Goal: Task Accomplishment & Management: Complete application form

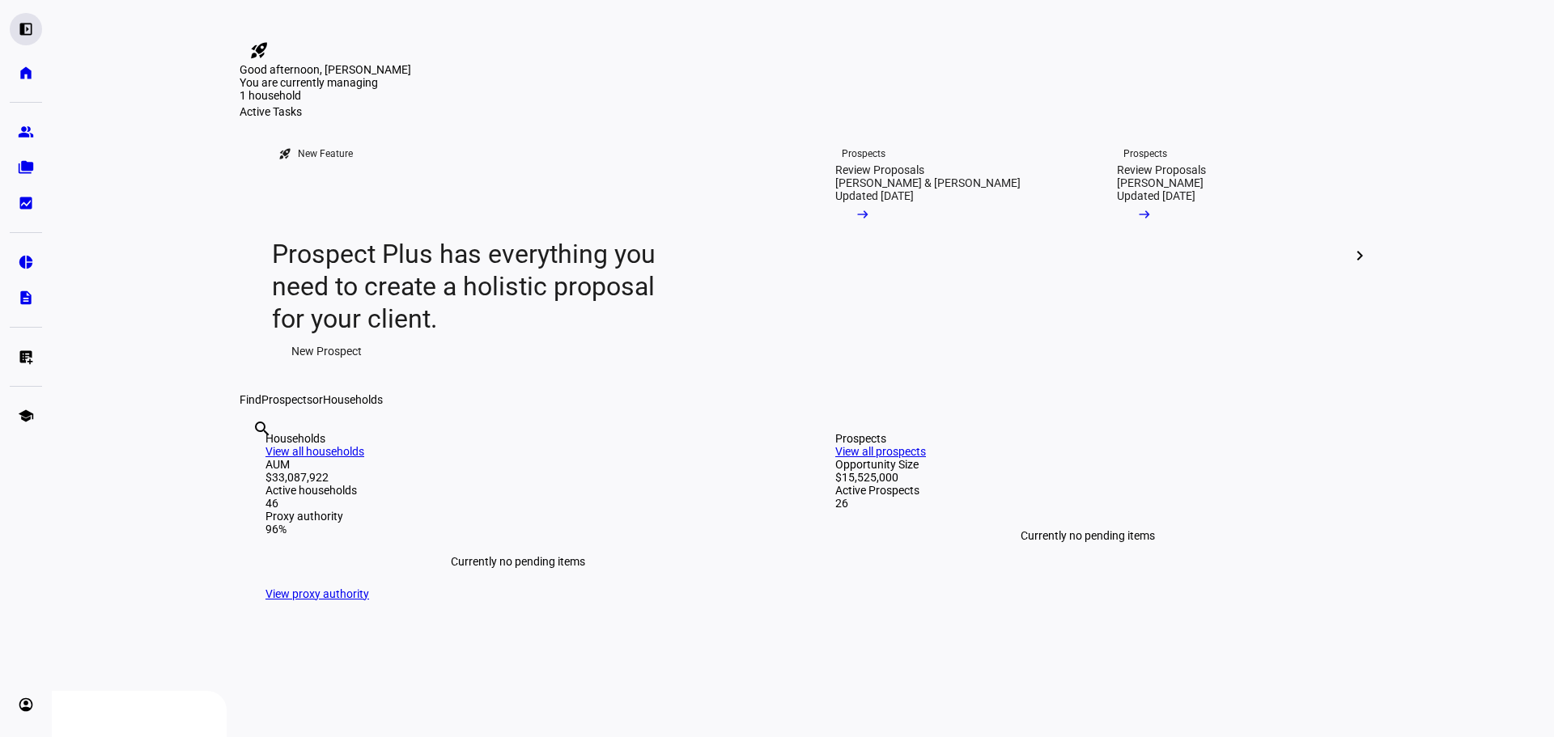
click at [34, 33] on div "left_panel_open" at bounding box center [26, 29] width 32 height 32
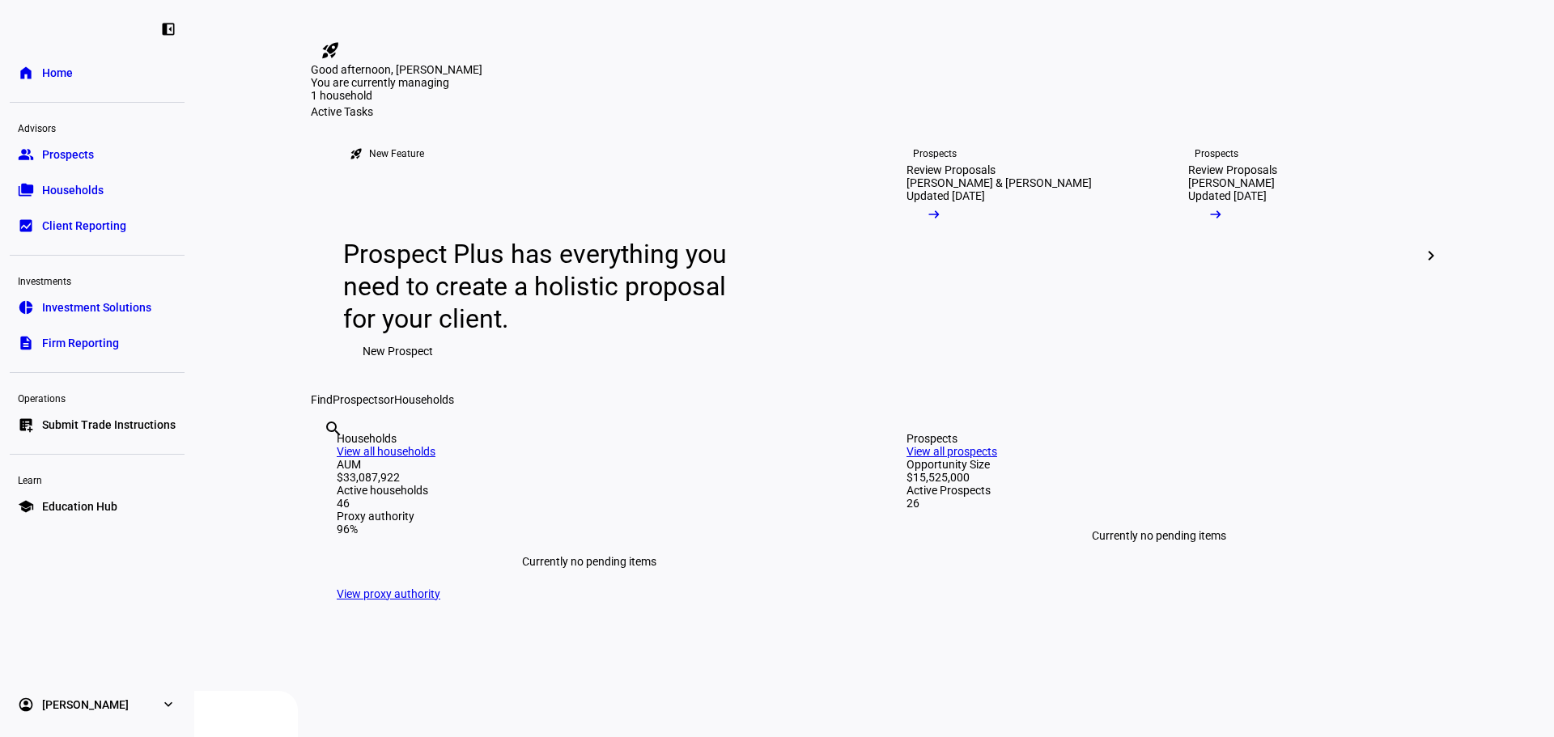
click at [113, 151] on link "group Prospects" at bounding box center [97, 154] width 175 height 32
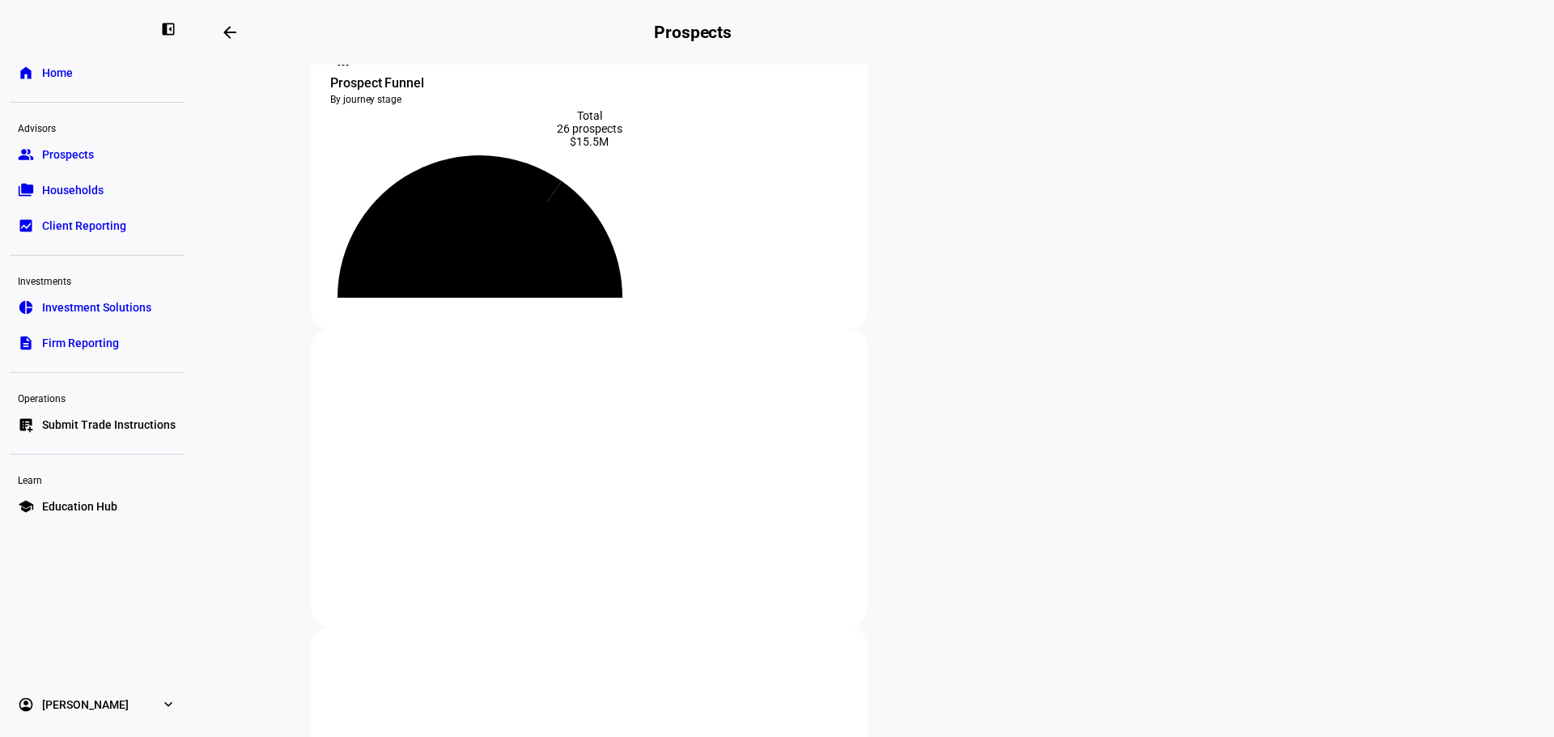
scroll to position [81, 0]
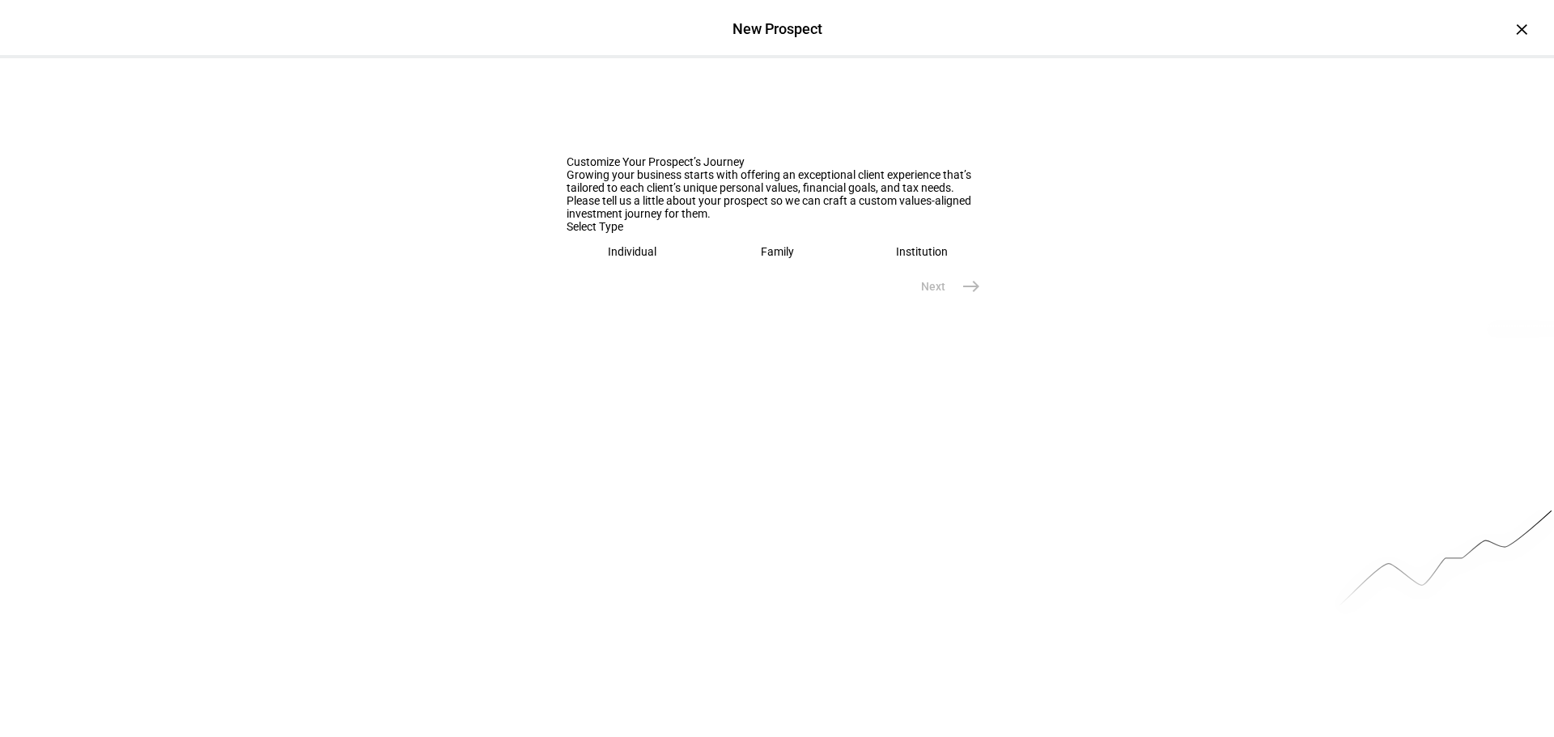
click at [642, 270] on eth-mega-radio-button "Individual" at bounding box center [632, 251] width 132 height 37
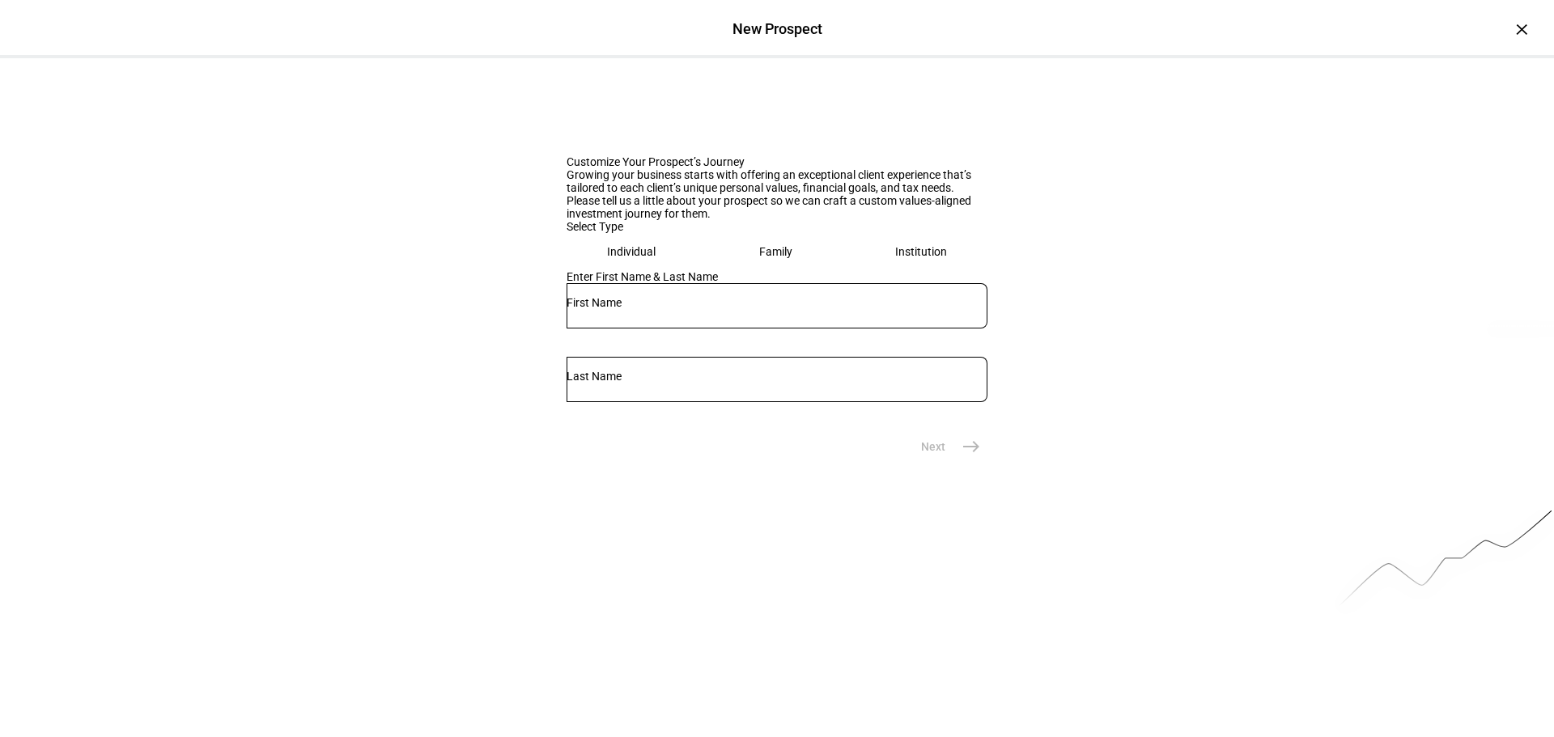
click at [687, 309] on input "text" at bounding box center [776, 302] width 421 height 13
type input "[PERSON_NAME]"
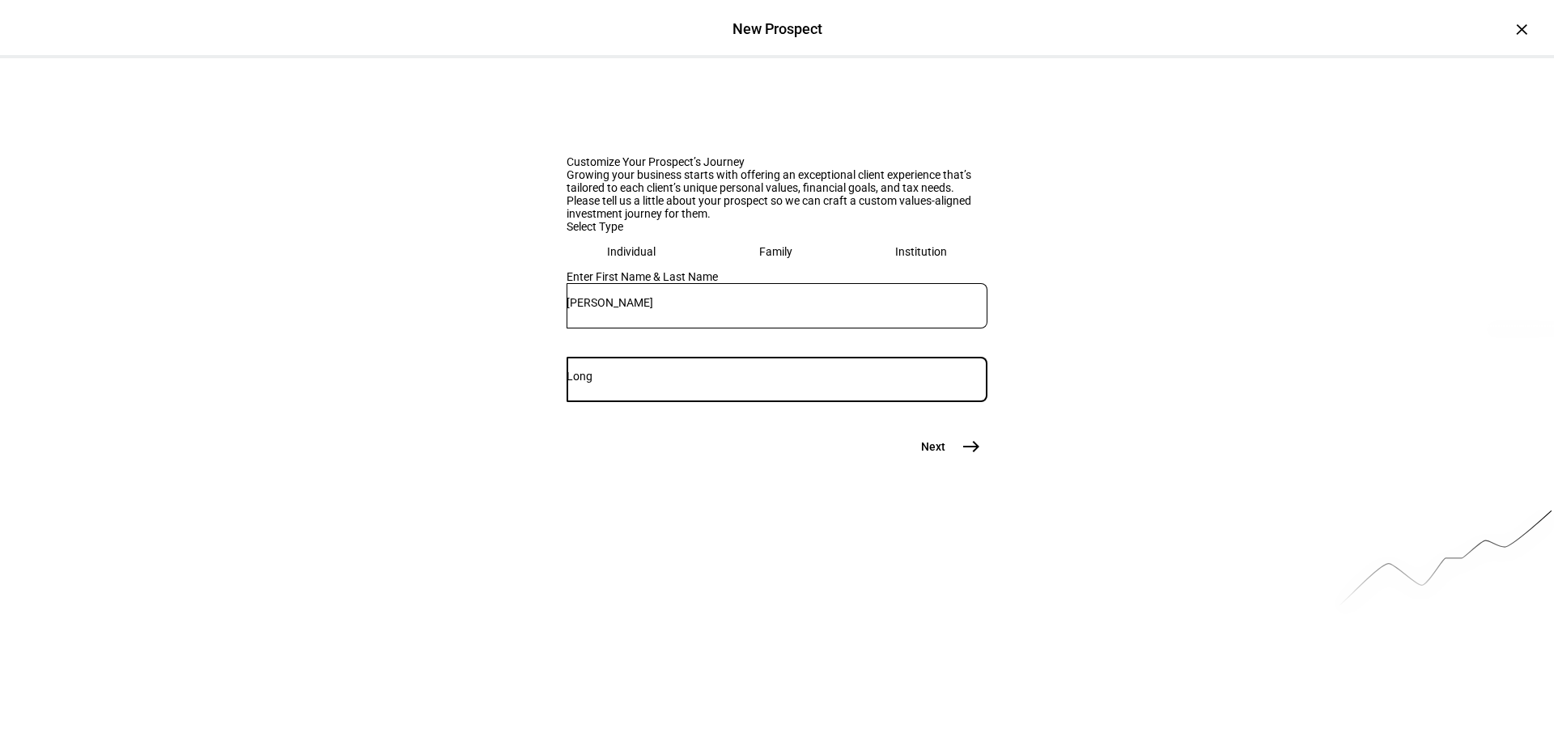
type input "Long"
click at [955, 463] on span "east" at bounding box center [971, 447] width 32 height 32
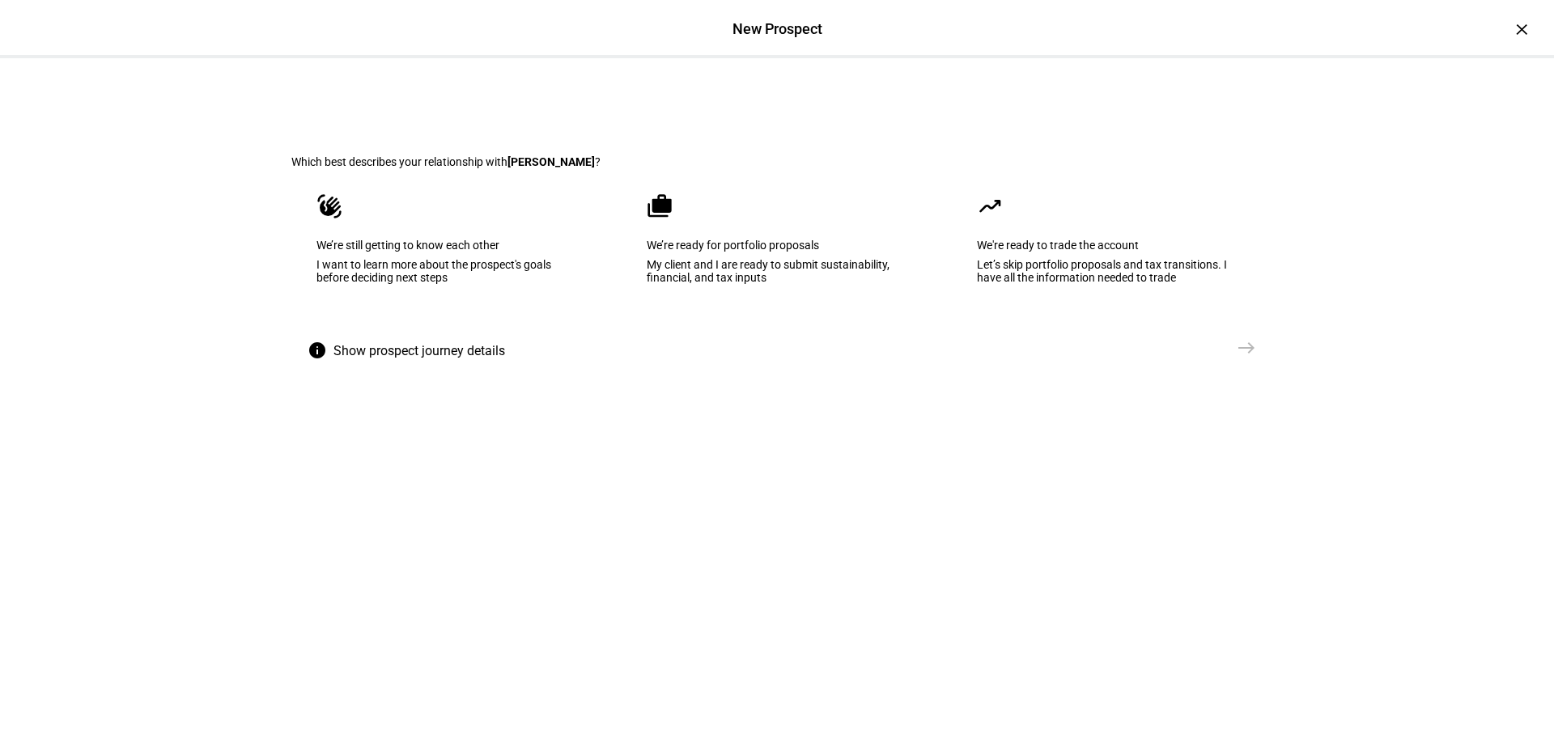
click at [446, 302] on eth-mega-radio-button "waving_hand We’re still getting to know each other I want to learn more about t…" at bounding box center [446, 249] width 311 height 163
click at [1237, 358] on mat-icon "east" at bounding box center [1246, 347] width 19 height 19
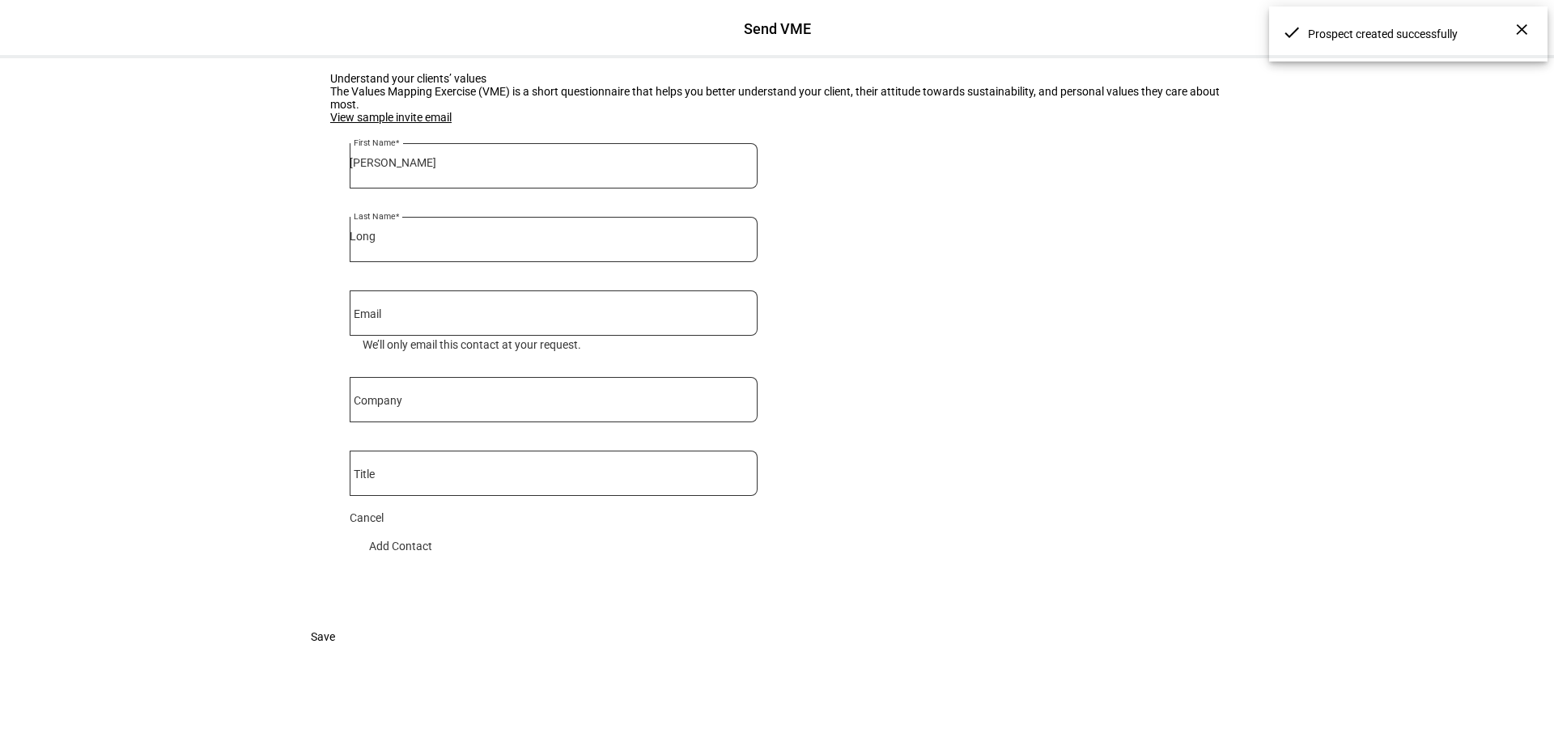
scroll to position [202, 0]
click at [532, 278] on div "View sample invite email First Name [PERSON_NAME] Name Long Email We’ll only em…" at bounding box center [553, 346] width 447 height 471
click at [531, 270] on div "View sample invite email First Name [PERSON_NAME] Name Long Email We’ll only em…" at bounding box center [553, 346] width 447 height 471
drag, startPoint x: 443, startPoint y: 356, endPoint x: 411, endPoint y: 350, distance: 32.1
click at [441, 356] on div "View sample invite email First Name [PERSON_NAME] Name Long Email We’ll only em…" at bounding box center [553, 346] width 447 height 471
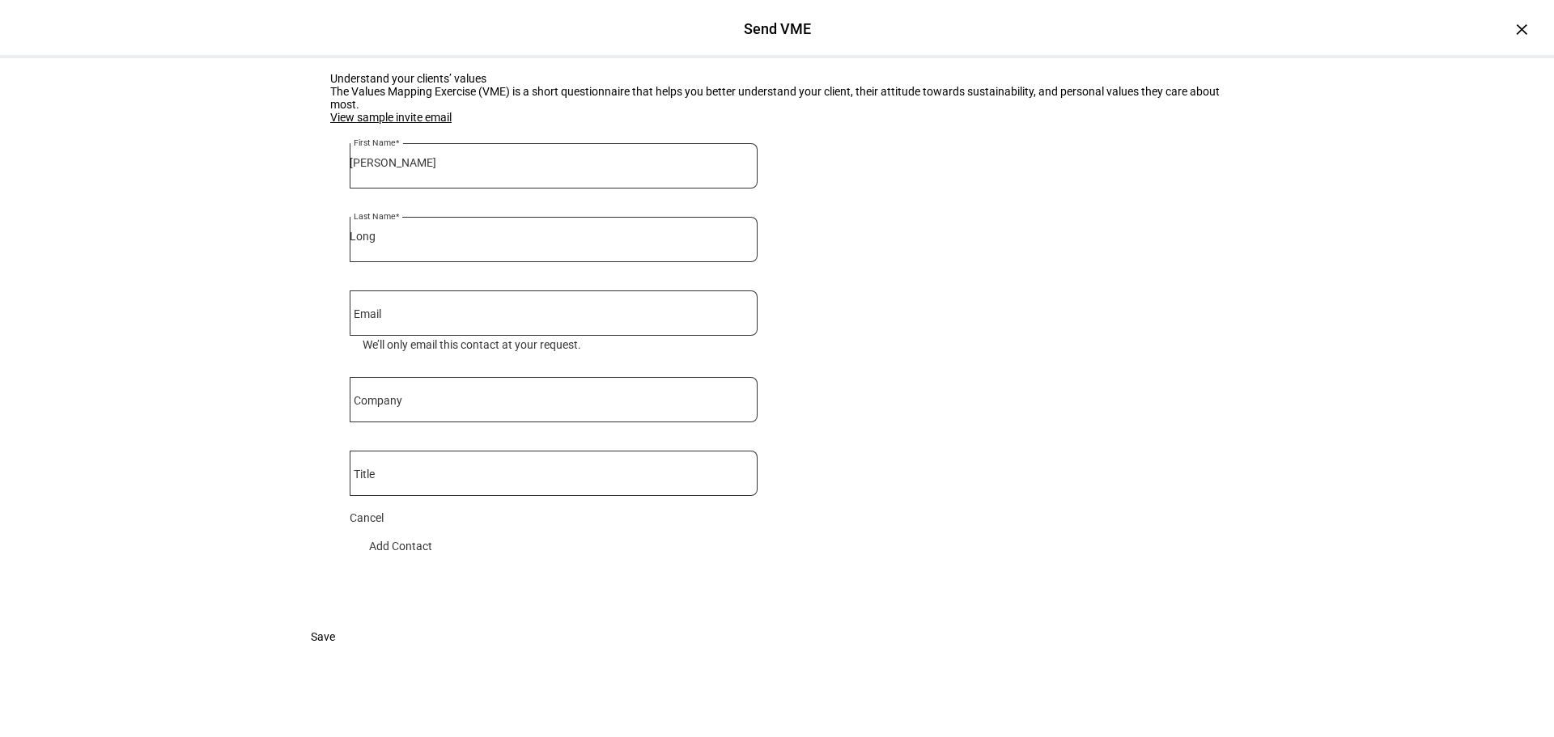
click at [402, 394] on mat-label "Company" at bounding box center [378, 400] width 49 height 13
click at [404, 390] on input "Company" at bounding box center [554, 396] width 408 height 13
click at [435, 256] on div "View sample invite email First Name [PERSON_NAME] Name Long Email We’ll only em…" at bounding box center [553, 346] width 447 height 471
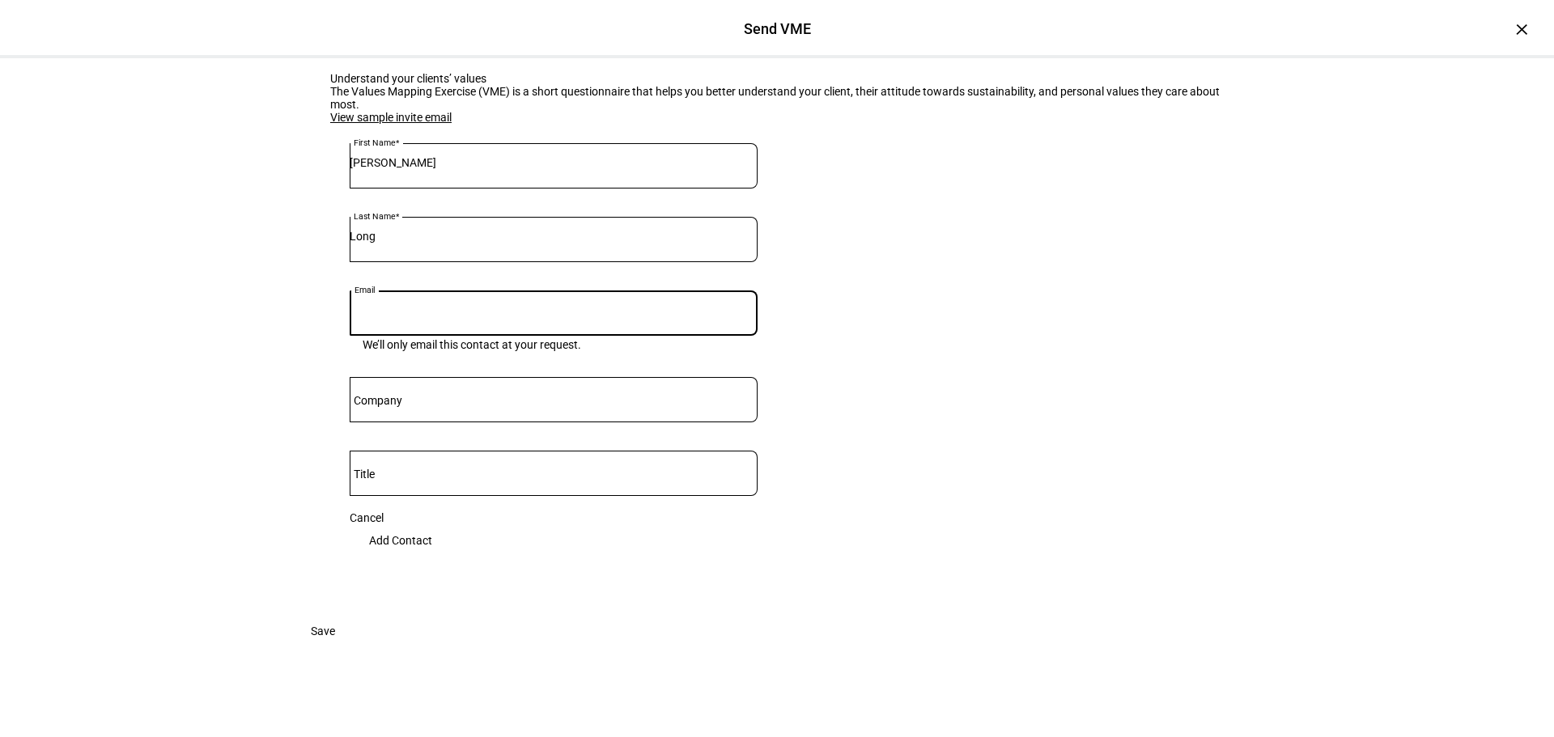
click at [388, 303] on input "Email" at bounding box center [554, 309] width 408 height 13
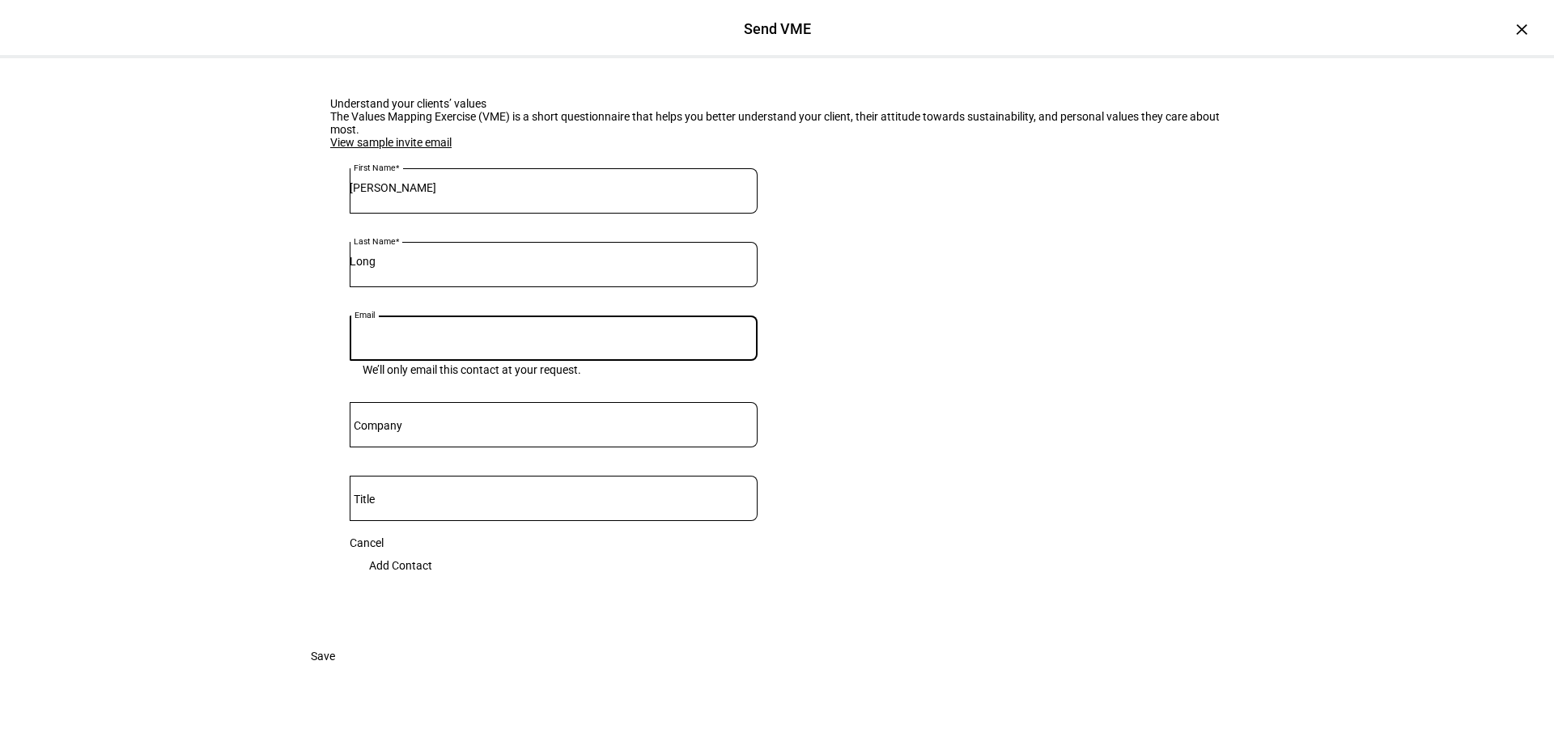
click at [409, 149] on link "View sample invite email" at bounding box center [390, 142] width 121 height 13
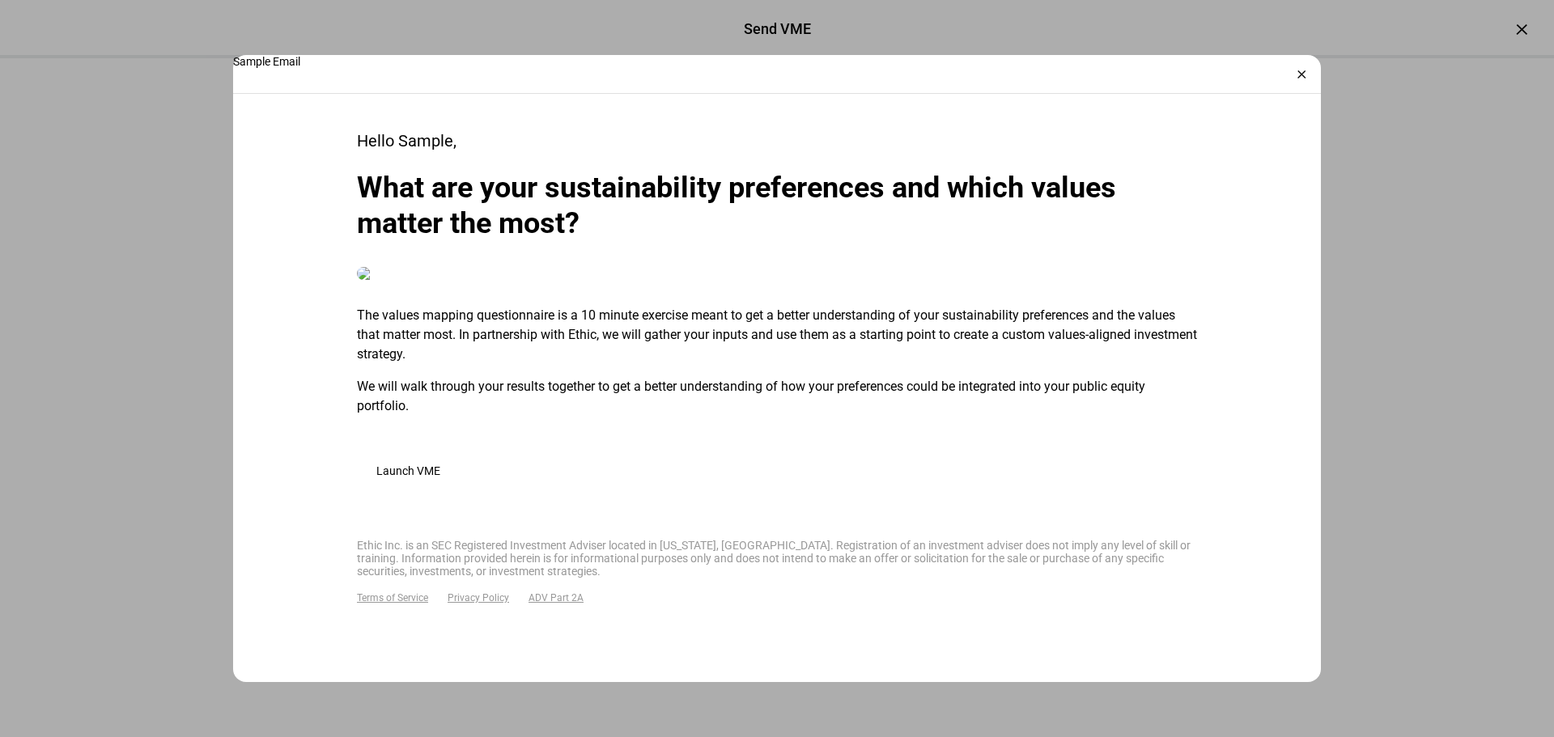
scroll to position [701, 0]
click at [1305, 74] on div "×" at bounding box center [1301, 75] width 26 height 26
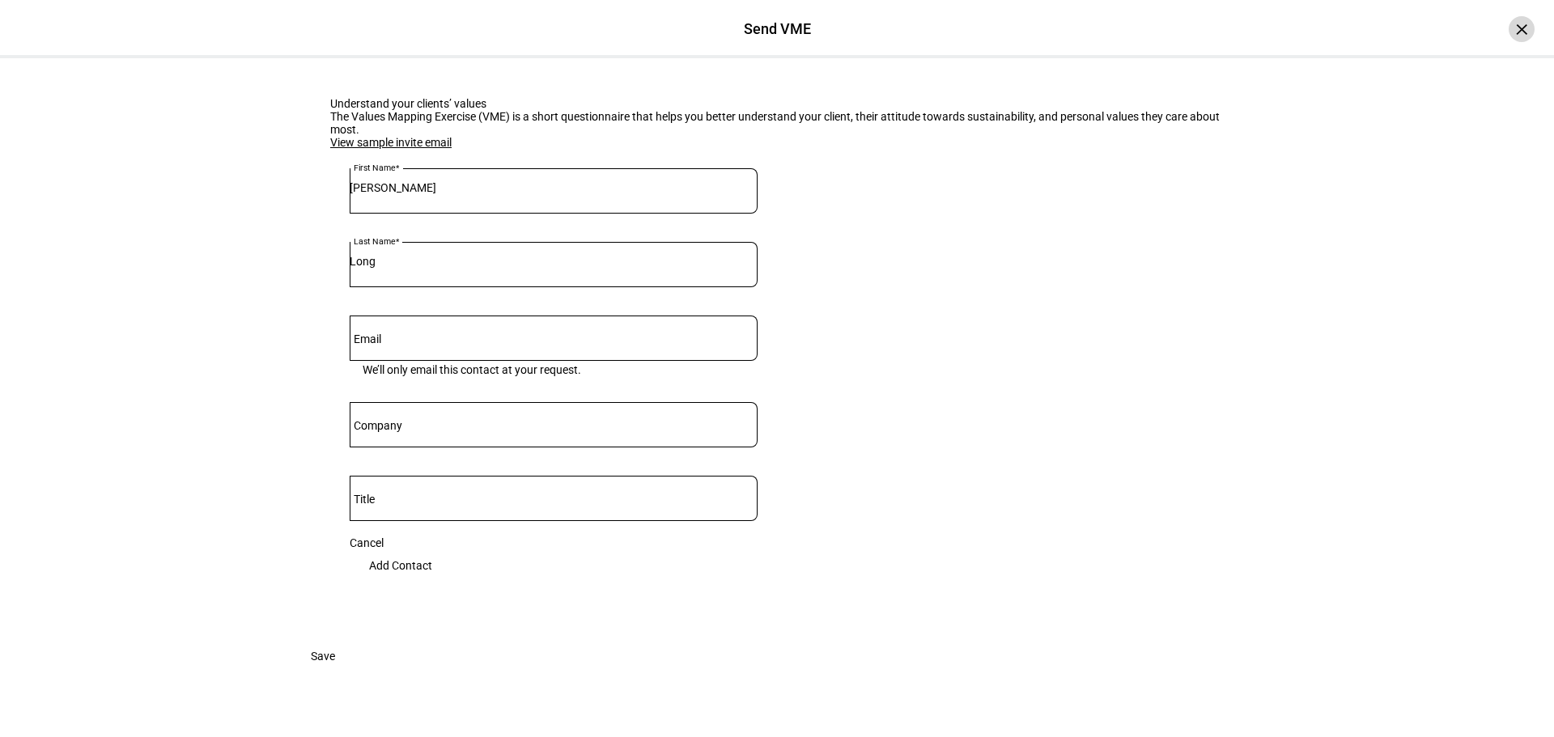
drag, startPoint x: 1487, startPoint y: 32, endPoint x: 1506, endPoint y: 24, distance: 20.7
click at [1498, 30] on div "Send VME ×" at bounding box center [777, 29] width 1554 height 58
click at [1508, 24] on div "×" at bounding box center [1521, 29] width 26 height 26
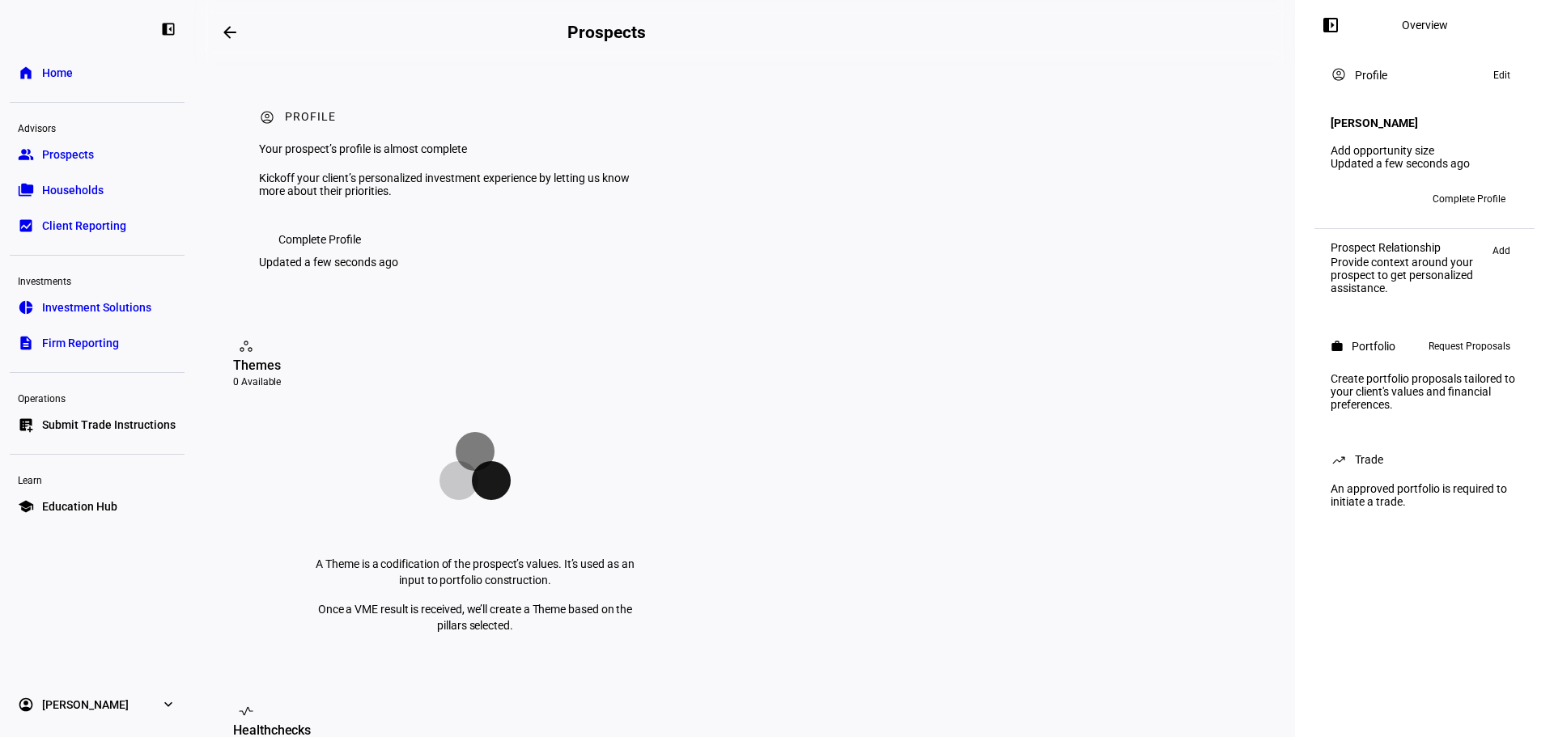
click at [165, 702] on eth-mat-symbol "expand_more" at bounding box center [168, 705] width 16 height 16
click at [172, 596] on eth-mat-symbol "expand_more" at bounding box center [168, 598] width 16 height 16
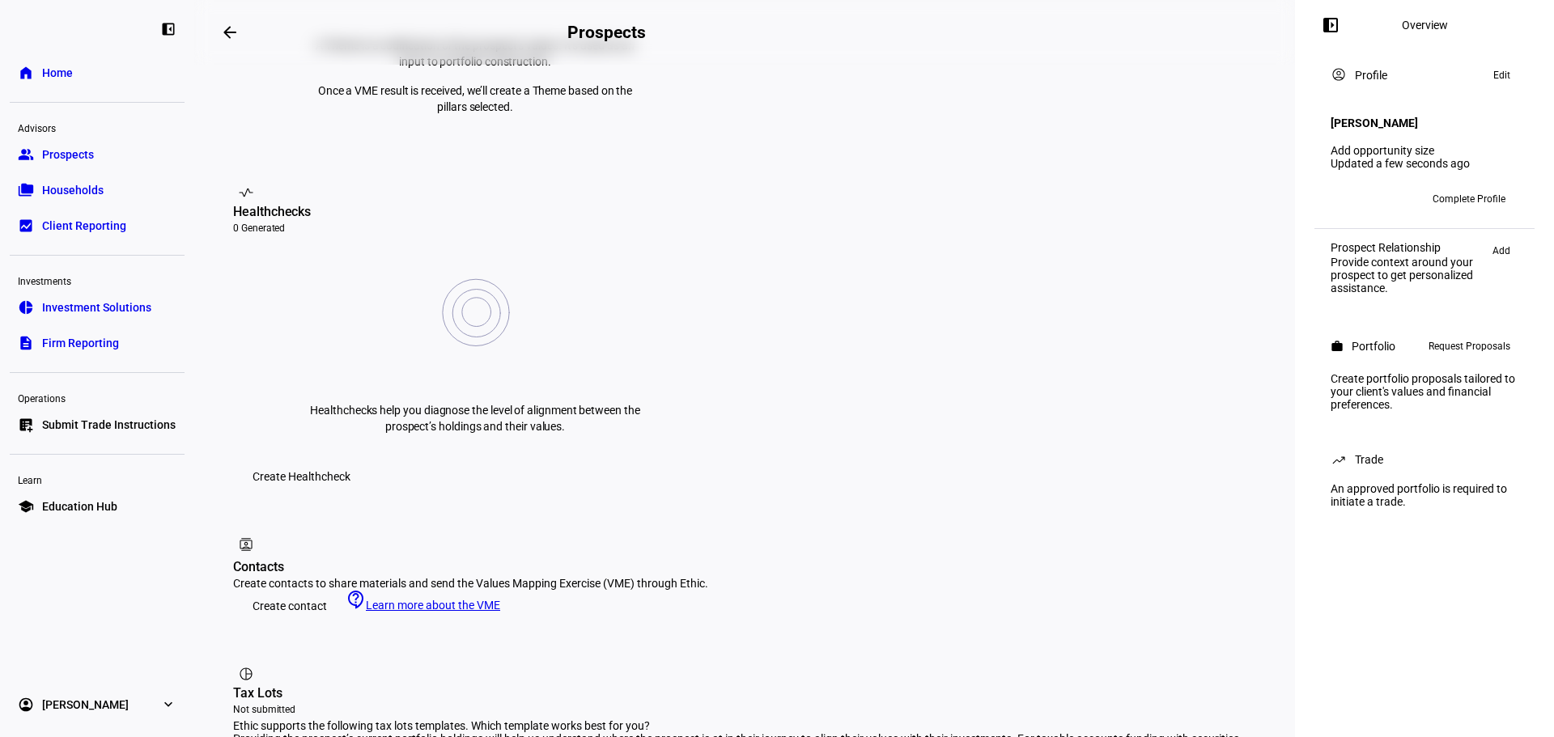
scroll to position [757, 0]
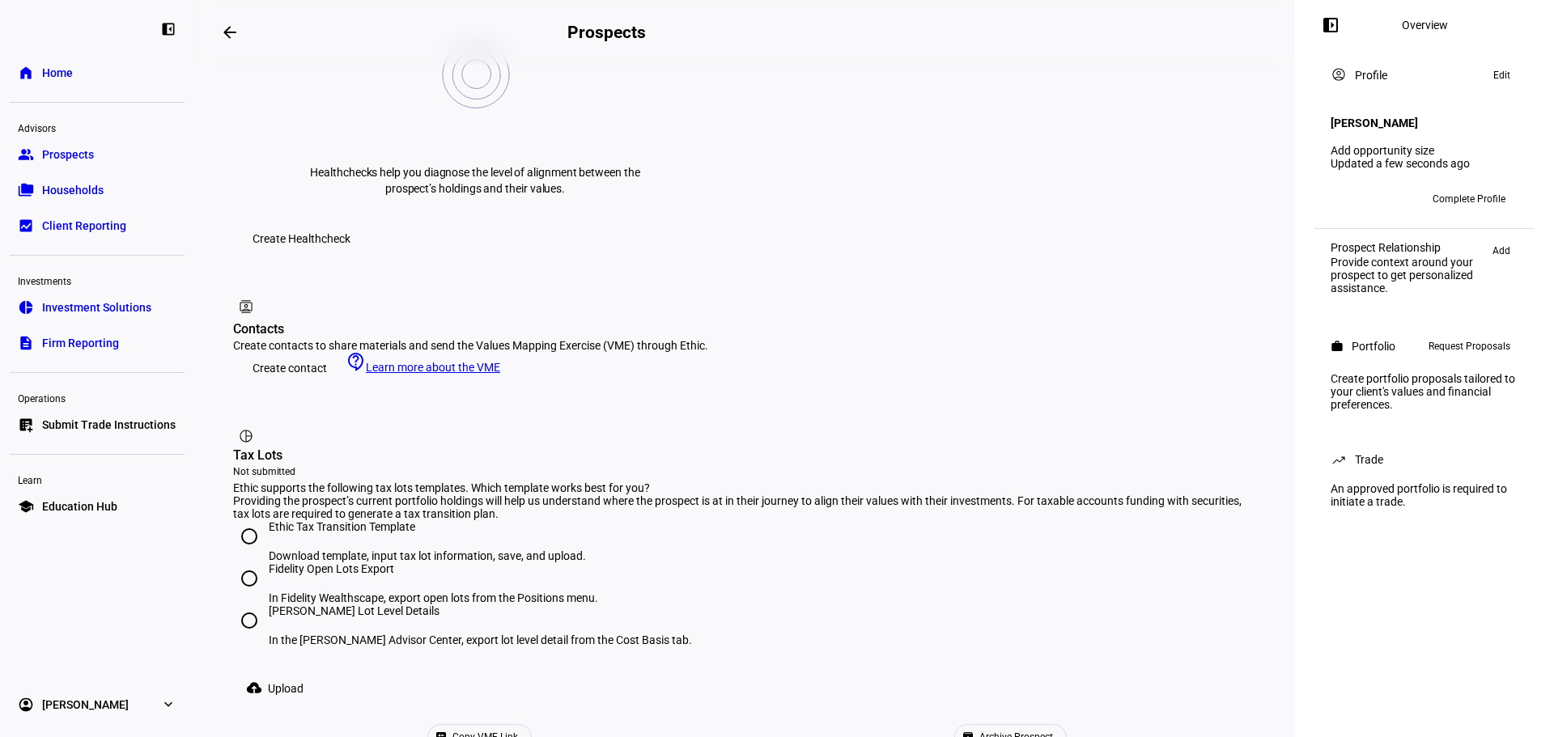
click at [532, 724] on button "ballot Copy VME Link" at bounding box center [479, 737] width 104 height 26
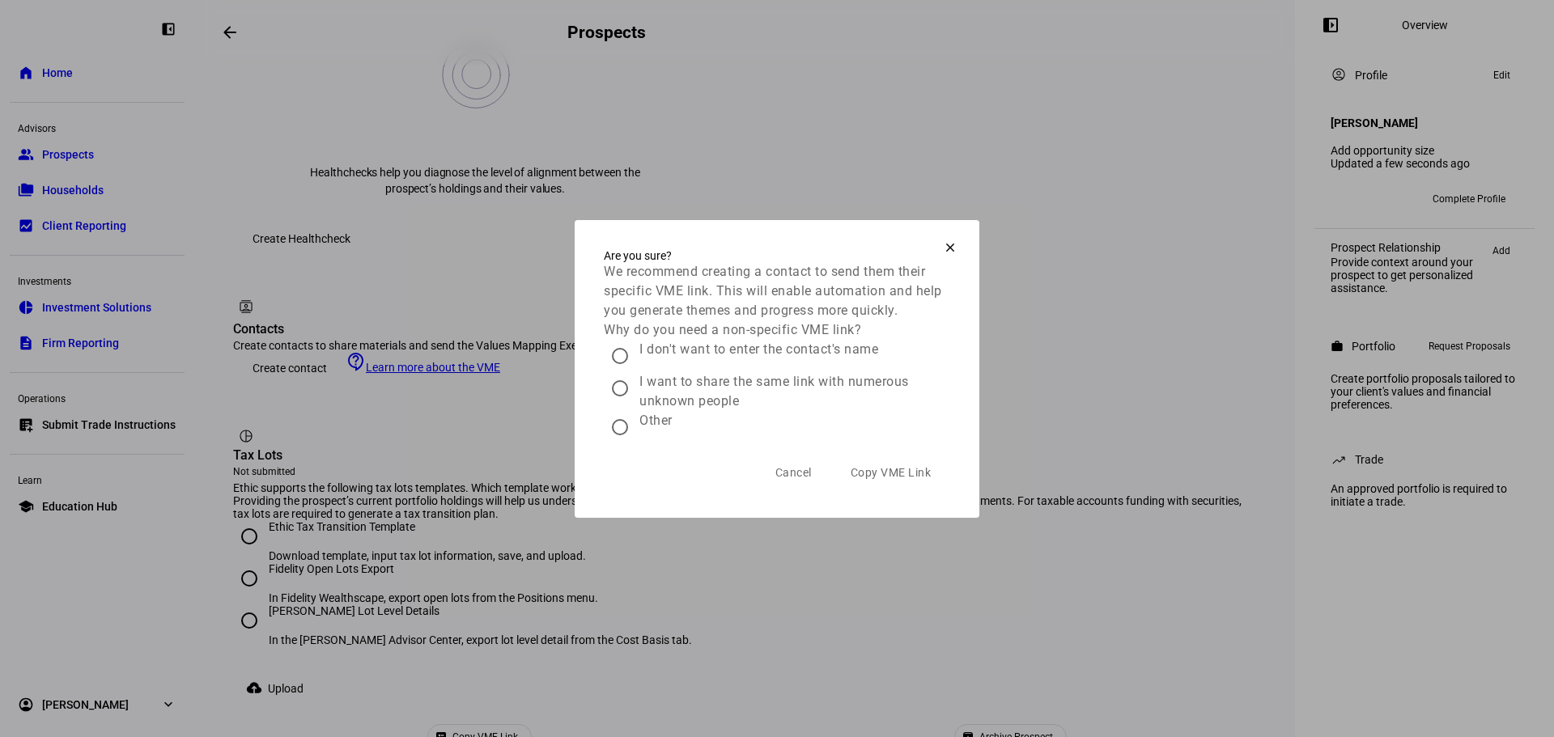
click at [766, 359] on div "I don't want to enter the contact's name" at bounding box center [758, 349] width 239 height 19
click at [636, 372] on input "I don't want to enter the contact's name" at bounding box center [620, 356] width 32 height 32
radio input "true"
click at [771, 396] on div "I want to share the same link with numerous unknown people" at bounding box center [794, 391] width 311 height 39
click at [636, 396] on input "I want to share the same link with numerous unknown people" at bounding box center [620, 388] width 32 height 32
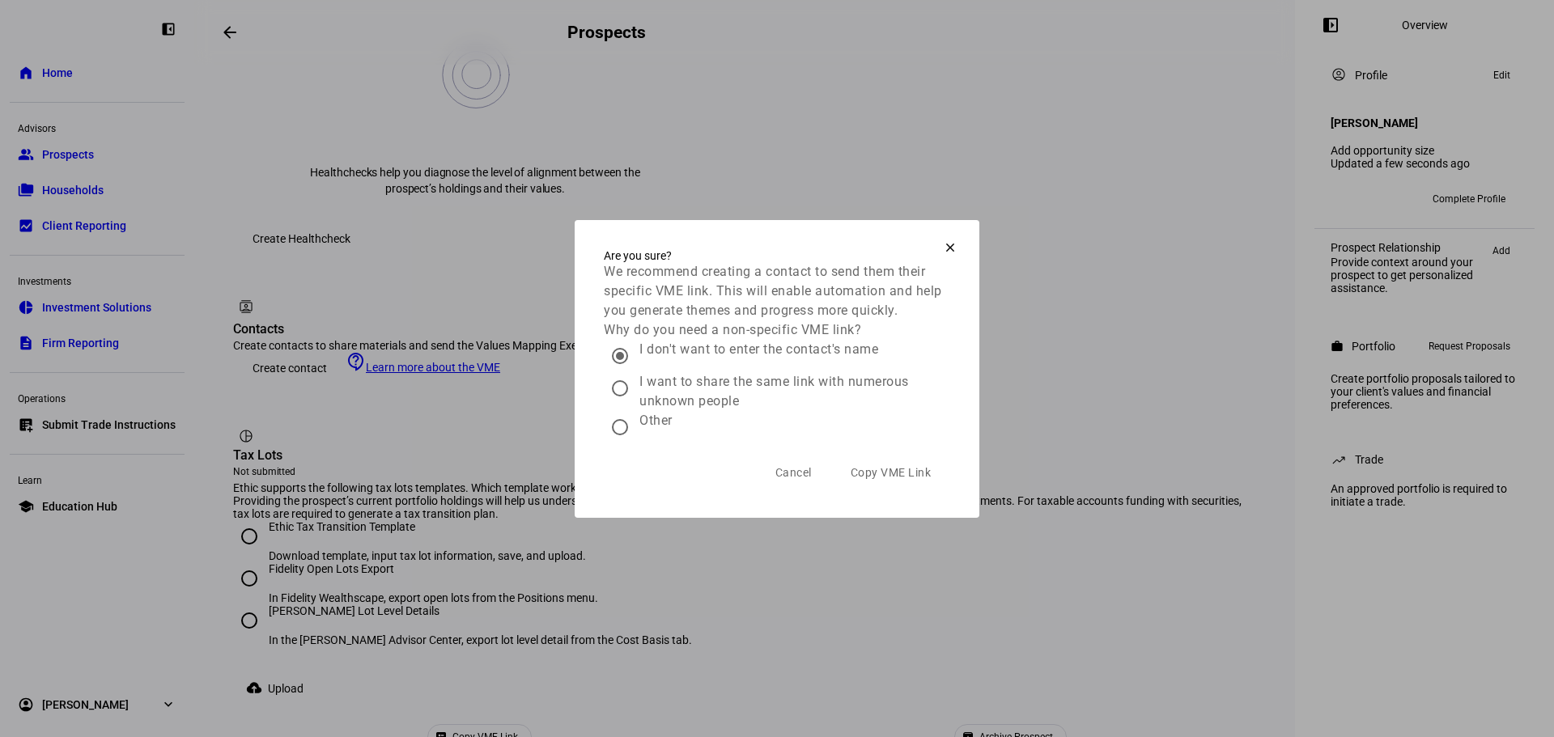
radio input "true"
click at [768, 359] on div "I don't want to enter the contact's name" at bounding box center [758, 349] width 239 height 19
click at [636, 372] on input "I don't want to enter the contact's name" at bounding box center [620, 356] width 32 height 32
radio input "true"
click at [946, 228] on span at bounding box center [950, 247] width 39 height 39
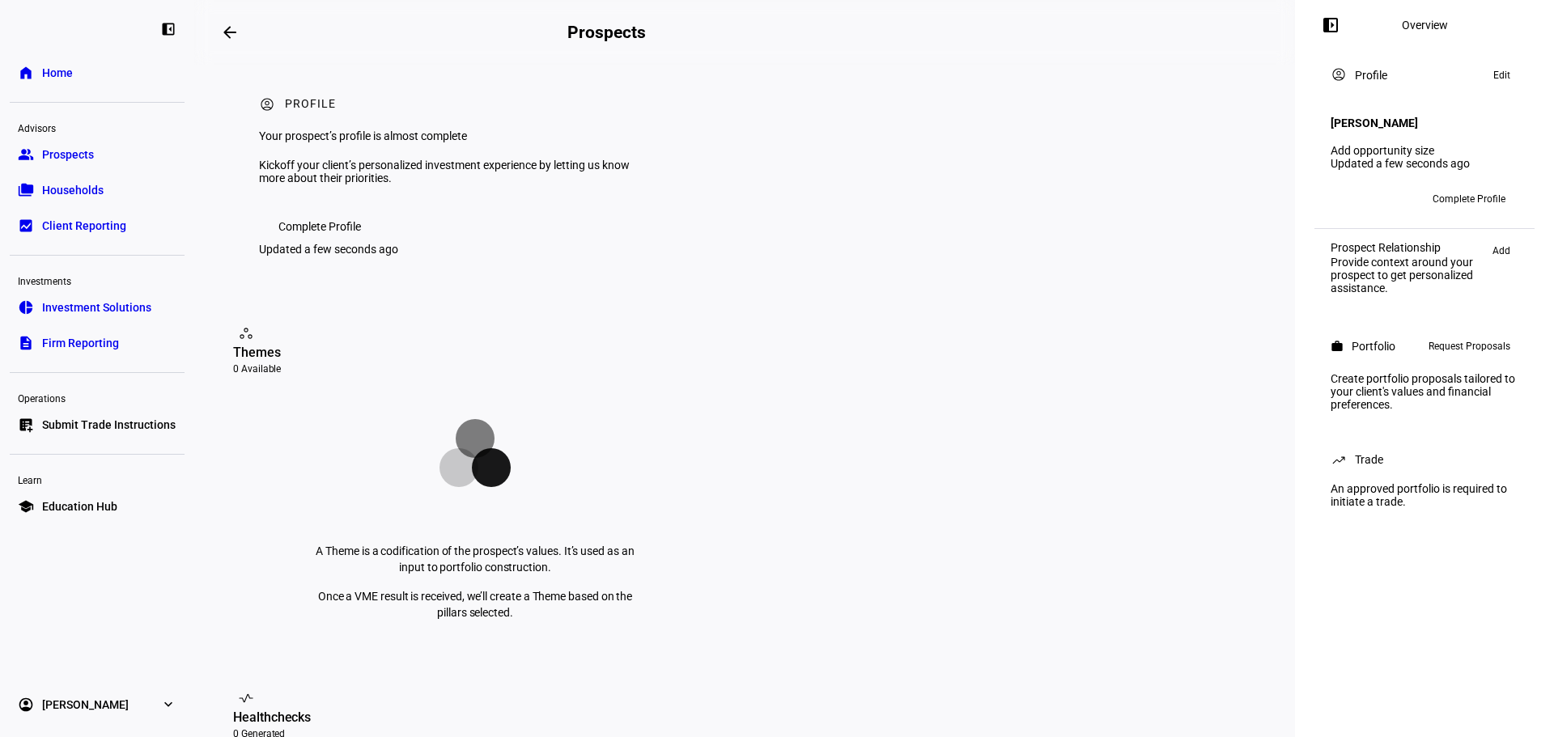
scroll to position [0, 0]
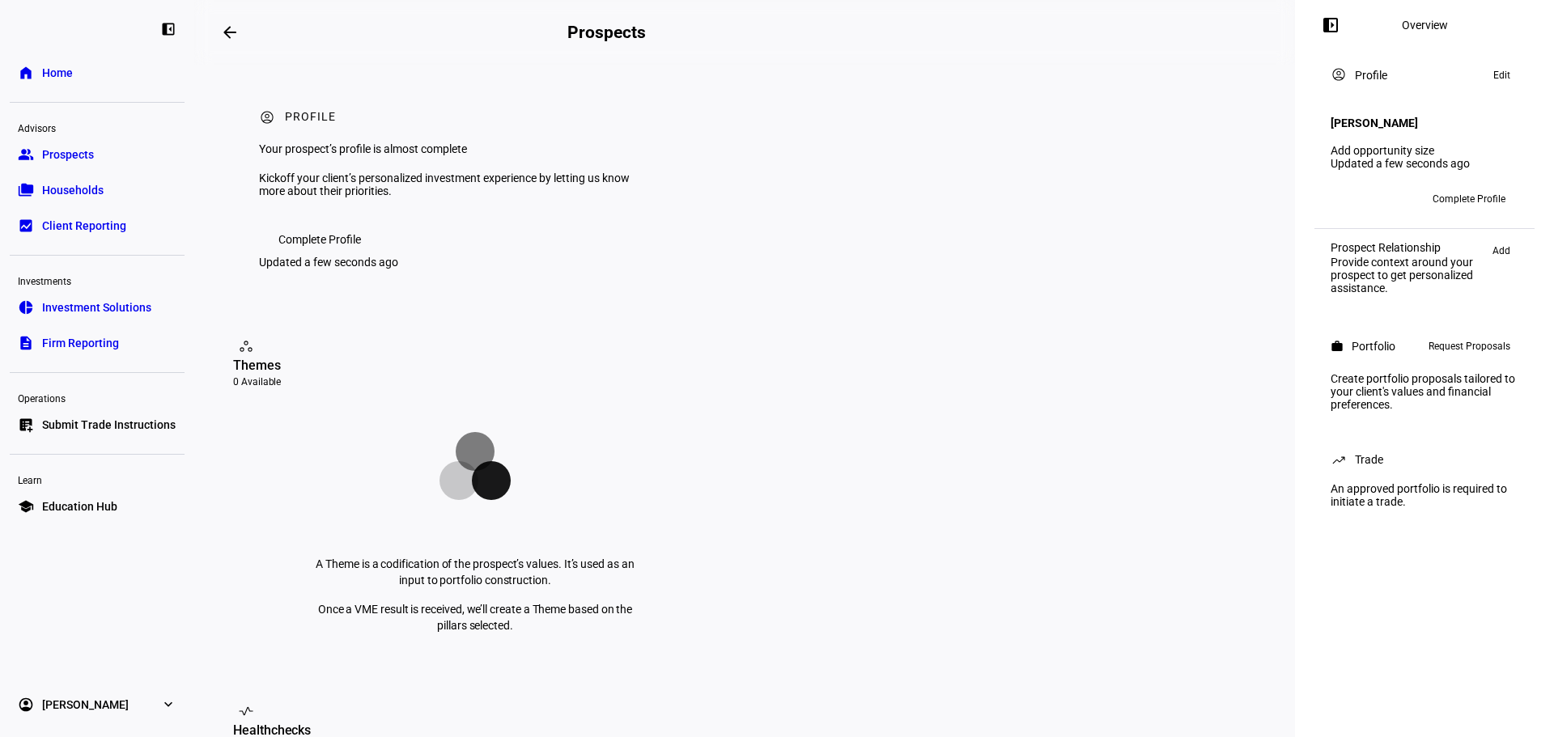
click at [341, 256] on span "Complete Profile" at bounding box center [319, 239] width 83 height 32
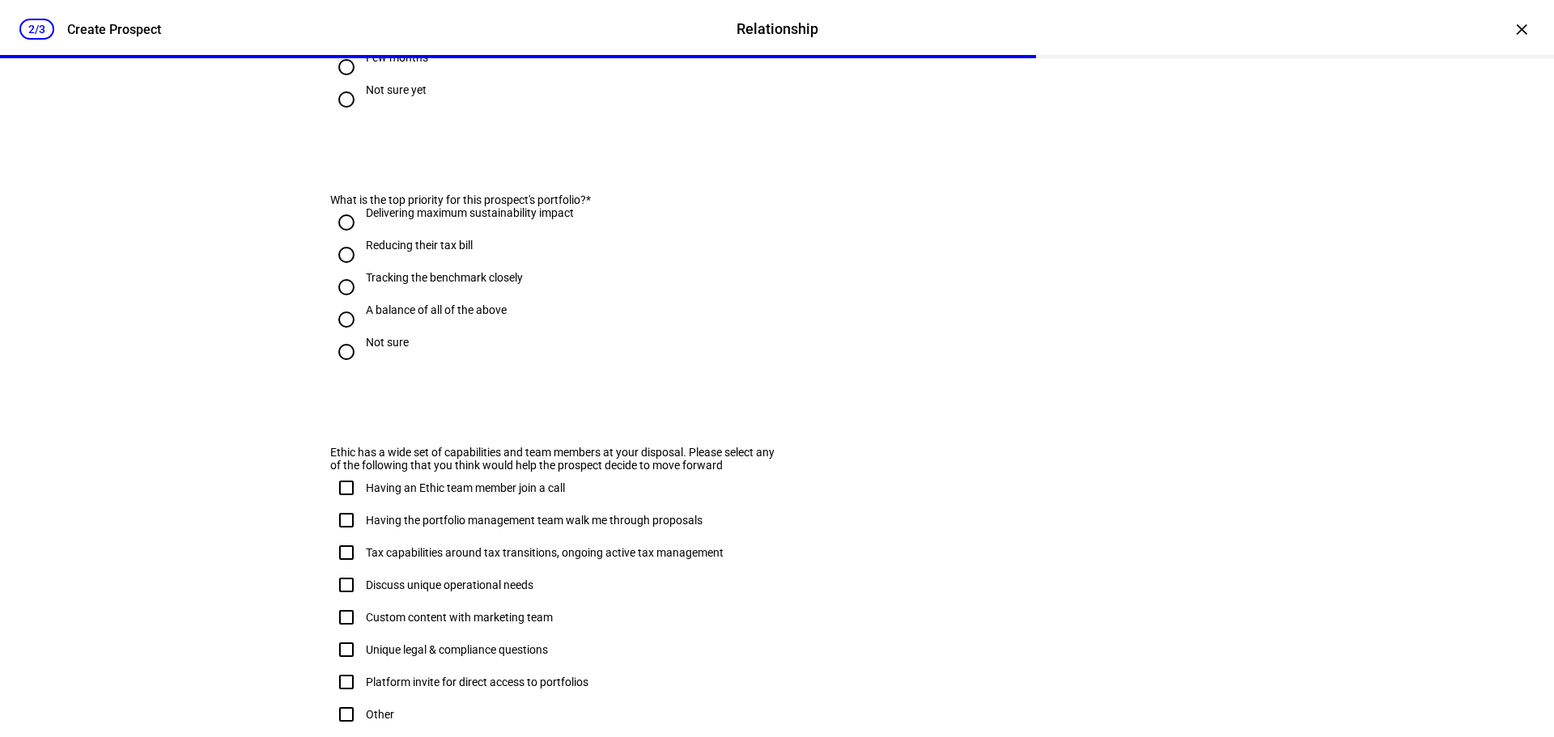
scroll to position [960, 0]
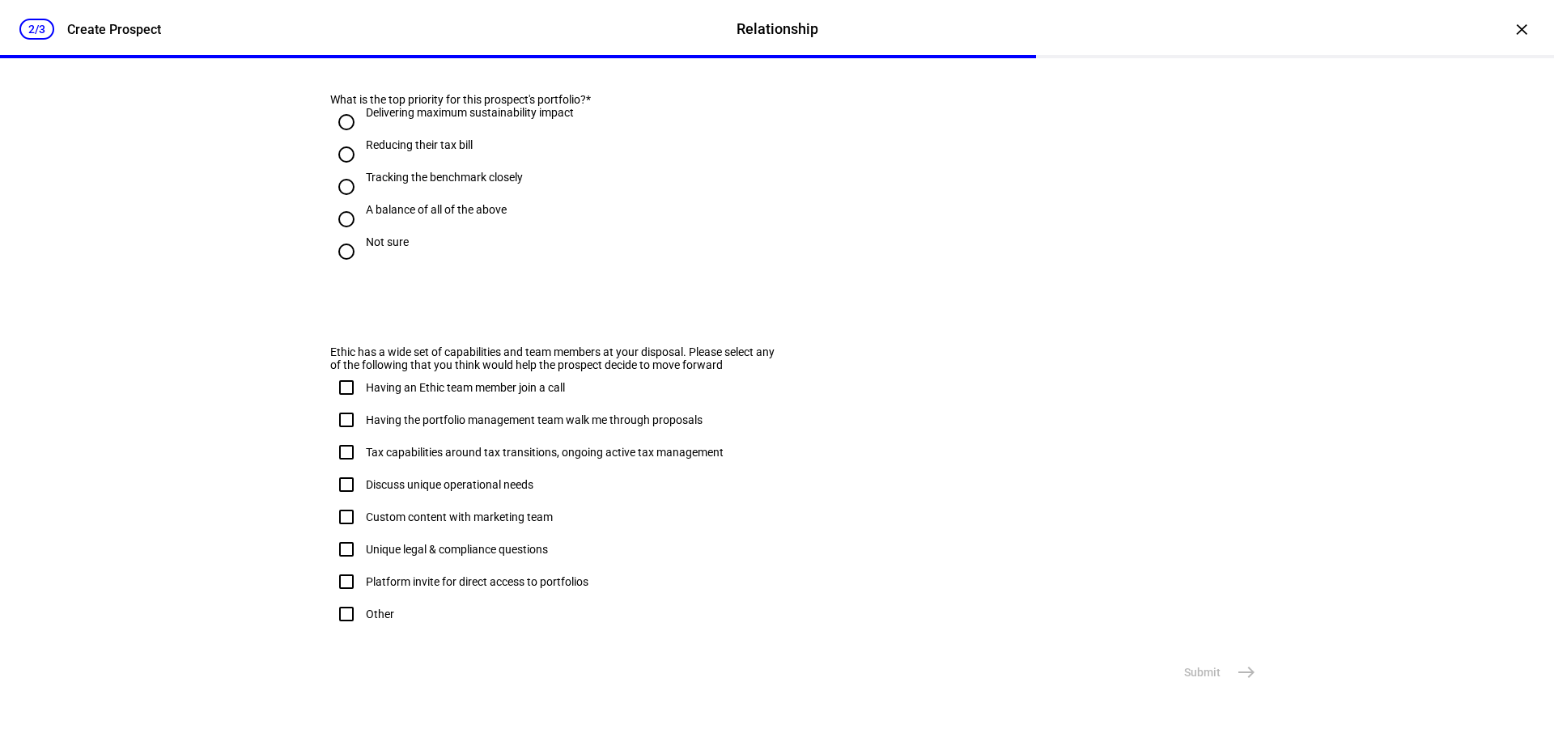
click at [1243, 668] on eth-stepper-button "Submit east" at bounding box center [1218, 672] width 88 height 32
click at [1508, 37] on div "×" at bounding box center [1521, 29] width 26 height 26
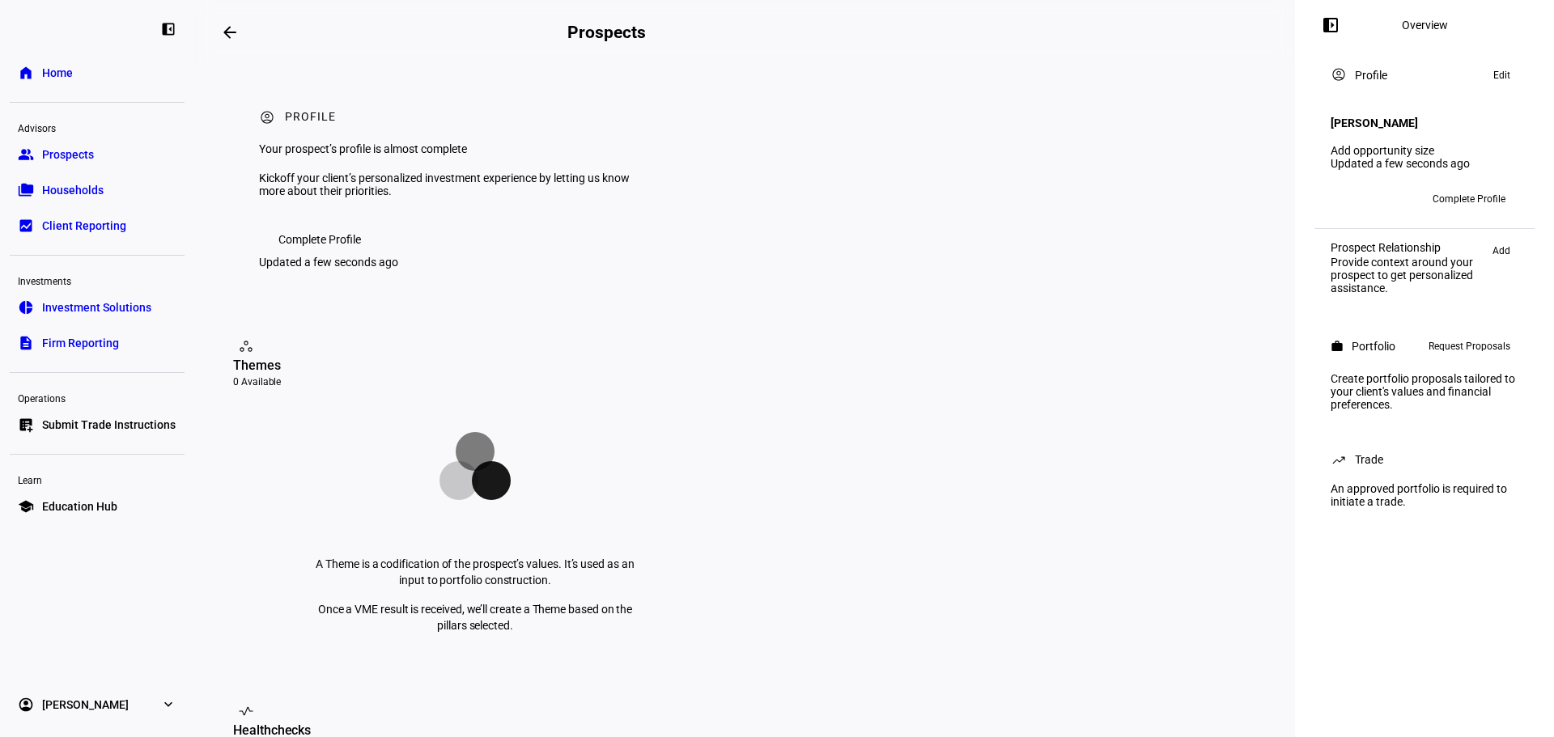
click at [1495, 73] on span "Edit" at bounding box center [1501, 75] width 17 height 19
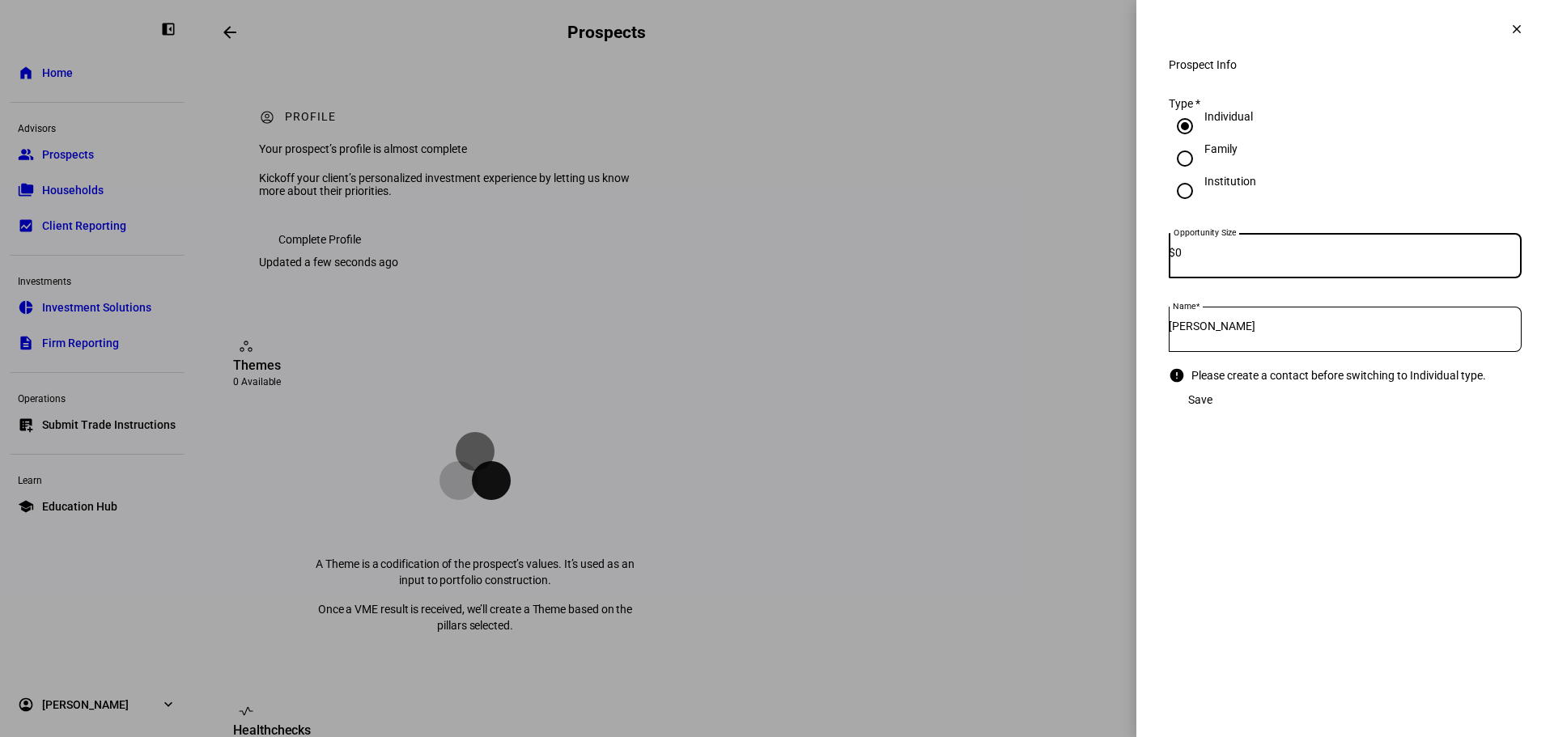
click at [1332, 333] on input "[PERSON_NAME]" at bounding box center [1345, 326] width 353 height 13
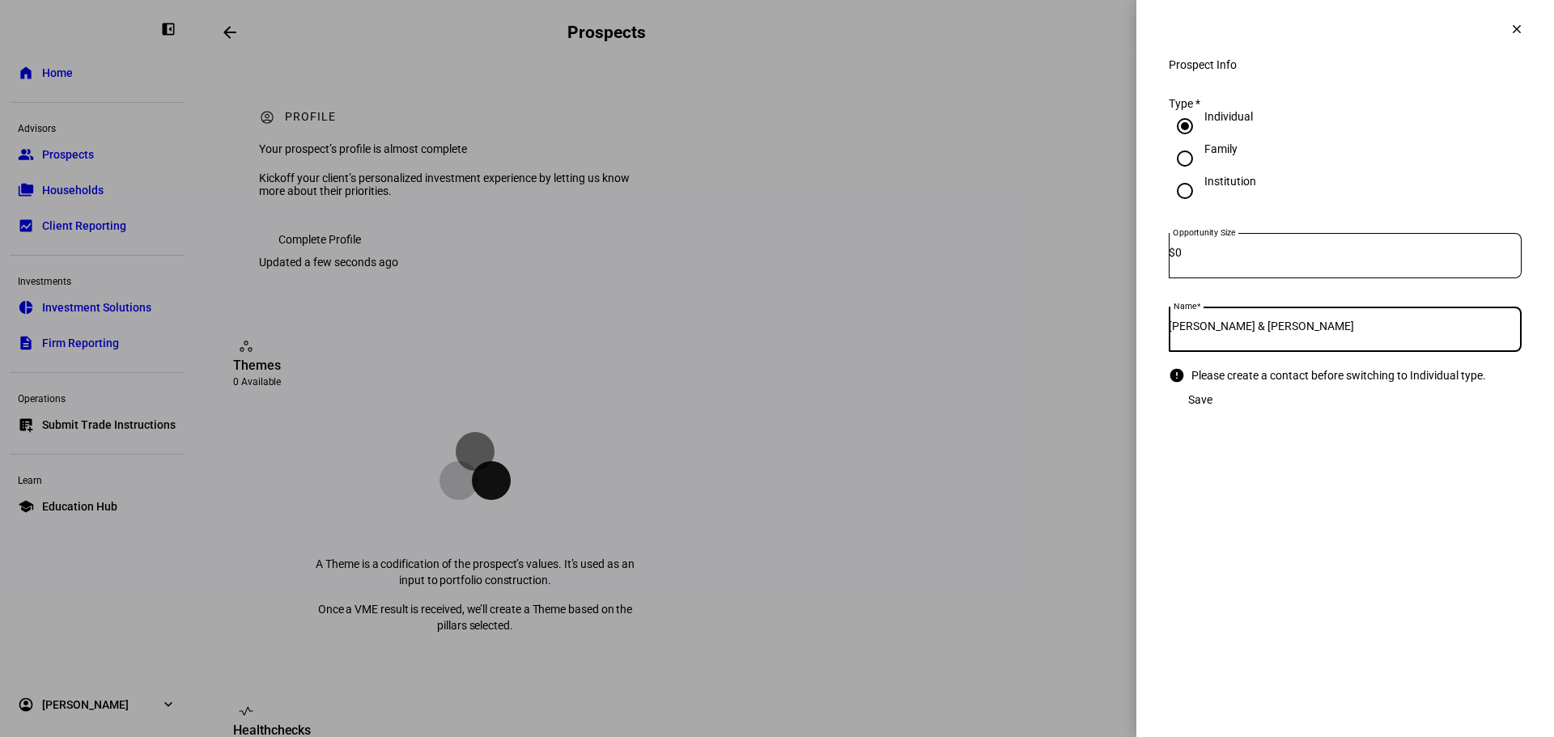
drag, startPoint x: 1330, startPoint y: 613, endPoint x: 1332, endPoint y: 605, distance: 8.4
click at [1332, 605] on eth-side-overlay-container "Prospect Info clear Prospect Info Type * Individual Family Institution Opportun…" at bounding box center [1345, 368] width 418 height 737
click at [1371, 259] on input "0" at bounding box center [1348, 252] width 346 height 13
click at [1415, 329] on input "[PERSON_NAME] & [PERSON_NAME]" at bounding box center [1345, 326] width 353 height 13
drag, startPoint x: 1419, startPoint y: 341, endPoint x: 1249, endPoint y: 331, distance: 169.4
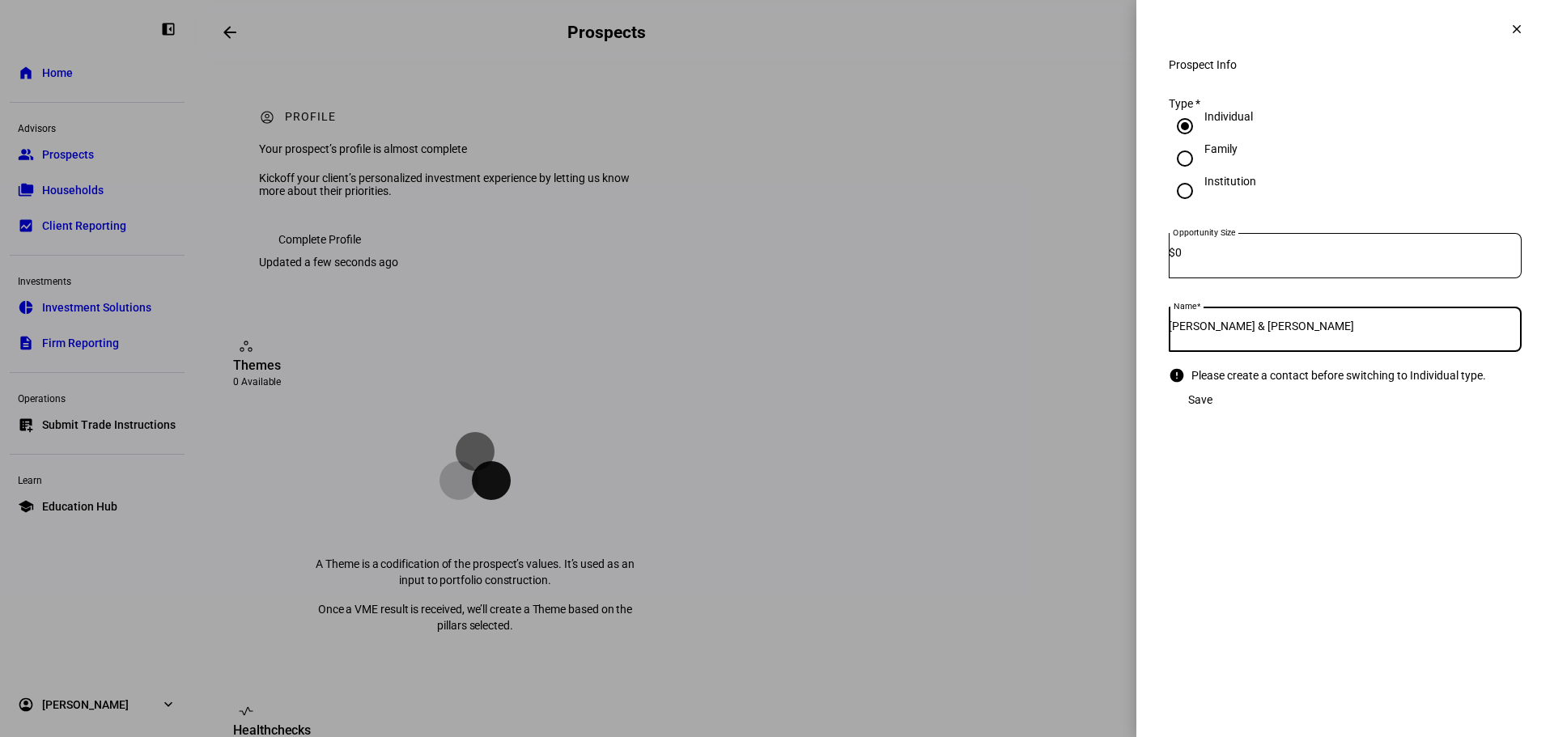
click at [1249, 331] on input "[PERSON_NAME] & [PERSON_NAME]" at bounding box center [1345, 326] width 353 height 13
type input "[PERSON_NAME]"
click at [1509, 31] on mat-icon "clear" at bounding box center [1516, 29] width 15 height 15
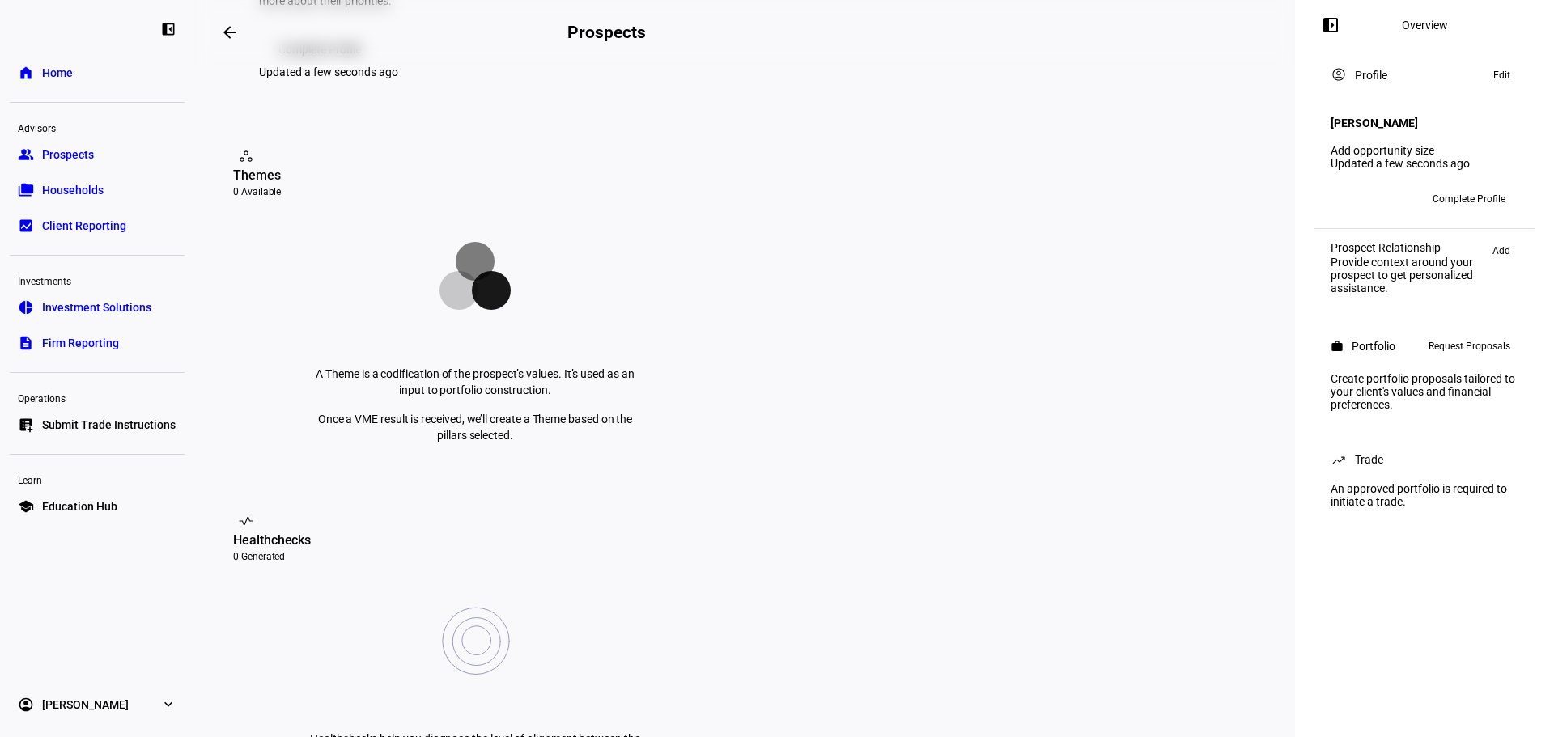
scroll to position [0, 0]
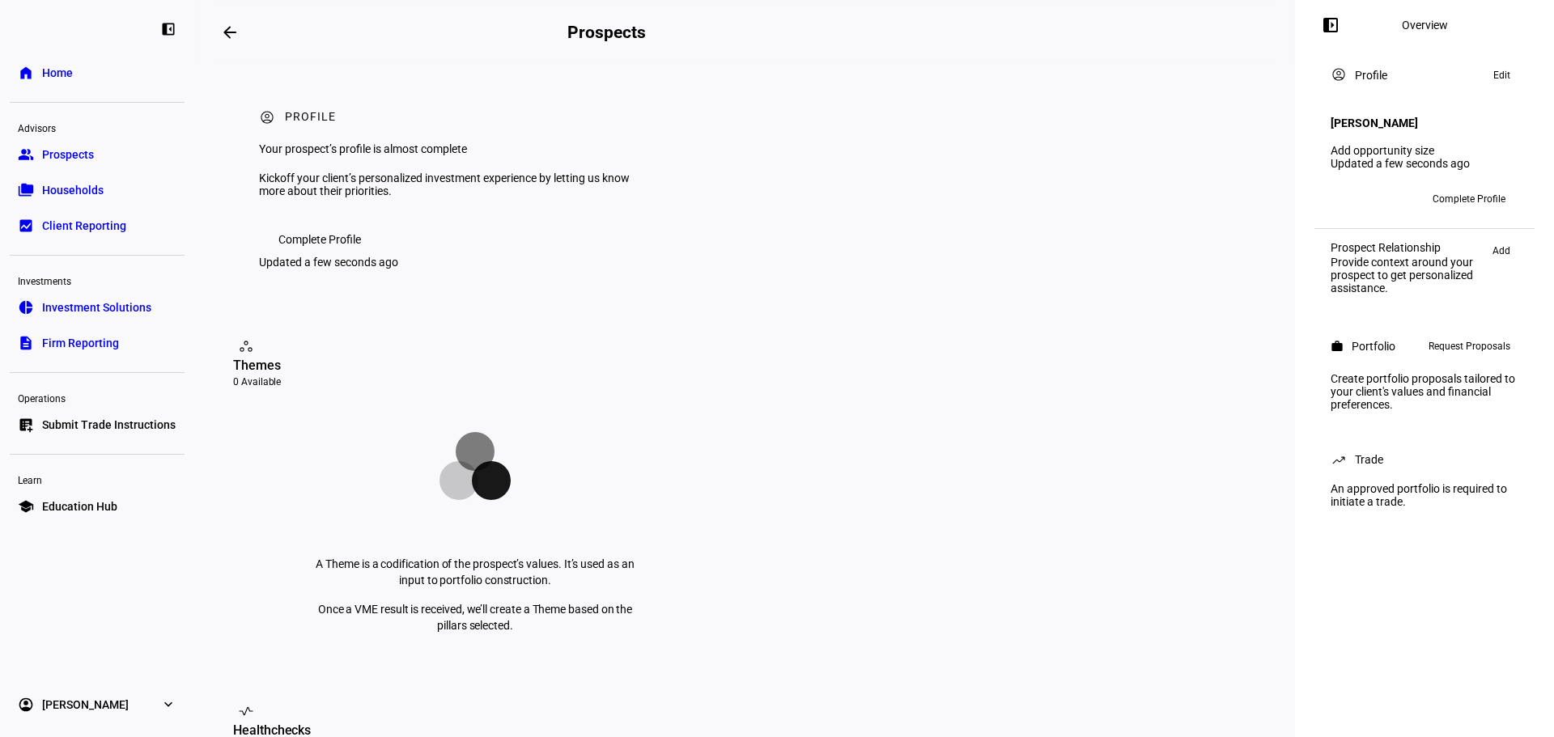
click at [140, 143] on link "group Prospects" at bounding box center [97, 154] width 175 height 32
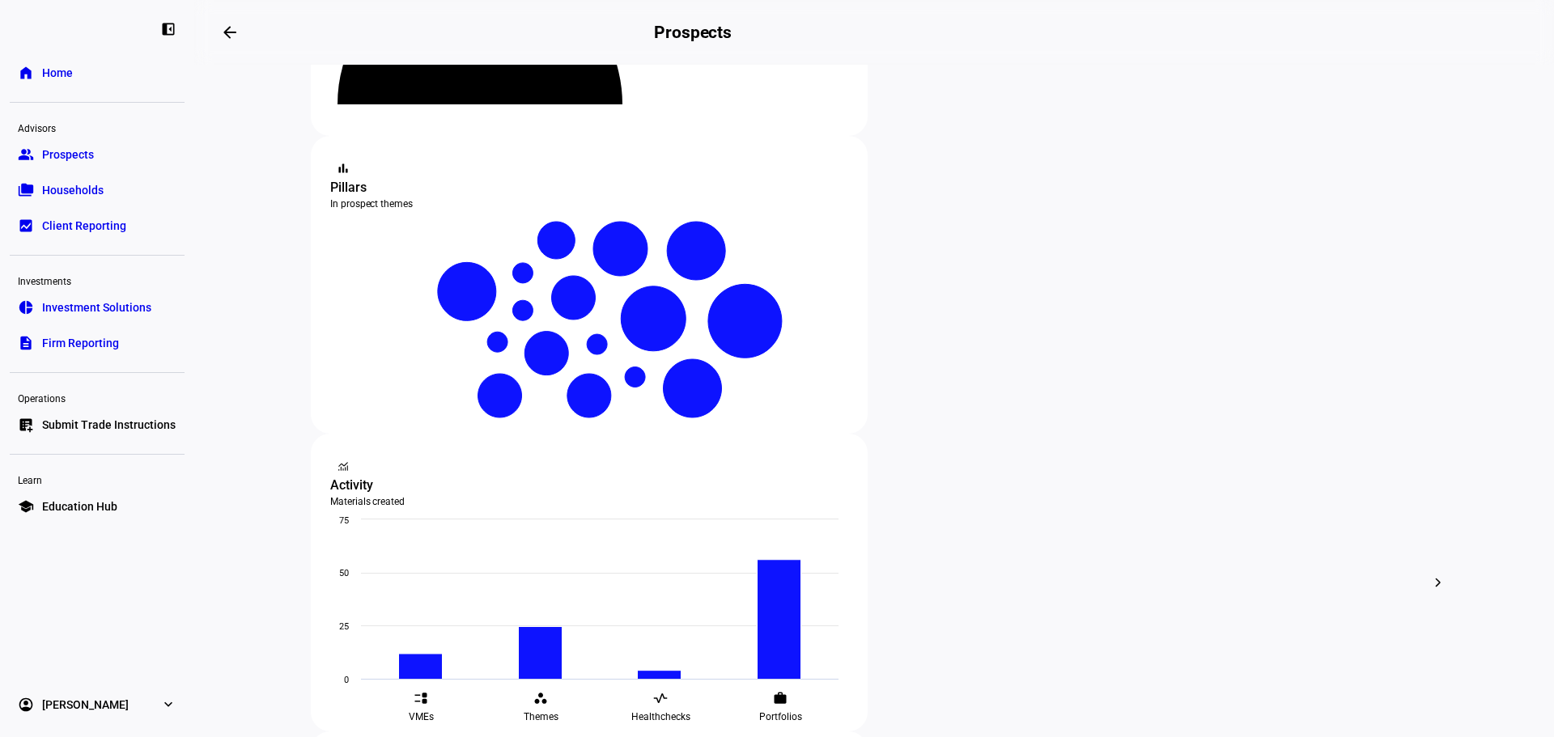
scroll to position [324, 0]
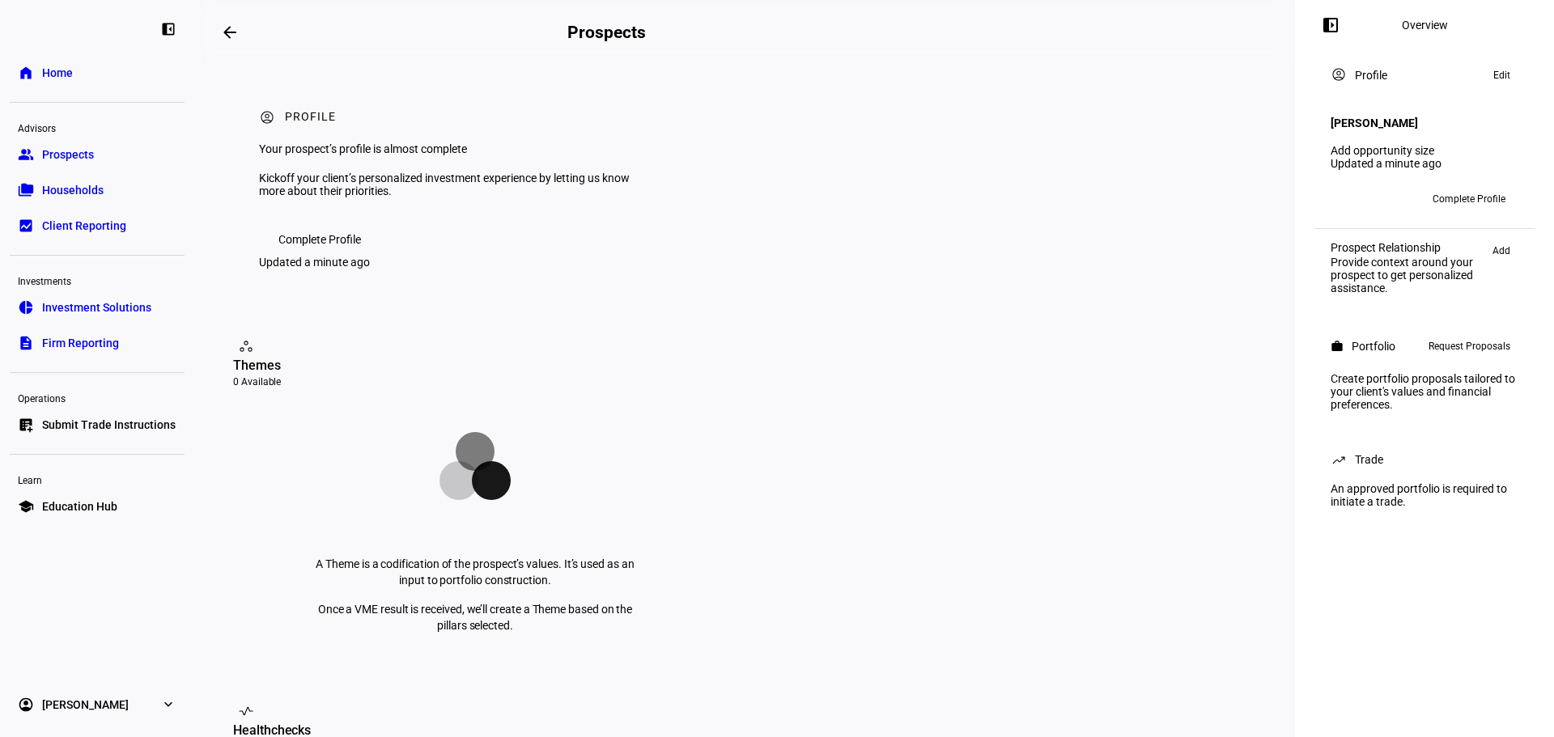
click at [228, 21] on span at bounding box center [229, 32] width 39 height 39
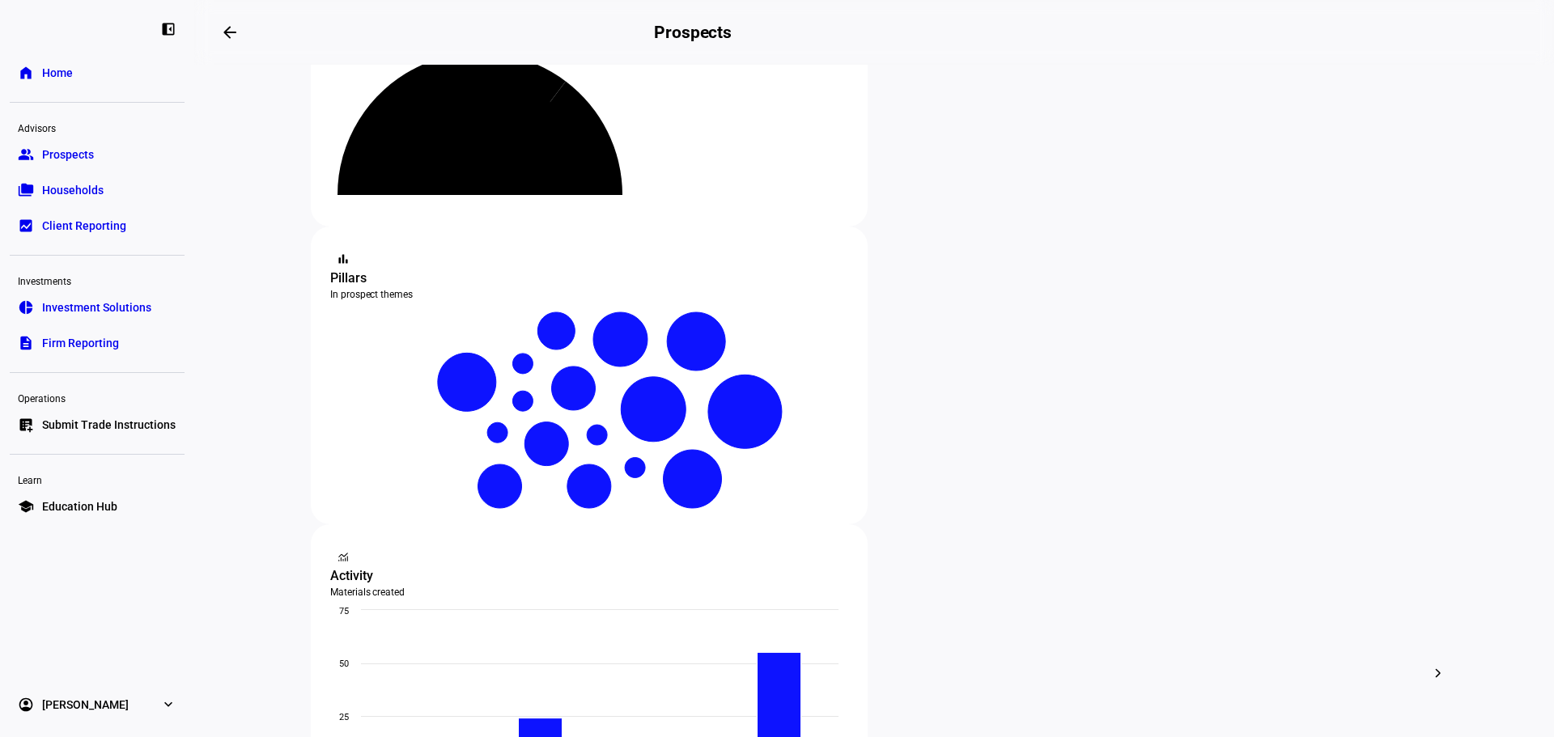
scroll to position [162, 0]
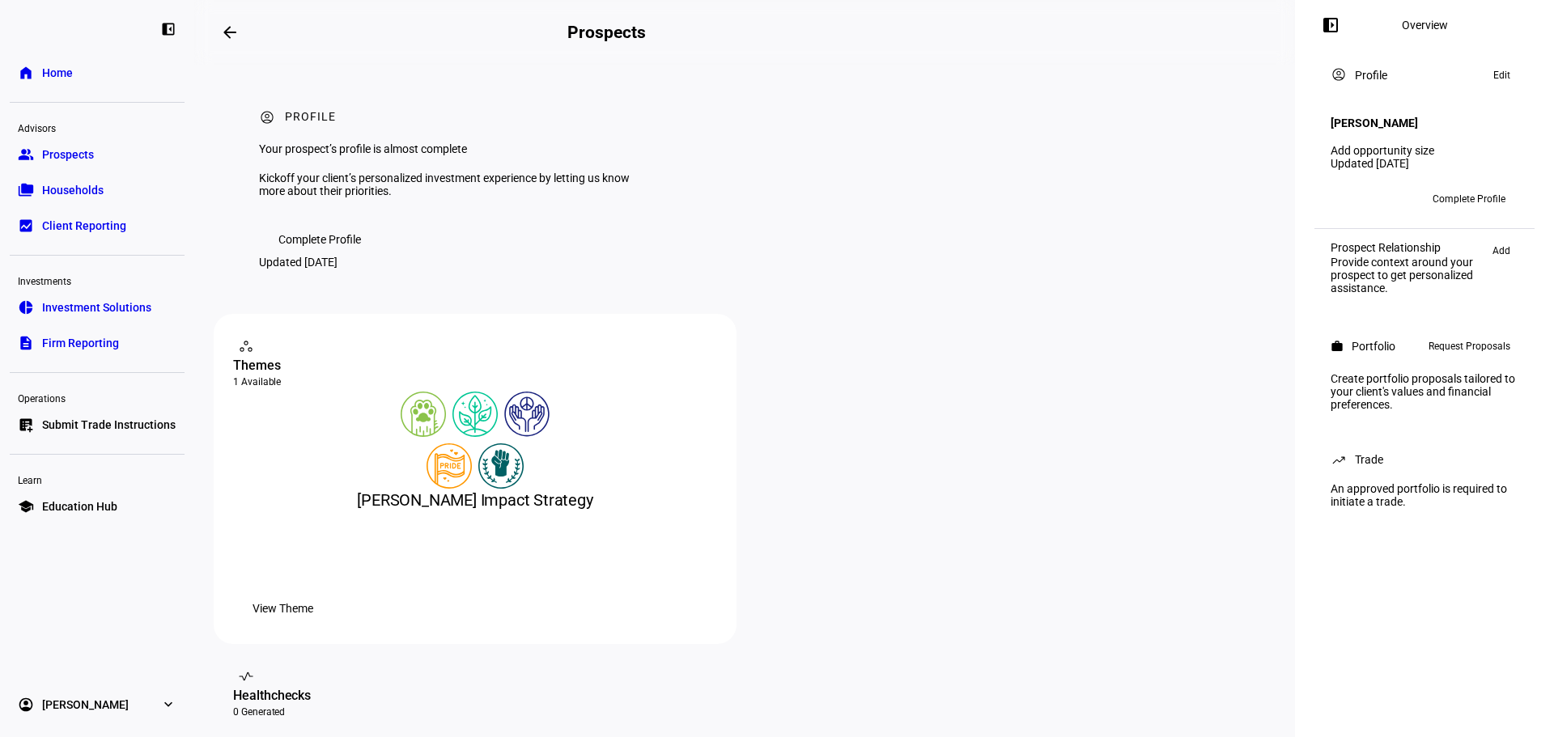
click at [1406, 117] on h4 "[PERSON_NAME]" at bounding box center [1373, 123] width 87 height 13
click at [1452, 186] on span "Complete Profile" at bounding box center [1468, 199] width 73 height 26
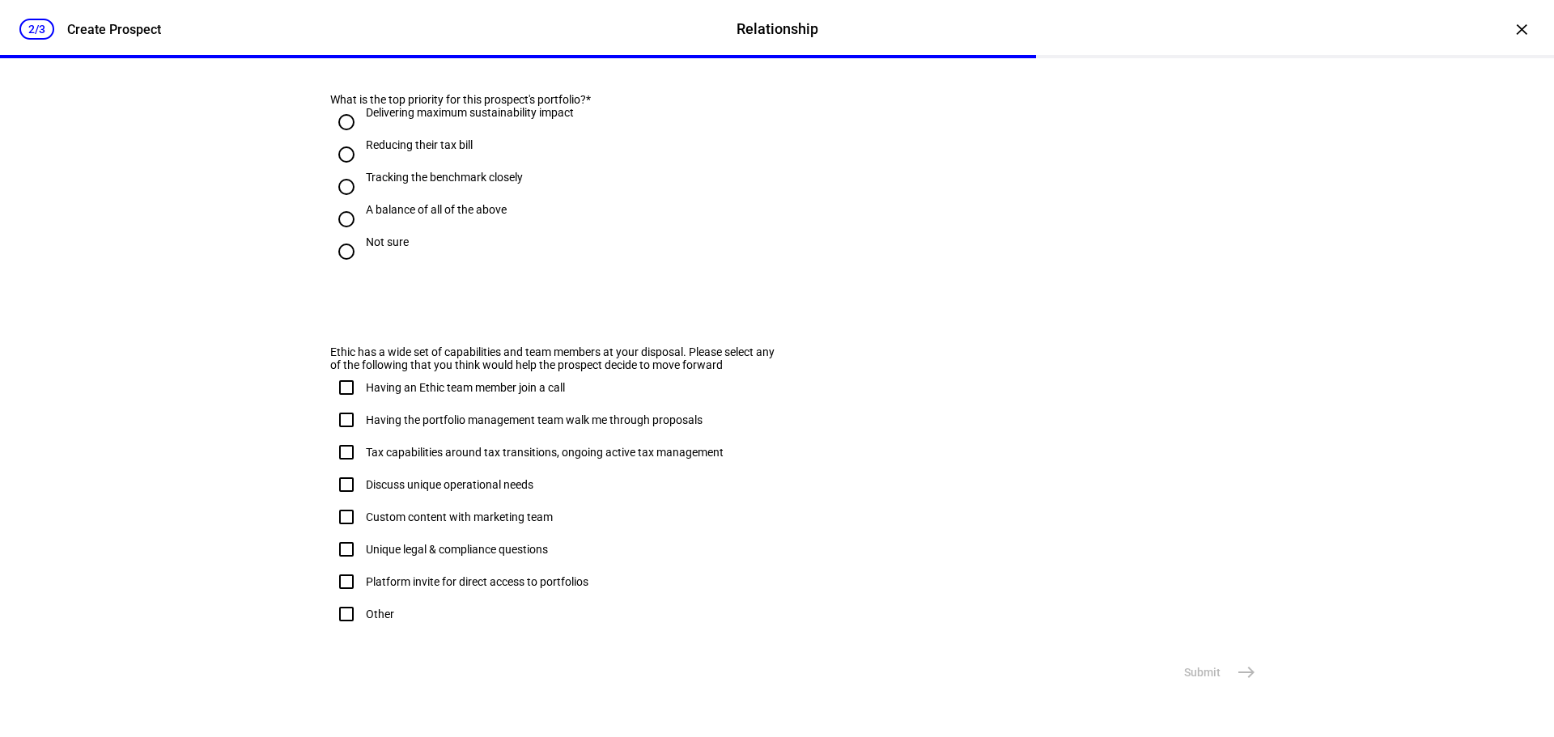
scroll to position [960, 0]
click at [38, 30] on div "2/3" at bounding box center [36, 29] width 35 height 21
click at [1512, 28] on div "×" at bounding box center [1521, 29] width 26 height 26
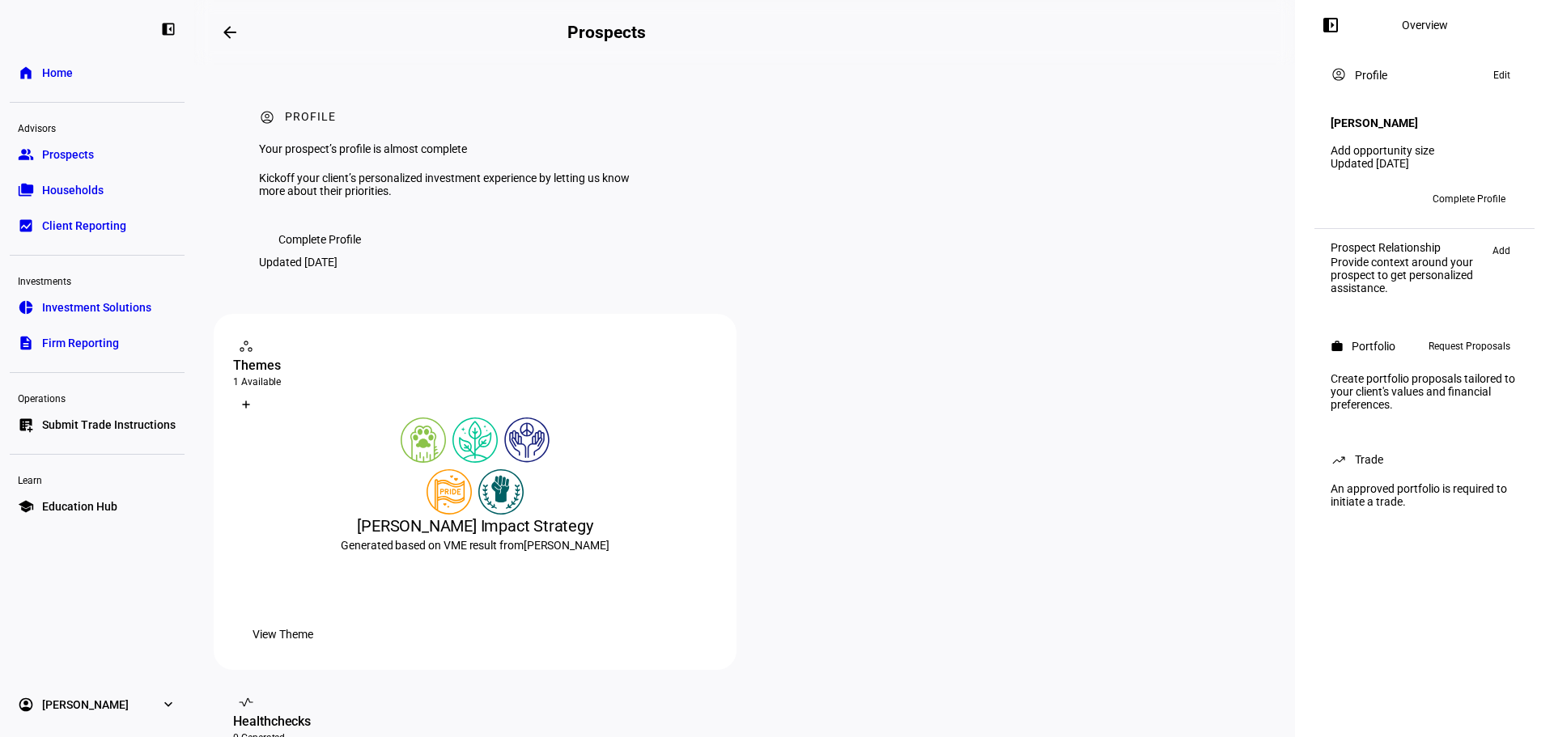
click at [123, 152] on link "group Prospects" at bounding box center [97, 154] width 175 height 32
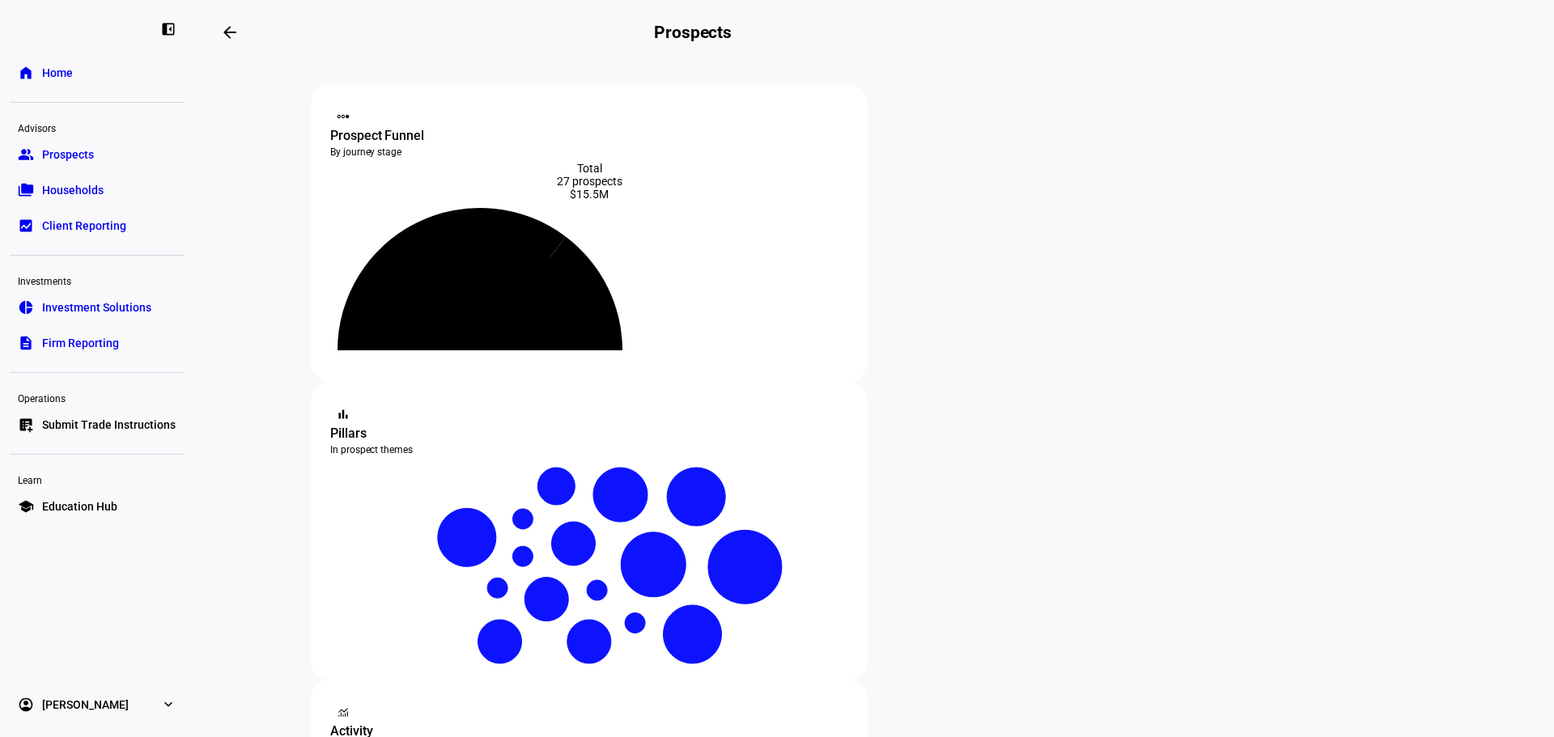
click at [124, 83] on link "home Home" at bounding box center [97, 73] width 175 height 32
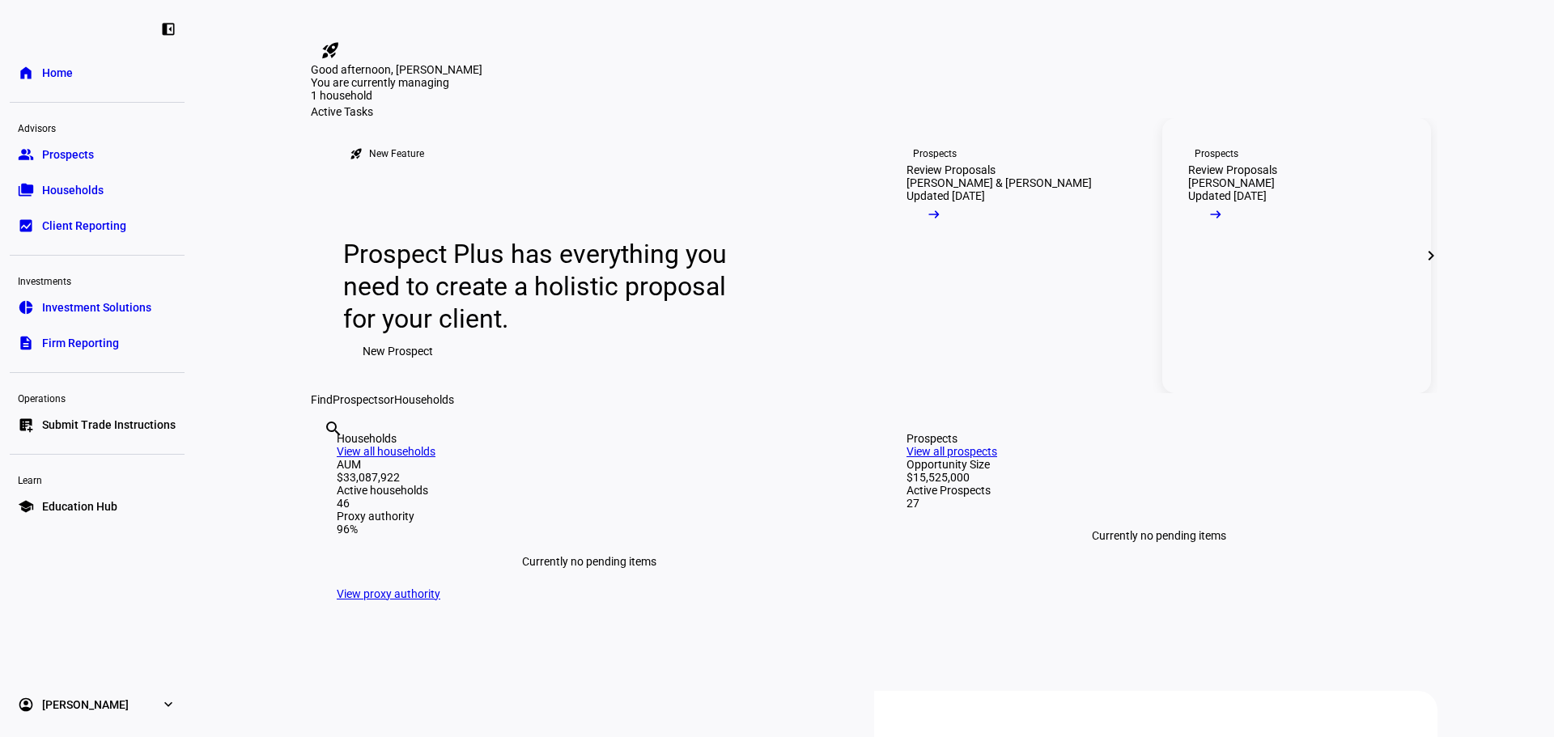
click at [1277, 176] on div "Review Proposals" at bounding box center [1232, 169] width 89 height 13
click at [101, 146] on link "group Prospects" at bounding box center [97, 154] width 175 height 32
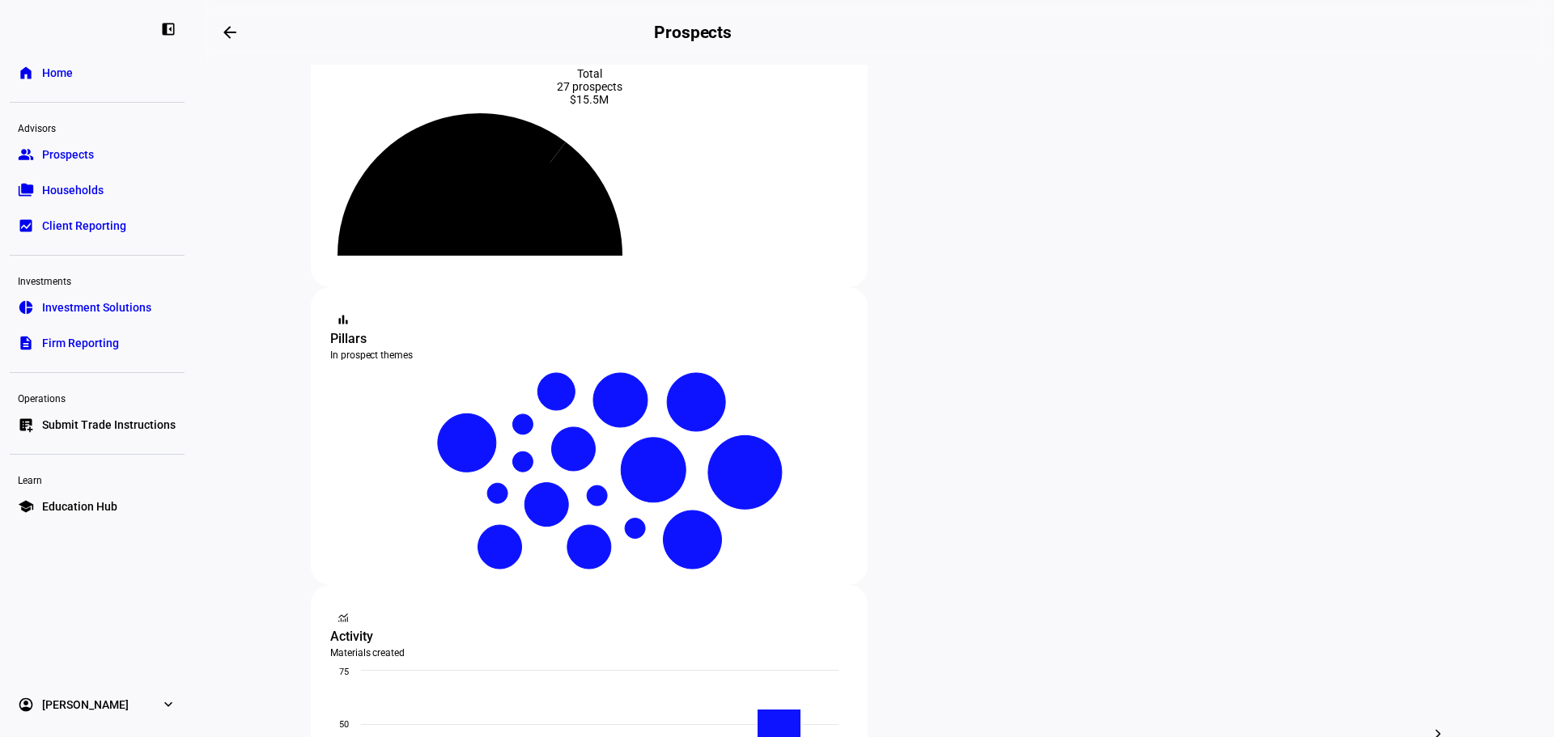
scroll to position [243, 0]
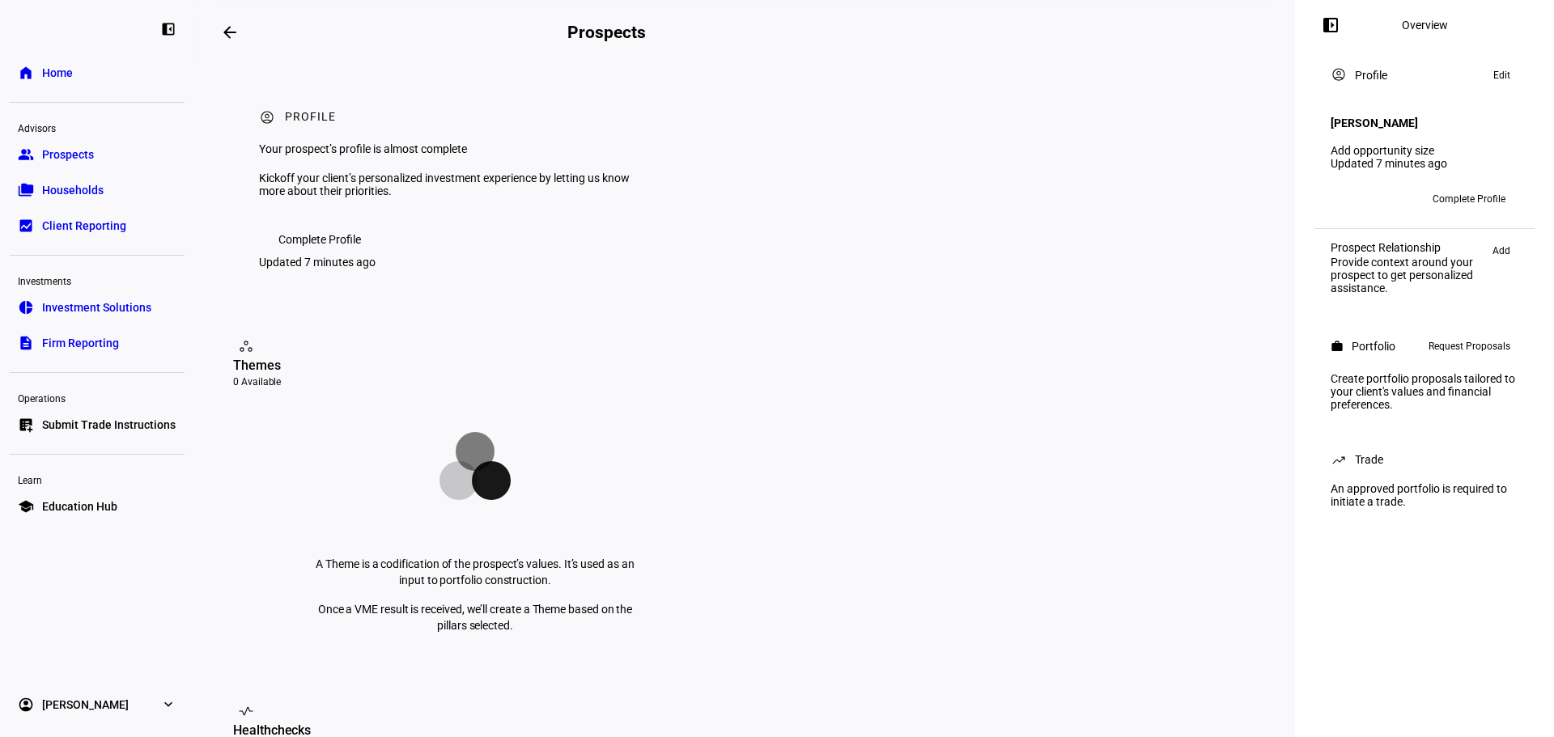
click at [1483, 186] on span "Complete Profile" at bounding box center [1468, 199] width 73 height 26
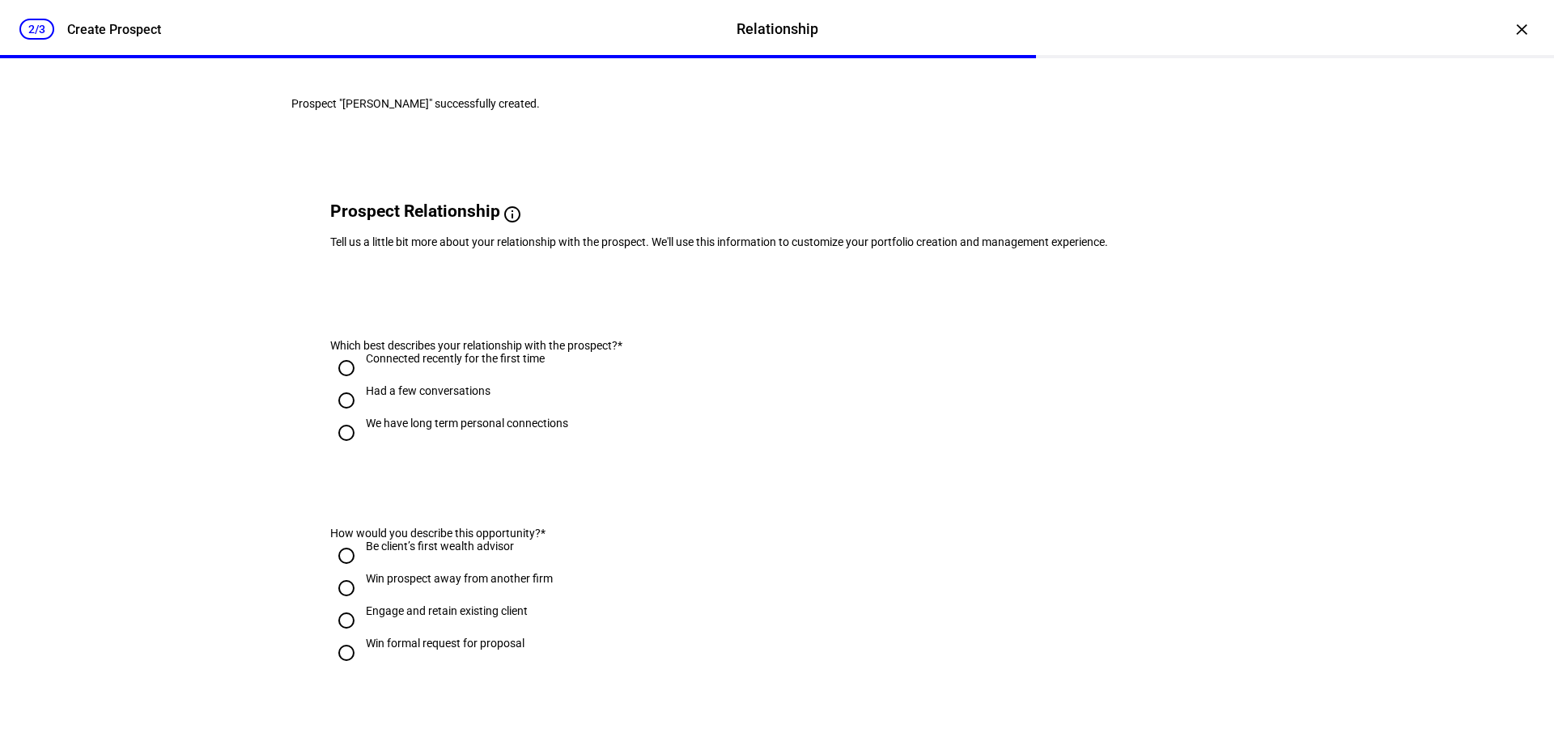
drag, startPoint x: 36, startPoint y: 23, endPoint x: 68, endPoint y: 28, distance: 32.7
click at [40, 25] on div "2/3" at bounding box center [36, 29] width 35 height 21
click at [143, 30] on div "Create Prospect" at bounding box center [114, 29] width 94 height 15
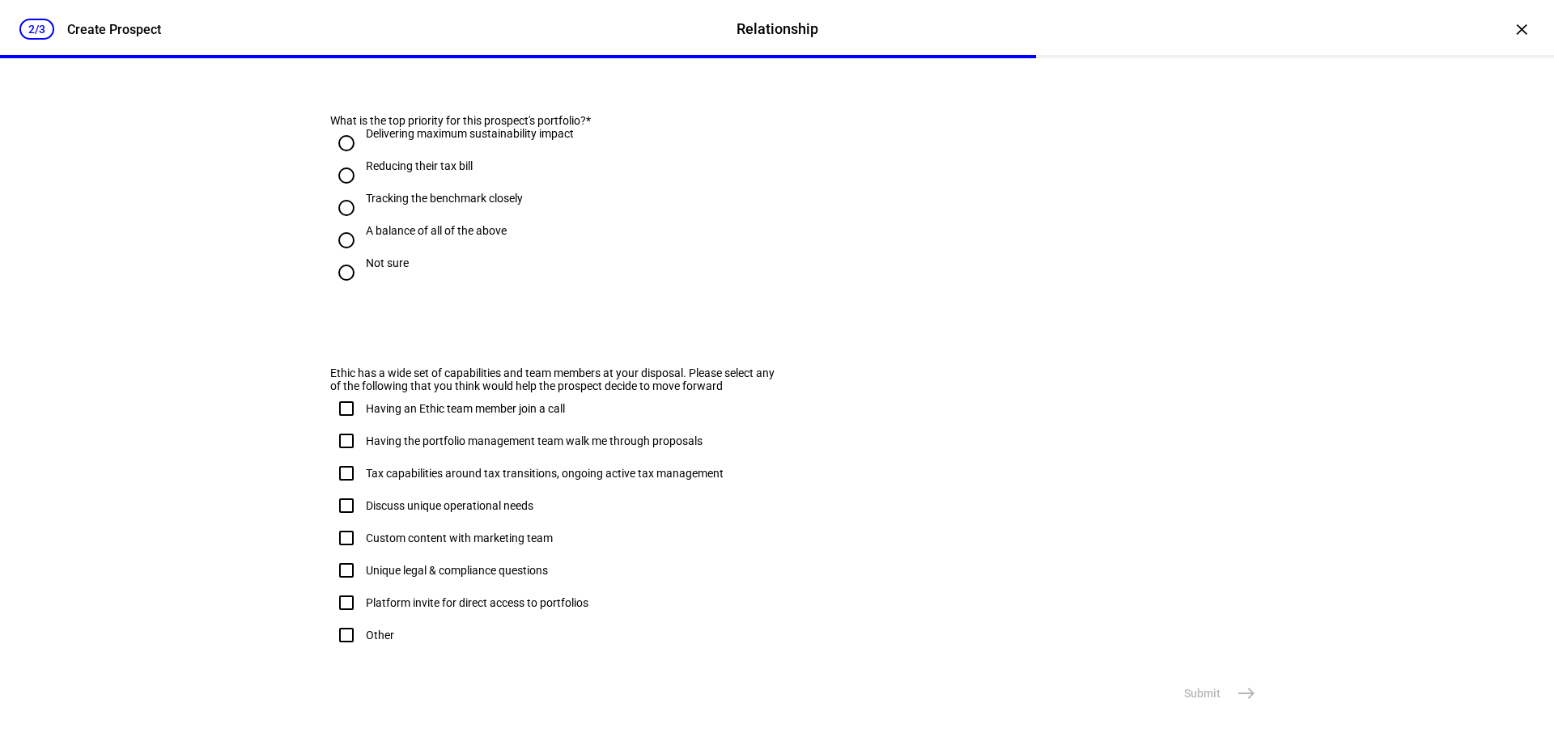
scroll to position [960, 0]
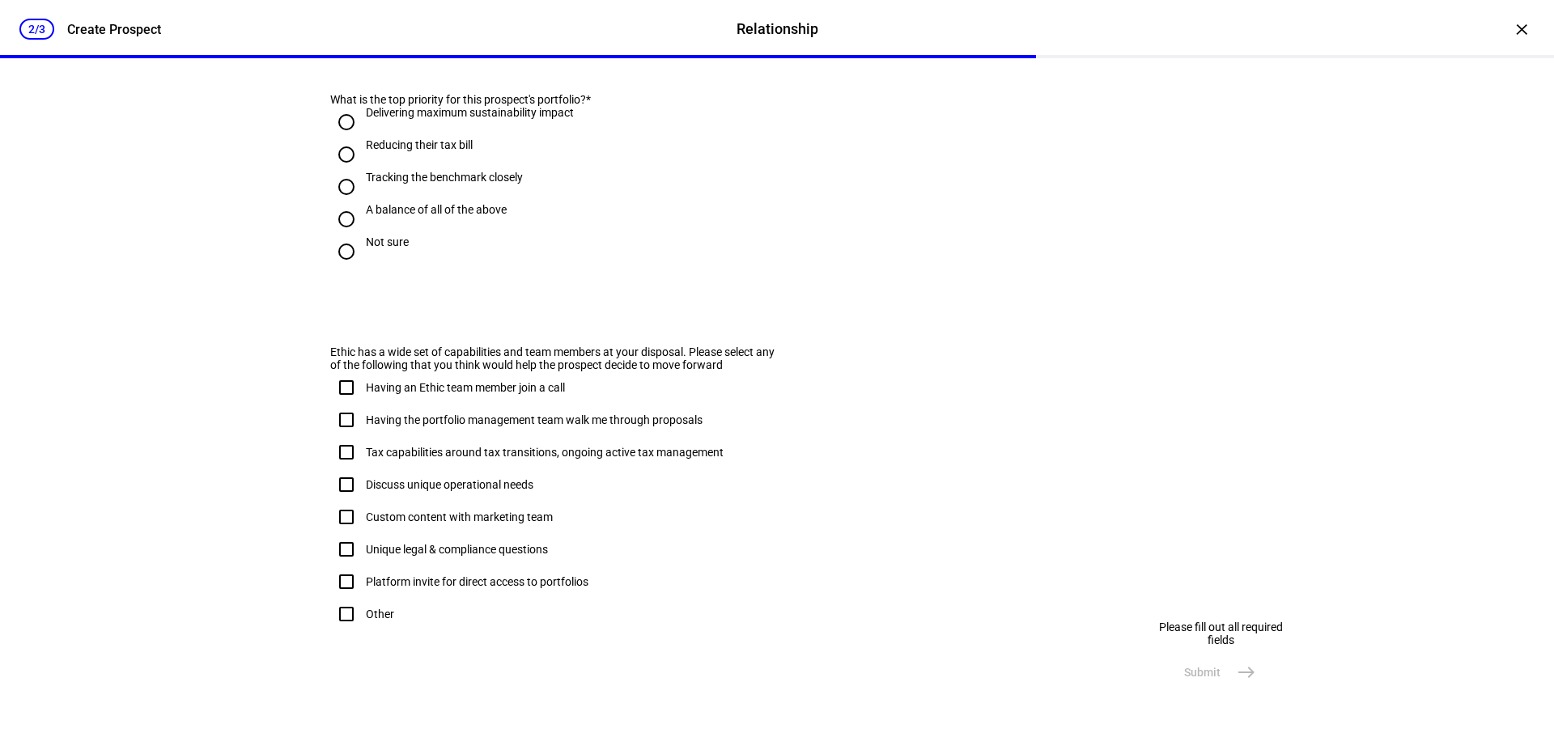
drag, startPoint x: 1219, startPoint y: 680, endPoint x: 1208, endPoint y: 662, distance: 20.7
click at [1215, 669] on eth-stepper-button "Submit east" at bounding box center [1218, 672] width 88 height 32
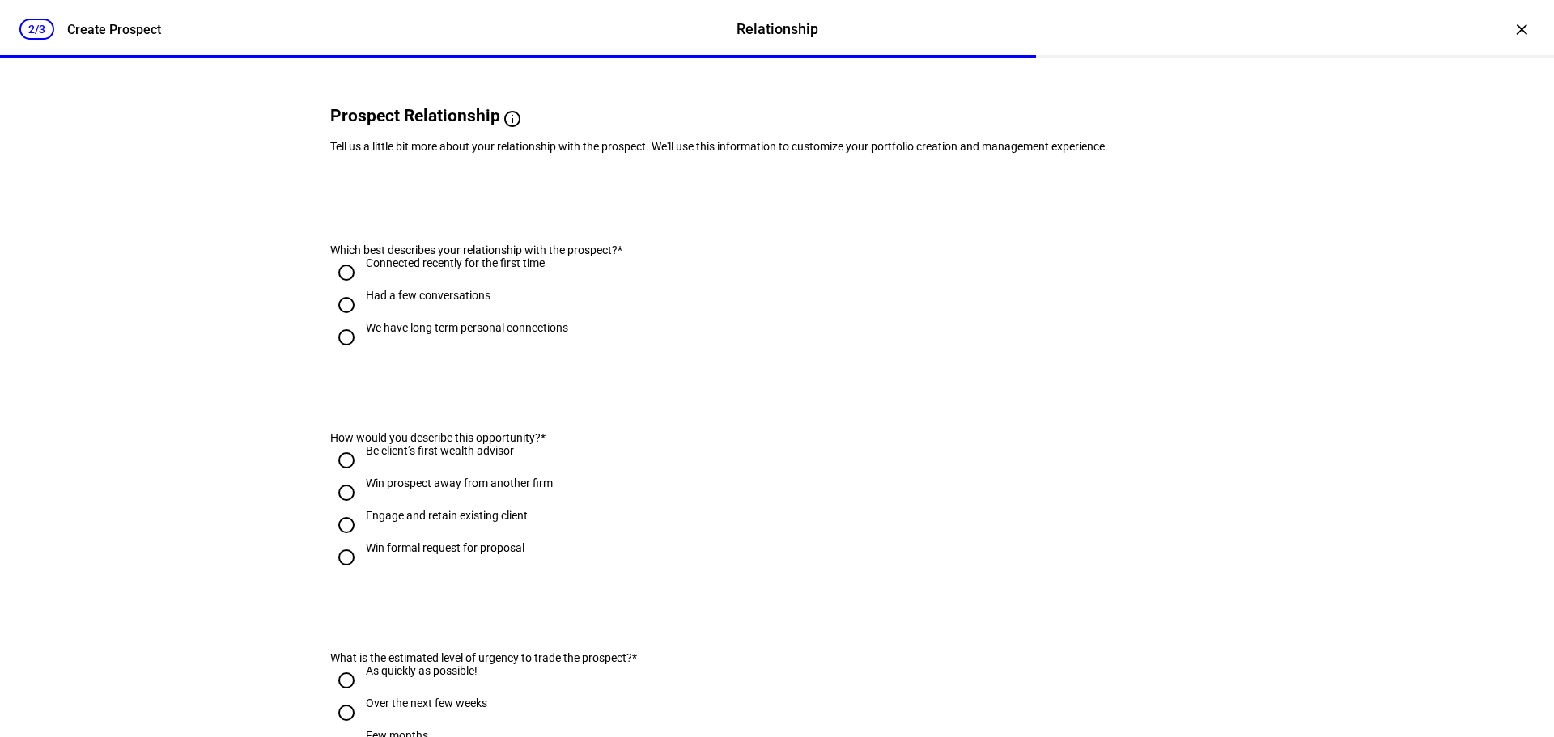
scroll to position [0, 0]
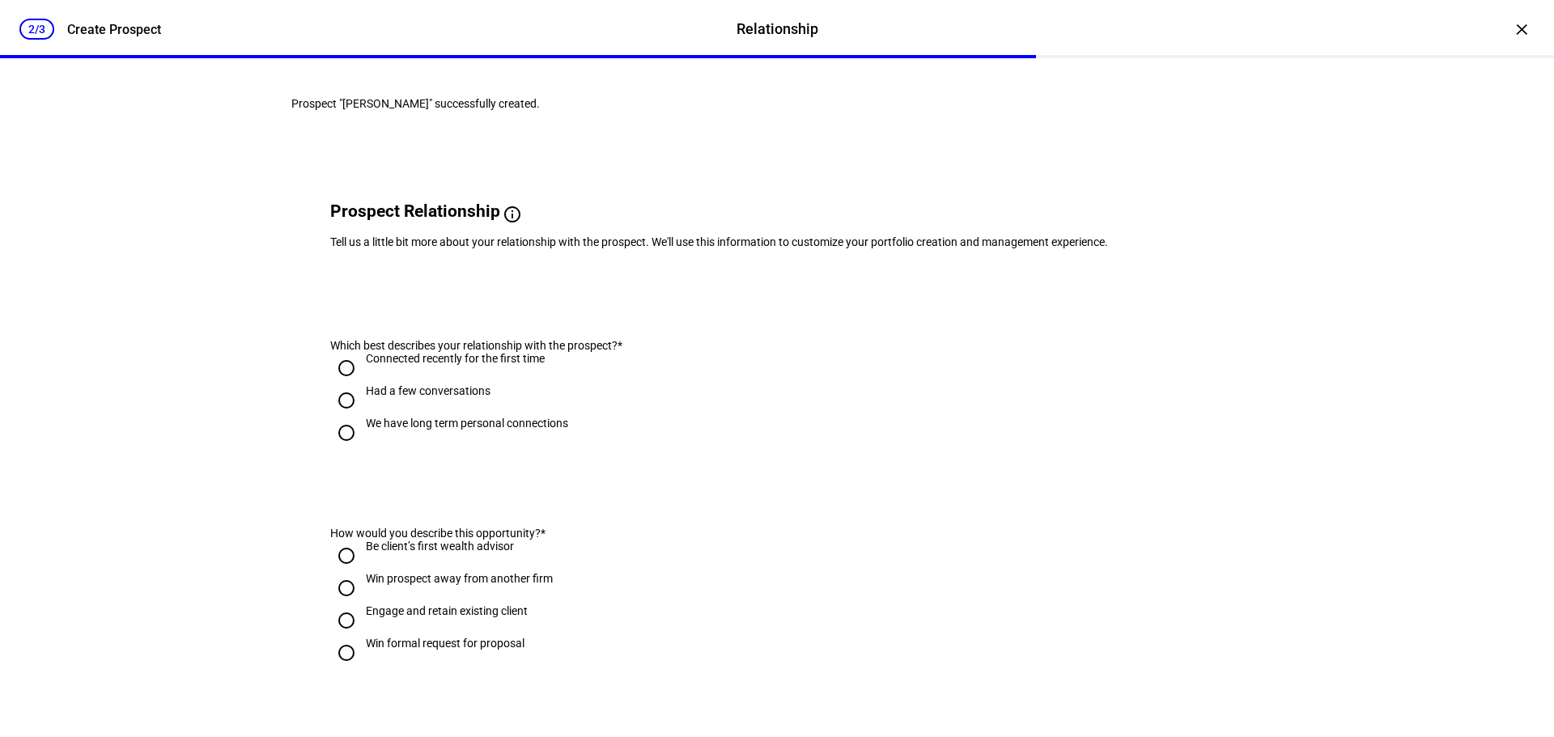
click at [486, 430] on div "We have long term personal connections" at bounding box center [467, 423] width 202 height 13
click at [363, 449] on input "We have long term personal connections" at bounding box center [346, 433] width 32 height 32
radio input "true"
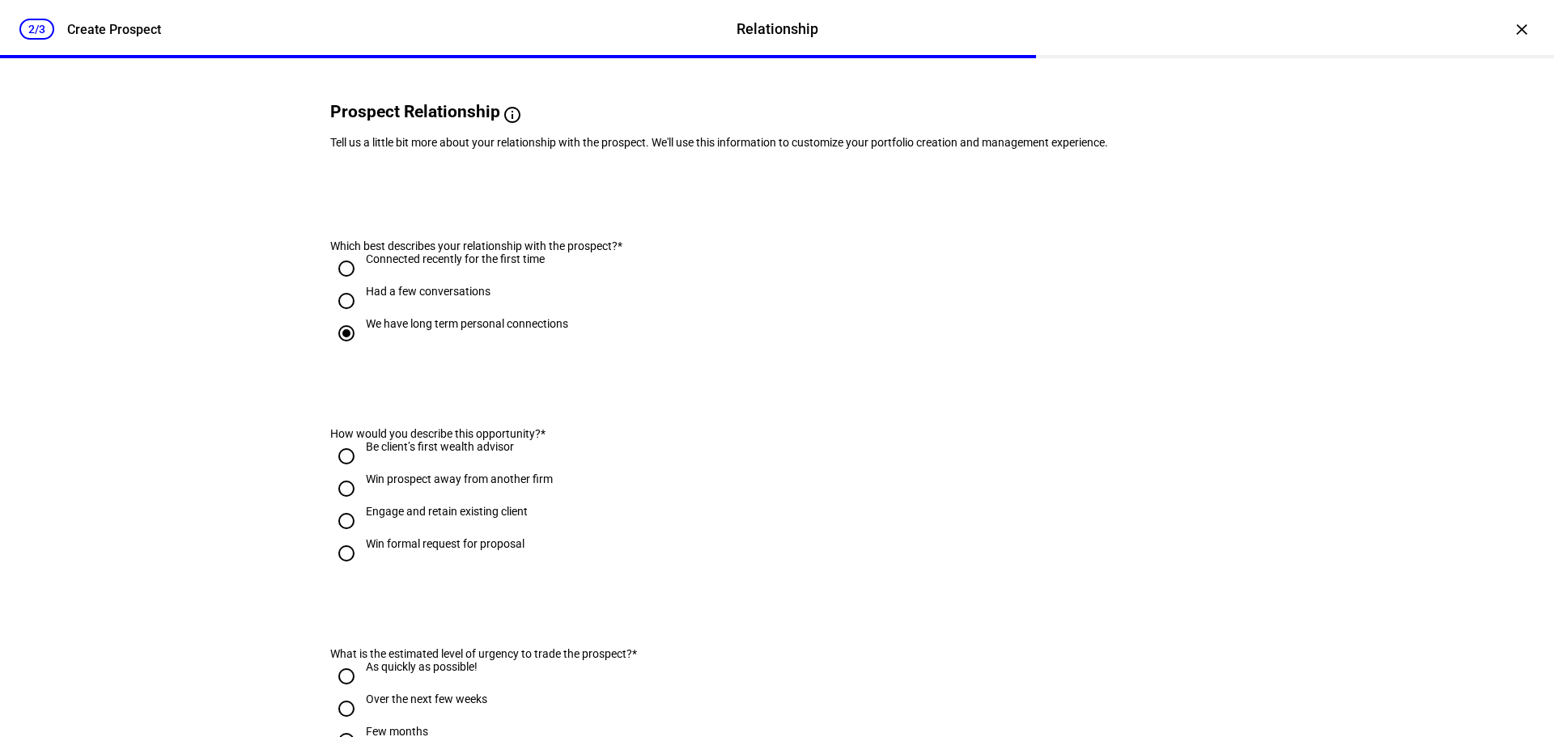
scroll to position [243, 0]
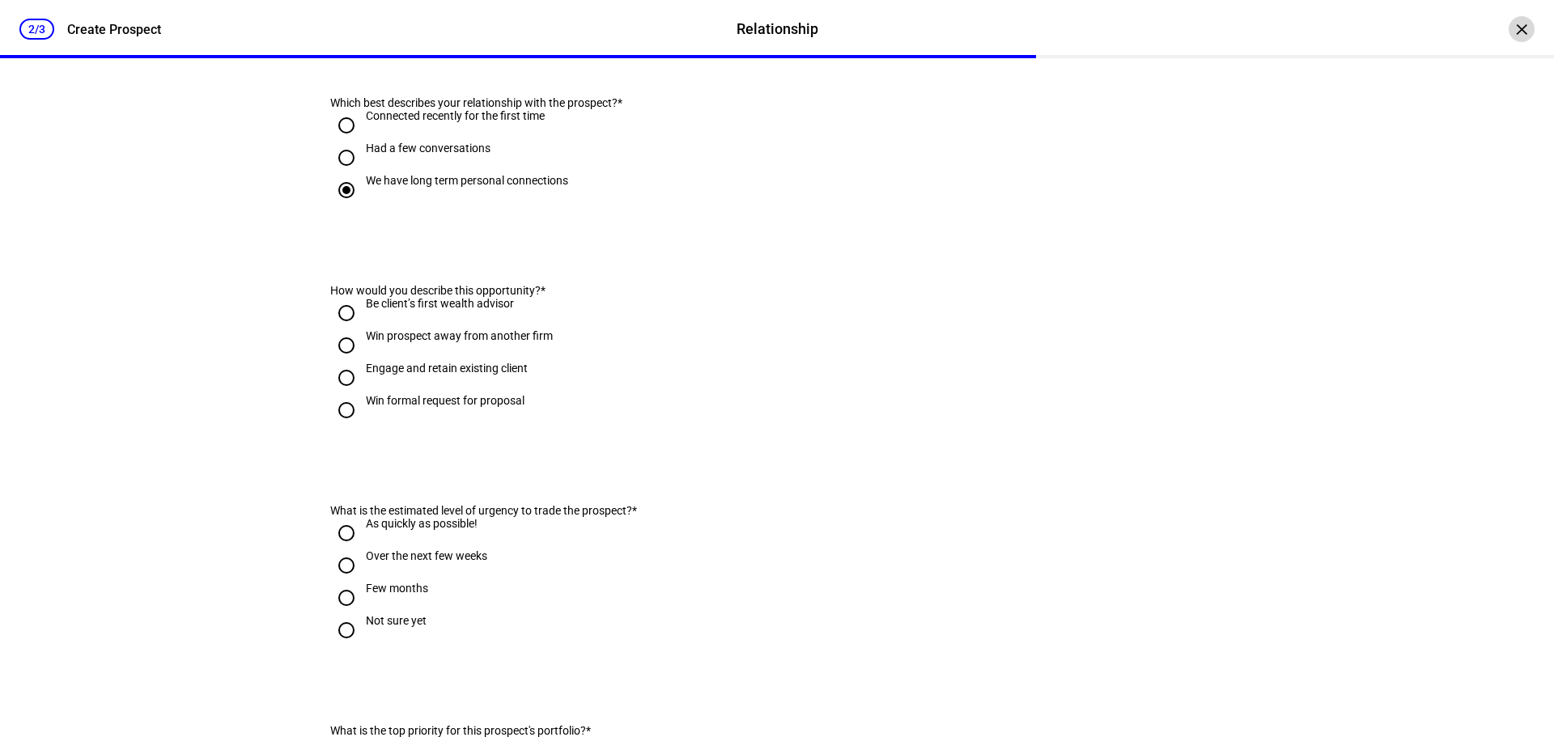
click at [1508, 32] on div "×" at bounding box center [1521, 29] width 26 height 26
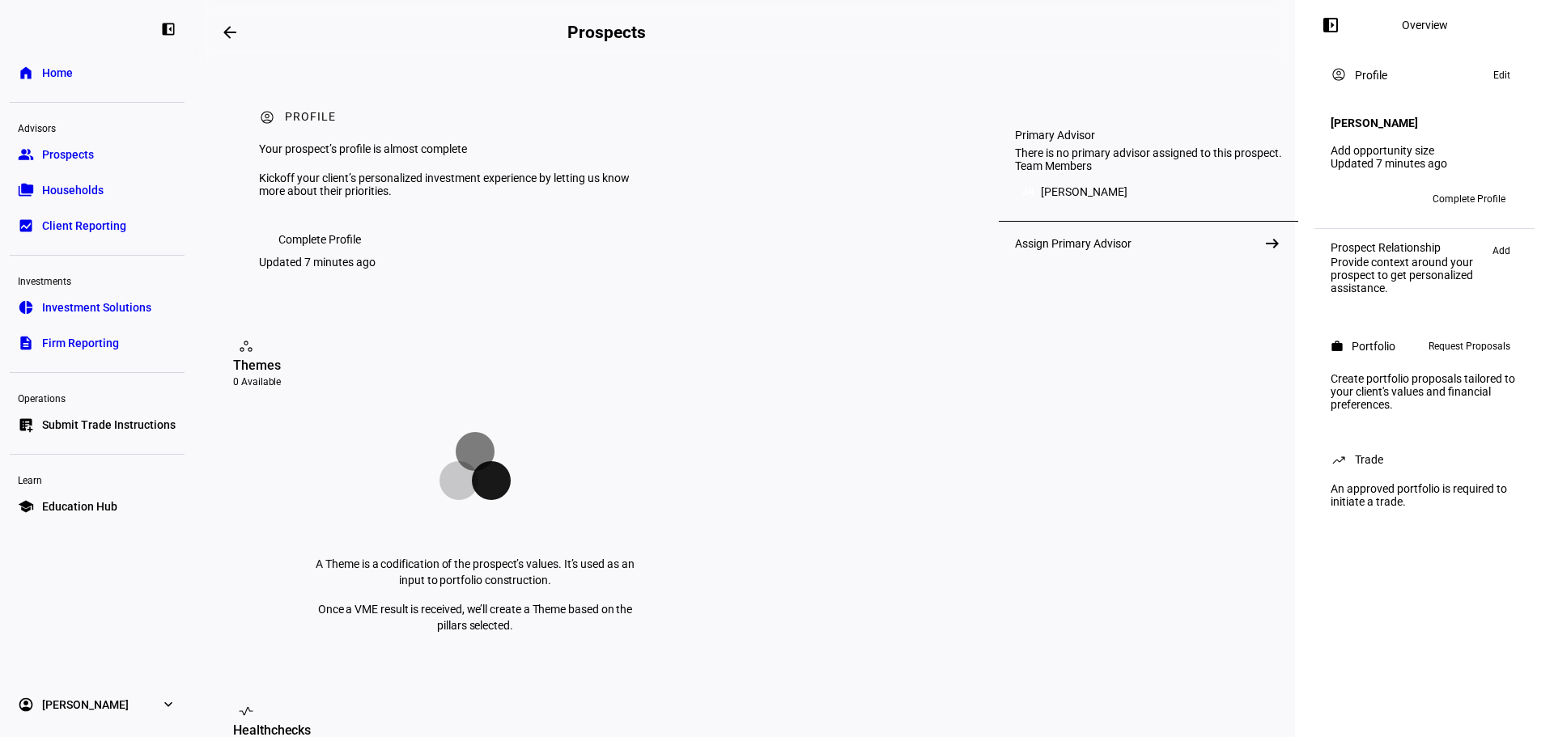
click at [1352, 190] on icon at bounding box center [1343, 199] width 26 height 26
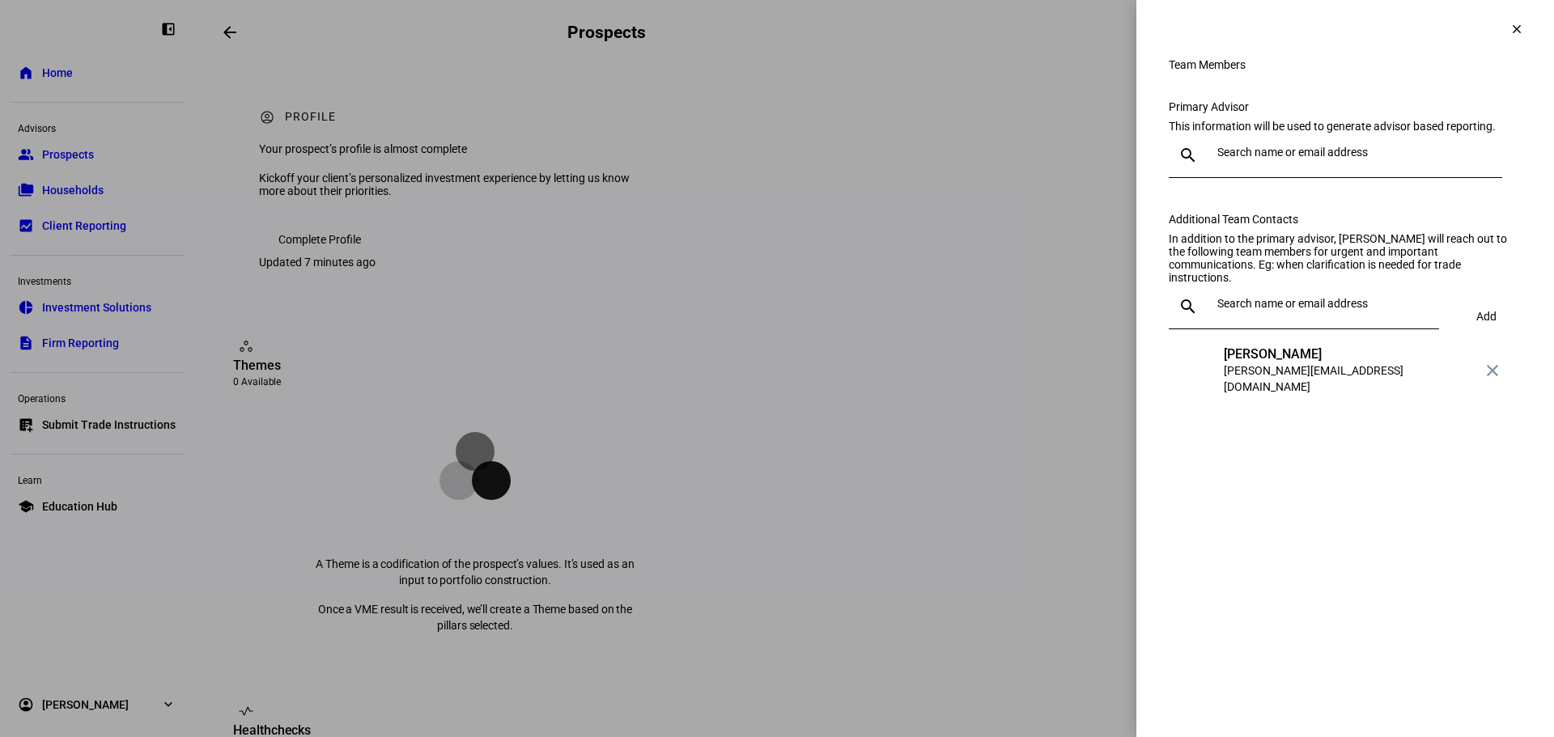
click at [1345, 159] on input "text" at bounding box center [1356, 152] width 278 height 13
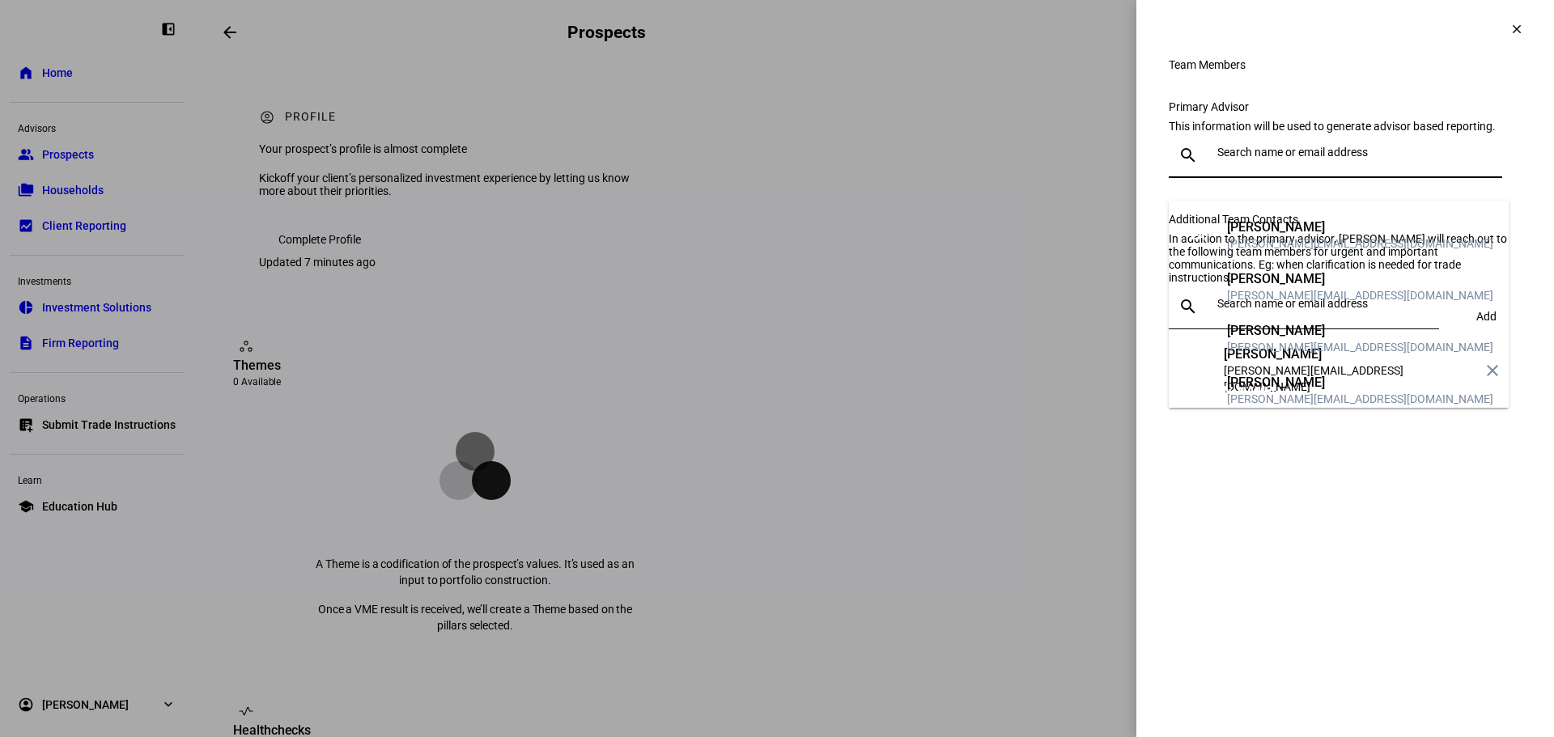
scroll to position [162, 0]
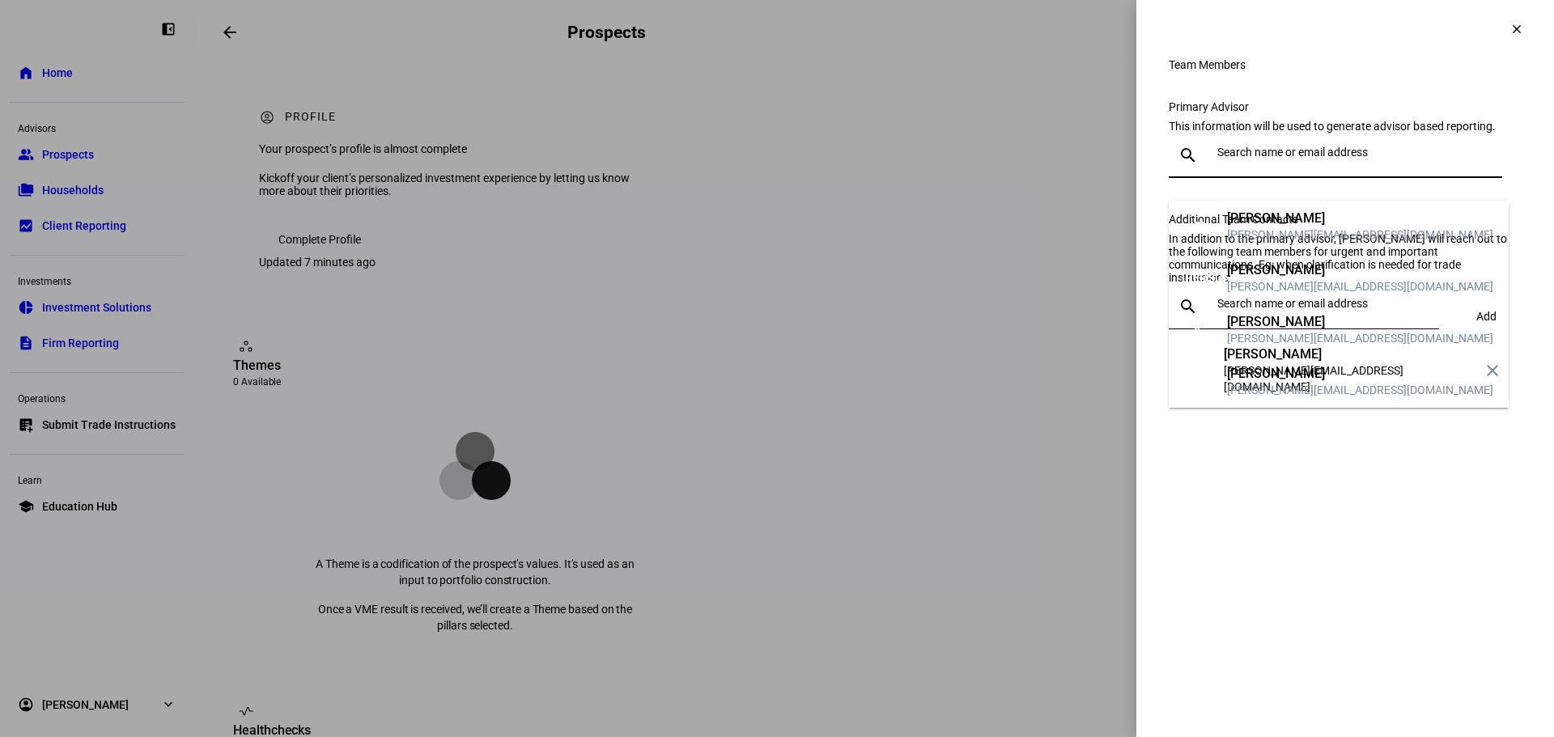
click at [1364, 356] on mat-option "JR [PERSON_NAME] [PERSON_NAME][EMAIL_ADDRESS][DOMAIN_NAME]" at bounding box center [1339, 382] width 340 height 52
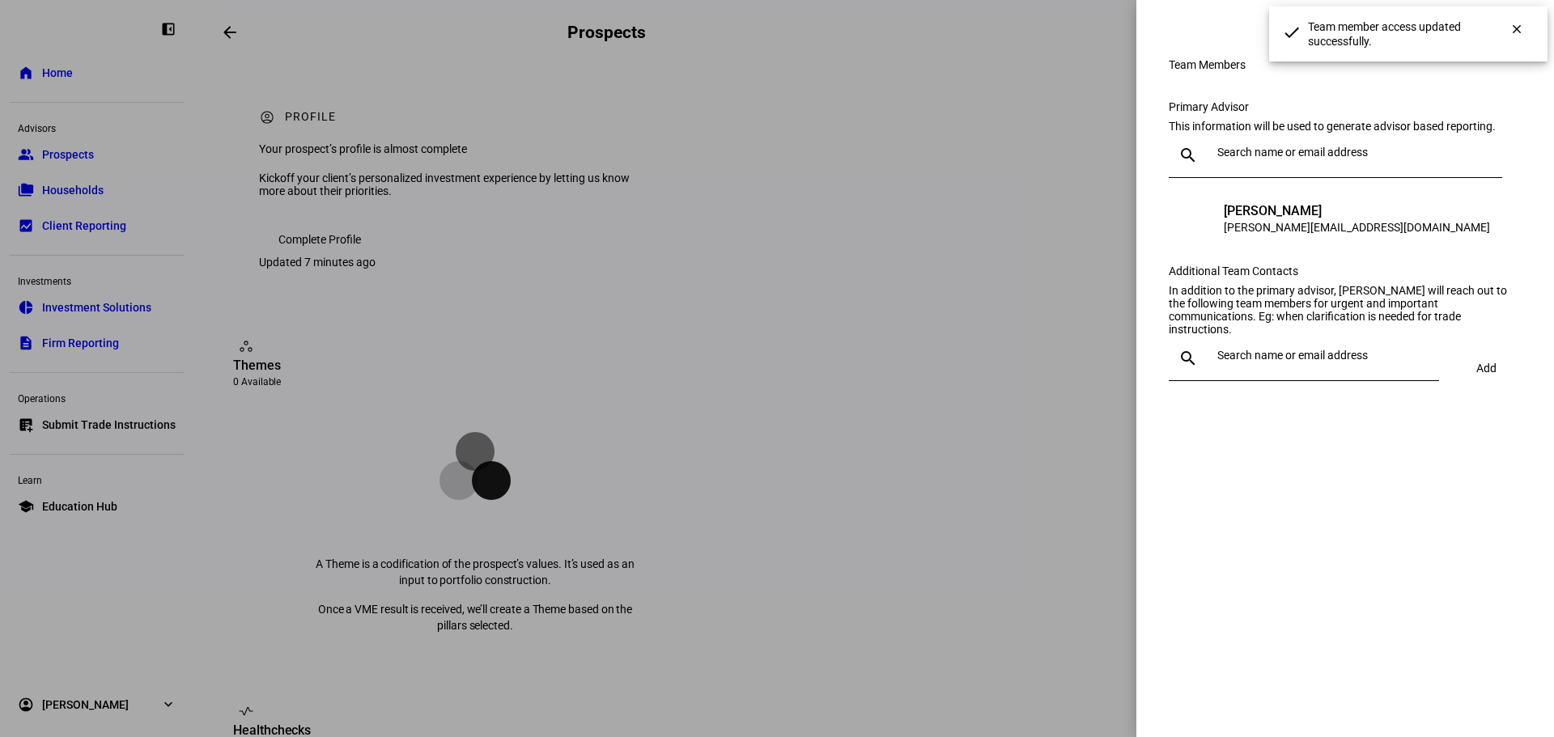
click at [1546, 16] on div "done Team member access updated successfully." at bounding box center [1407, 34] width 291 height 68
drag, startPoint x: 1517, startPoint y: 4, endPoint x: 1512, endPoint y: 32, distance: 28.7
click at [1517, 5] on eth-side-overlay-header "Team Members clear" at bounding box center [1345, 29] width 418 height 58
click at [1512, 34] on mat-icon "clear" at bounding box center [1516, 29] width 15 height 15
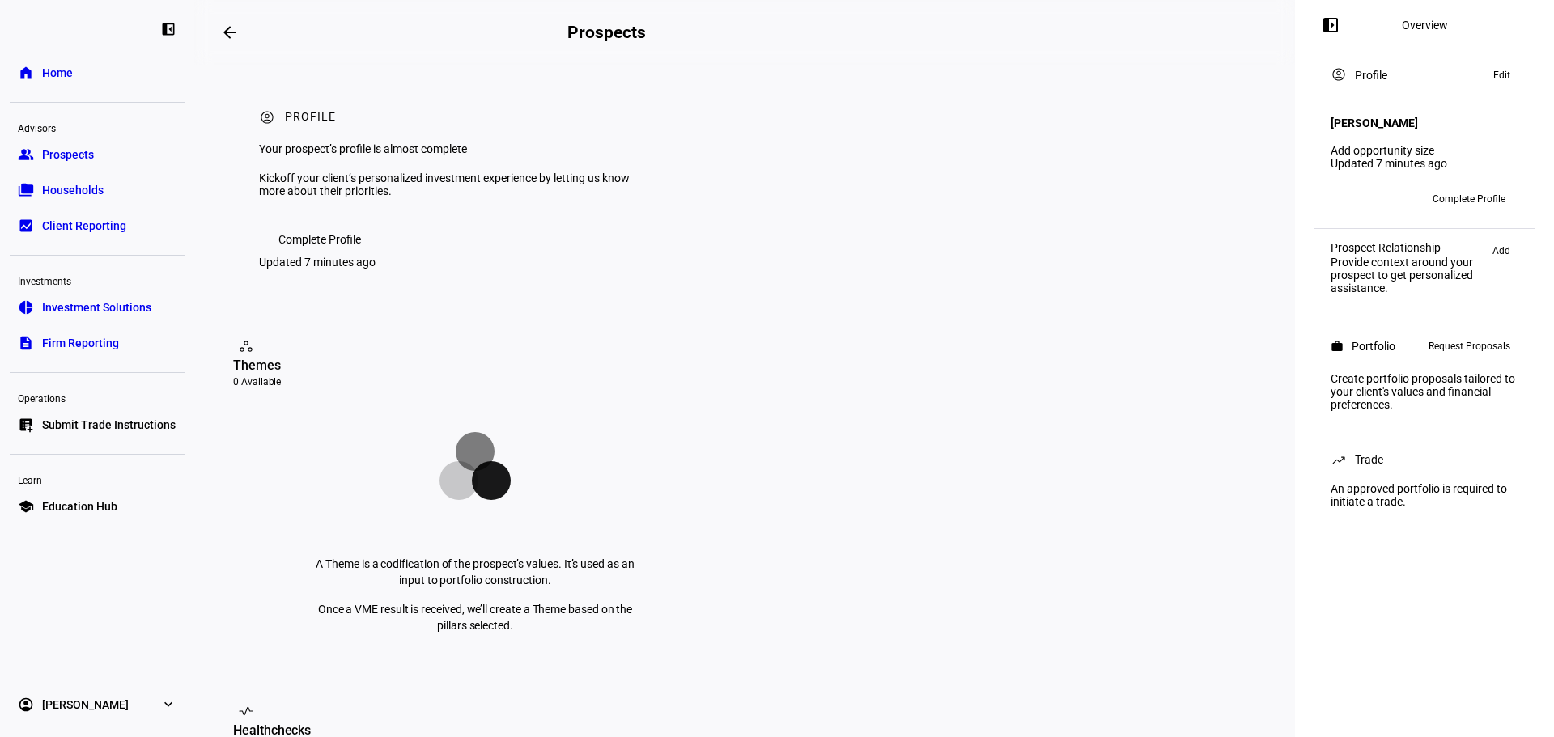
click at [1504, 245] on span "Add" at bounding box center [1501, 250] width 18 height 19
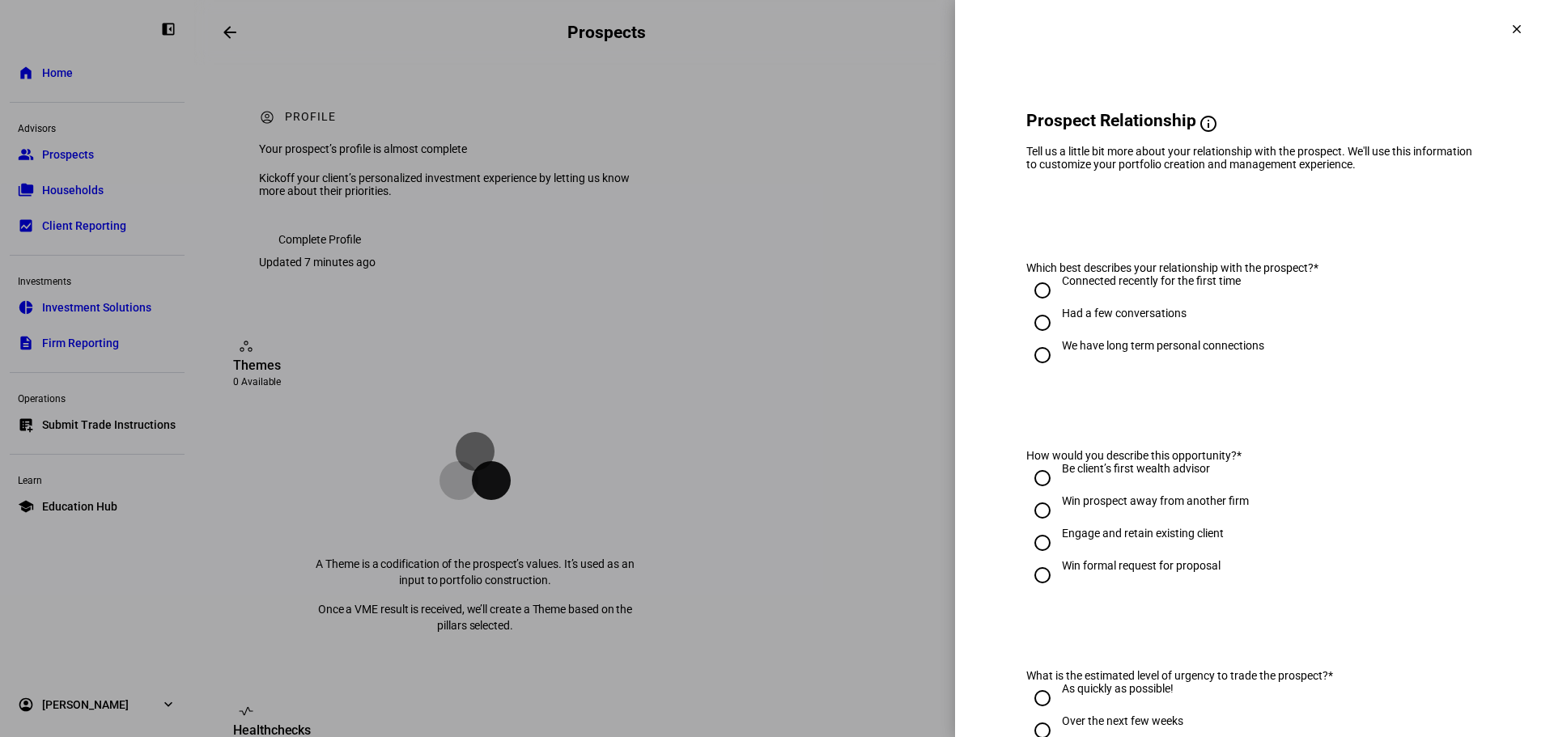
click at [1509, 33] on mat-icon "clear" at bounding box center [1516, 29] width 15 height 15
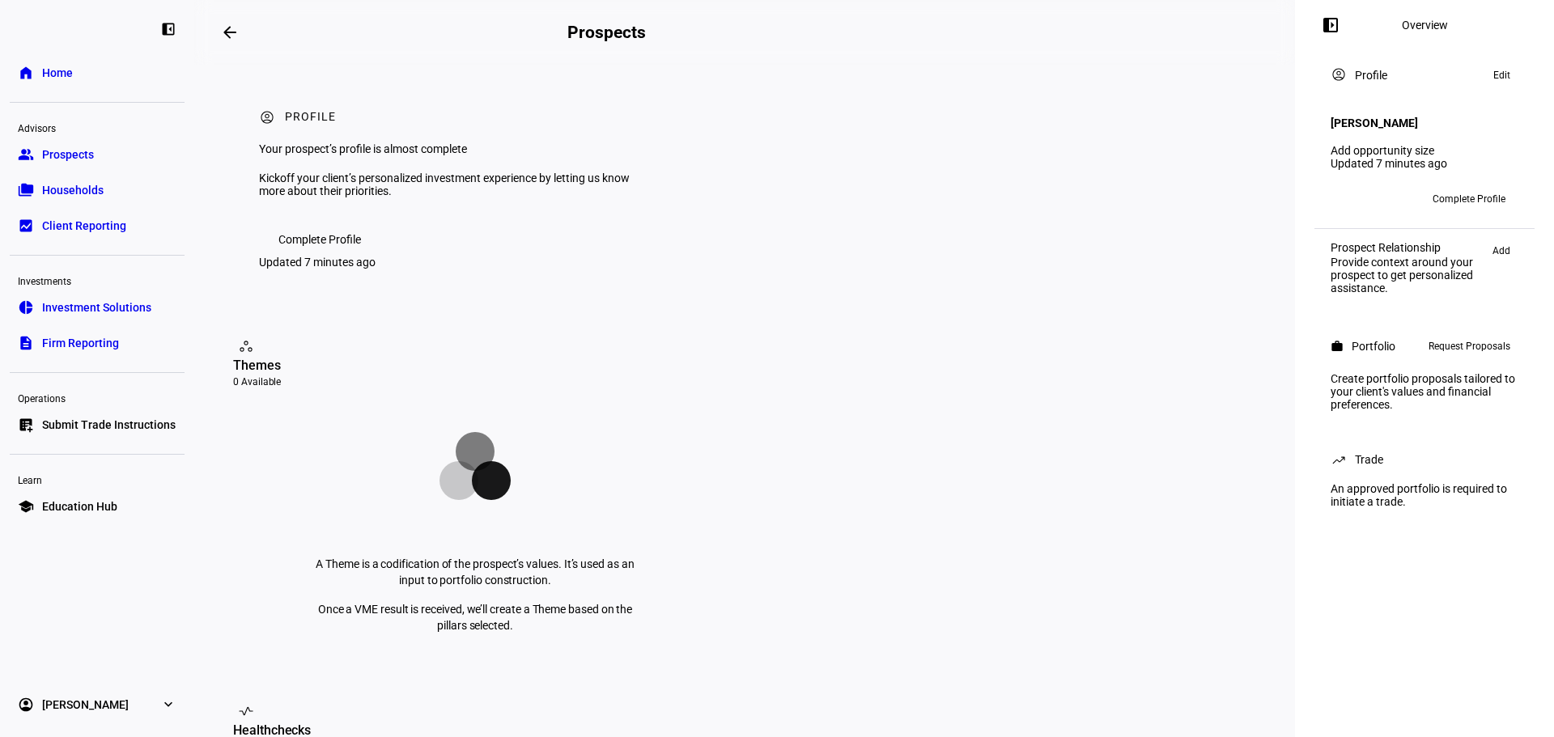
drag, startPoint x: 1377, startPoint y: 78, endPoint x: 1338, endPoint y: 73, distance: 39.9
click at [1375, 78] on div "Profile" at bounding box center [1371, 75] width 32 height 13
click at [1337, 72] on mat-icon "account_circle" at bounding box center [1338, 74] width 16 height 16
click at [1400, 123] on h4 "[PERSON_NAME]" at bounding box center [1373, 123] width 87 height 13
click at [1397, 144] on link "Add opportunity size" at bounding box center [1382, 150] width 104 height 13
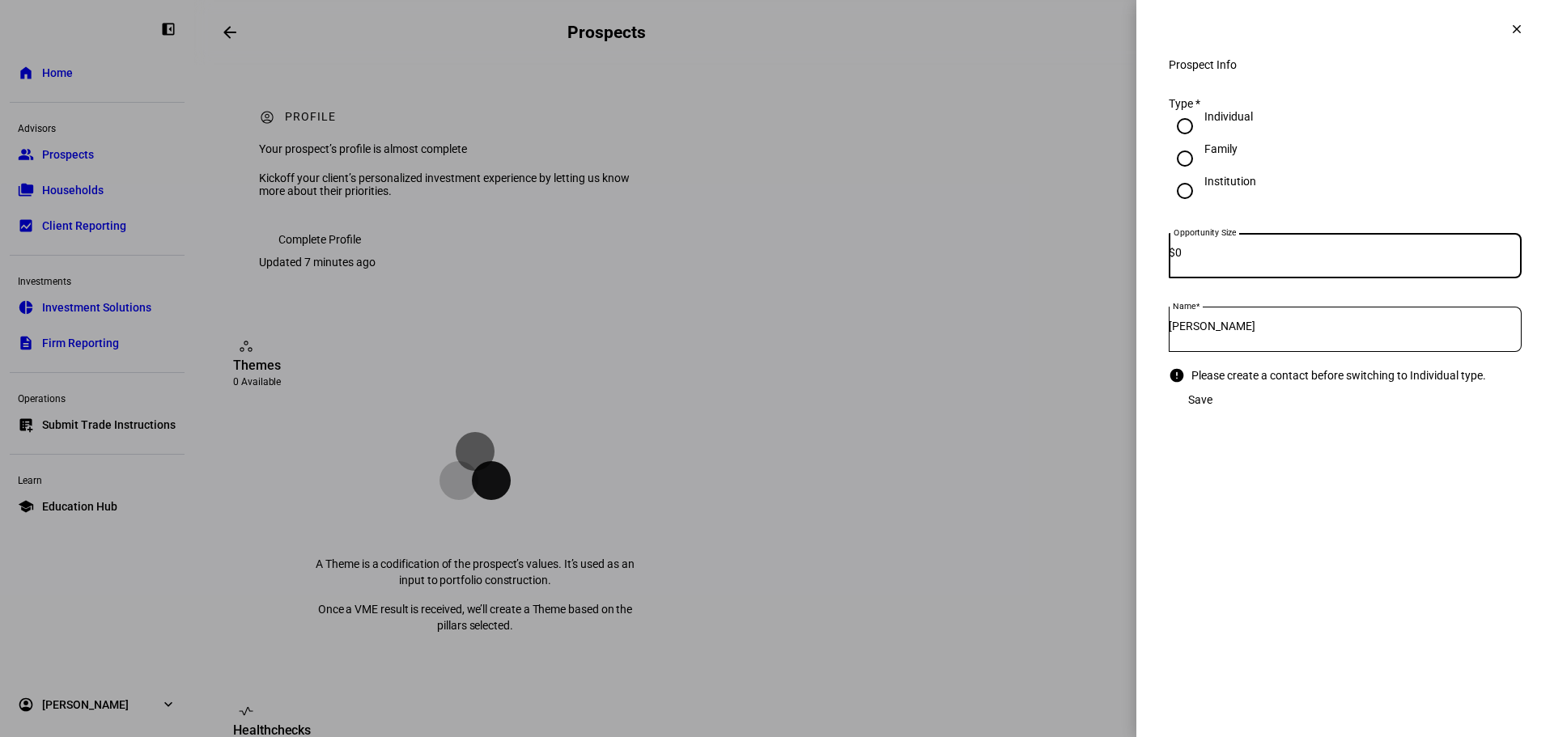
click at [1346, 233] on eth-radio-group "Individual Family Institution" at bounding box center [1345, 171] width 353 height 123
drag, startPoint x: 1351, startPoint y: 258, endPoint x: 1387, endPoint y: 256, distance: 35.7
click at [1364, 259] on input "0" at bounding box center [1348, 252] width 346 height 13
click at [1500, 28] on span at bounding box center [1516, 29] width 39 height 39
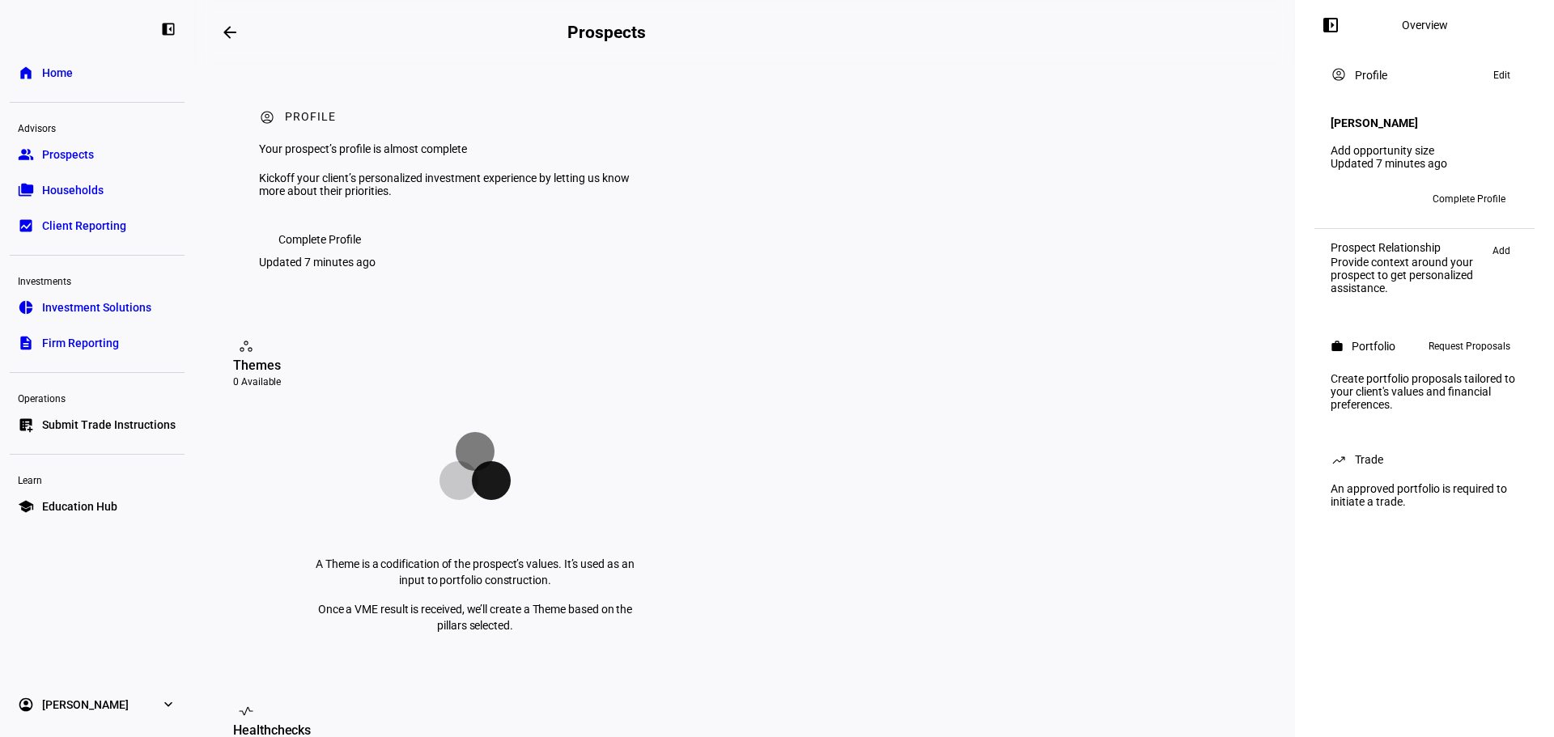
click at [1372, 100] on div "[PERSON_NAME] Add opportunity size Updated 7 minutes ago" at bounding box center [1424, 136] width 207 height 82
click at [1478, 188] on span "Complete Profile" at bounding box center [1468, 199] width 73 height 26
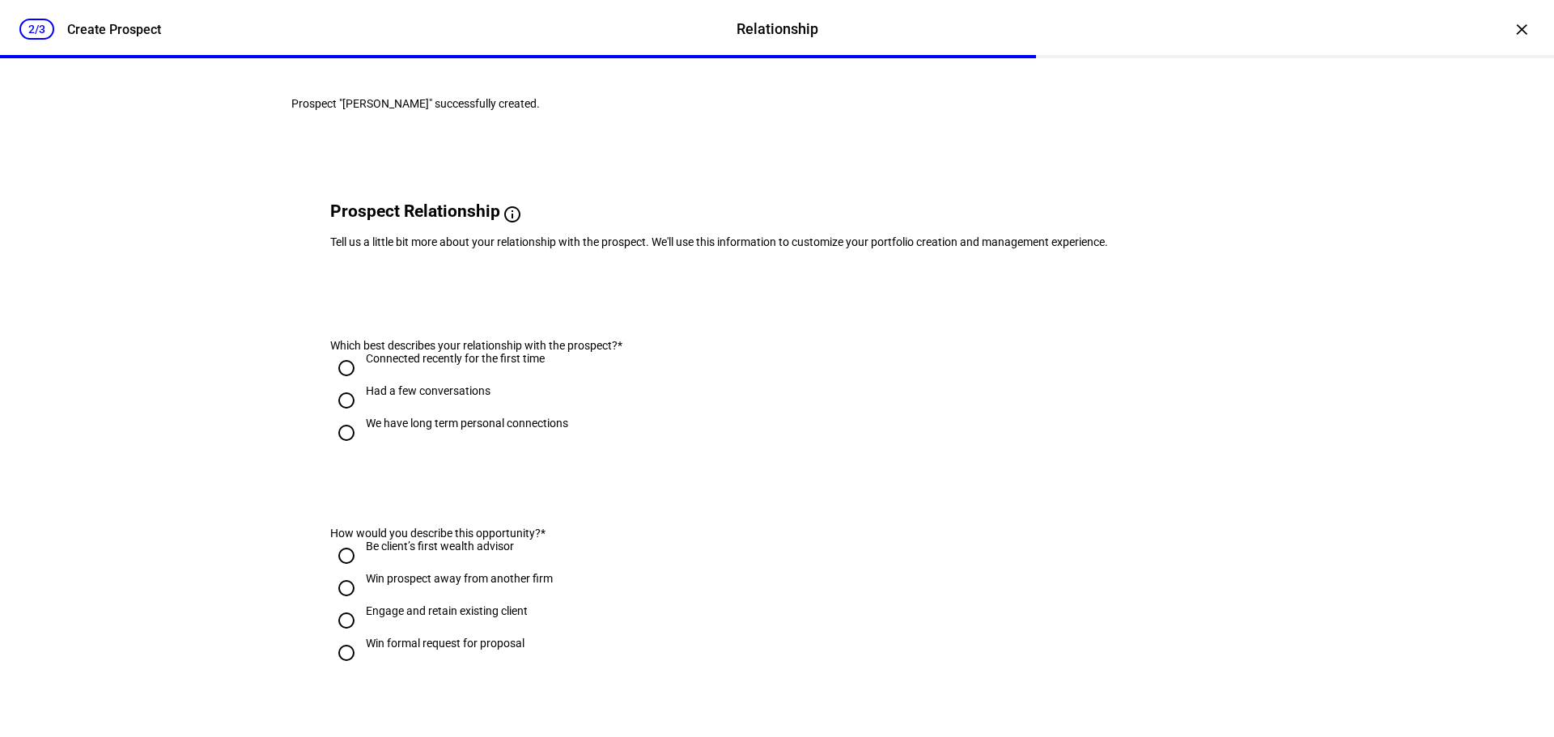
click at [97, 32] on div "Create Prospect" at bounding box center [114, 29] width 94 height 15
click at [53, 32] on div "2/3" at bounding box center [36, 29] width 35 height 21
drag, startPoint x: 49, startPoint y: 32, endPoint x: 125, endPoint y: 62, distance: 81.5
click at [45, 32] on div "2/3" at bounding box center [36, 29] width 35 height 21
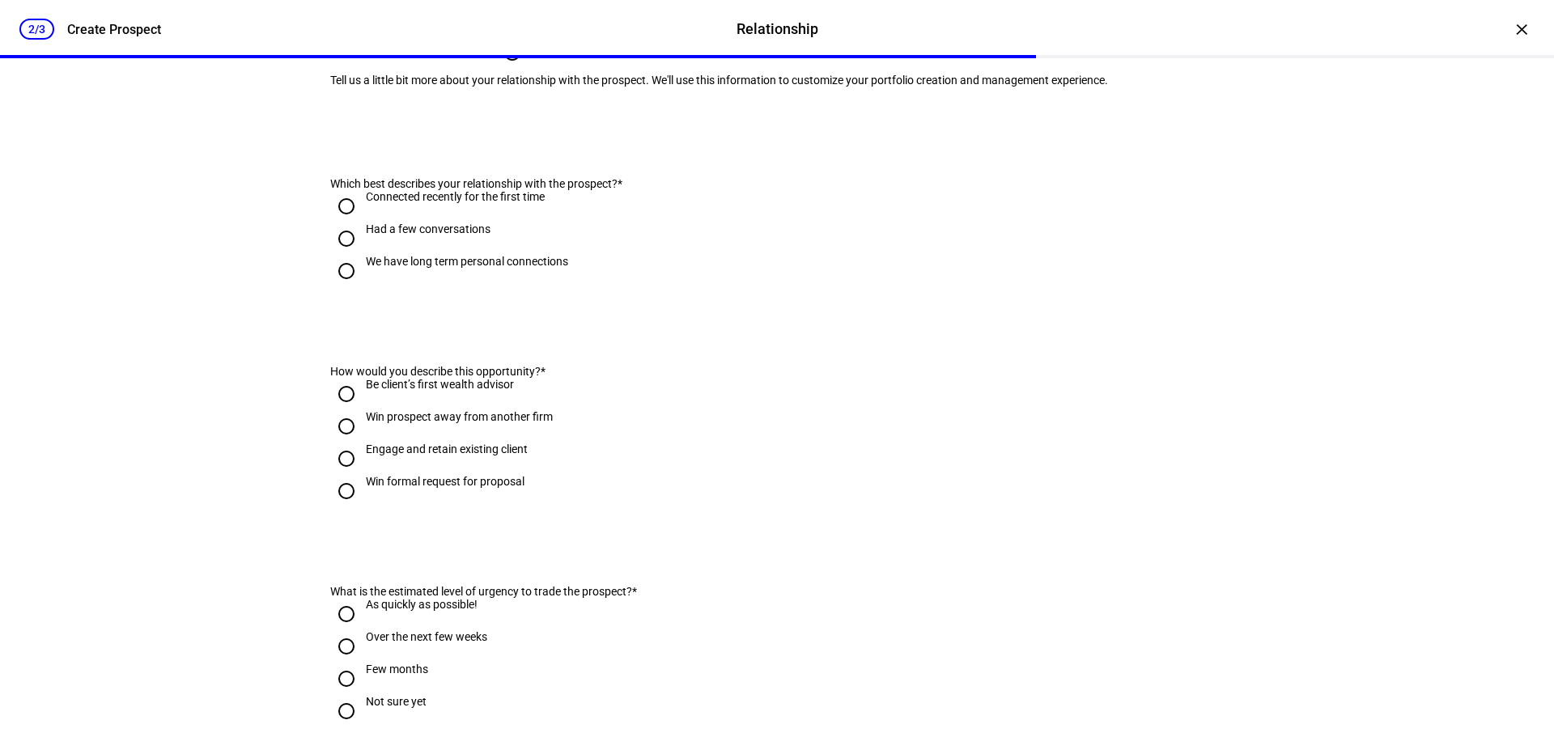
click at [488, 284] on div "We have long term personal connections" at bounding box center [467, 269] width 202 height 29
click at [363, 287] on input "We have long term personal connections" at bounding box center [346, 271] width 32 height 32
radio input "true"
click at [485, 268] on div "We have long term personal connections" at bounding box center [467, 261] width 202 height 13
click at [363, 287] on input "We have long term personal connections" at bounding box center [346, 271] width 32 height 32
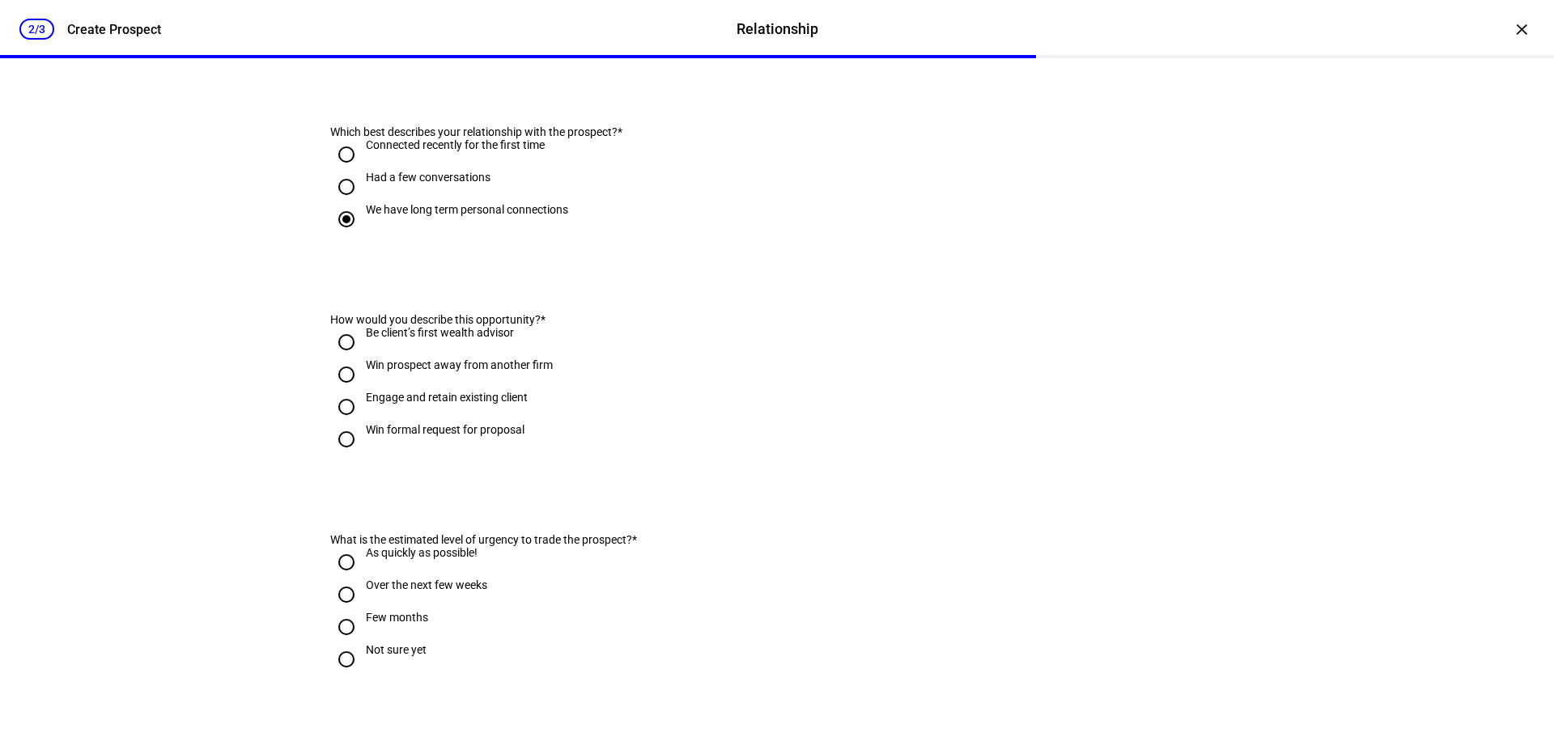
scroll to position [243, 0]
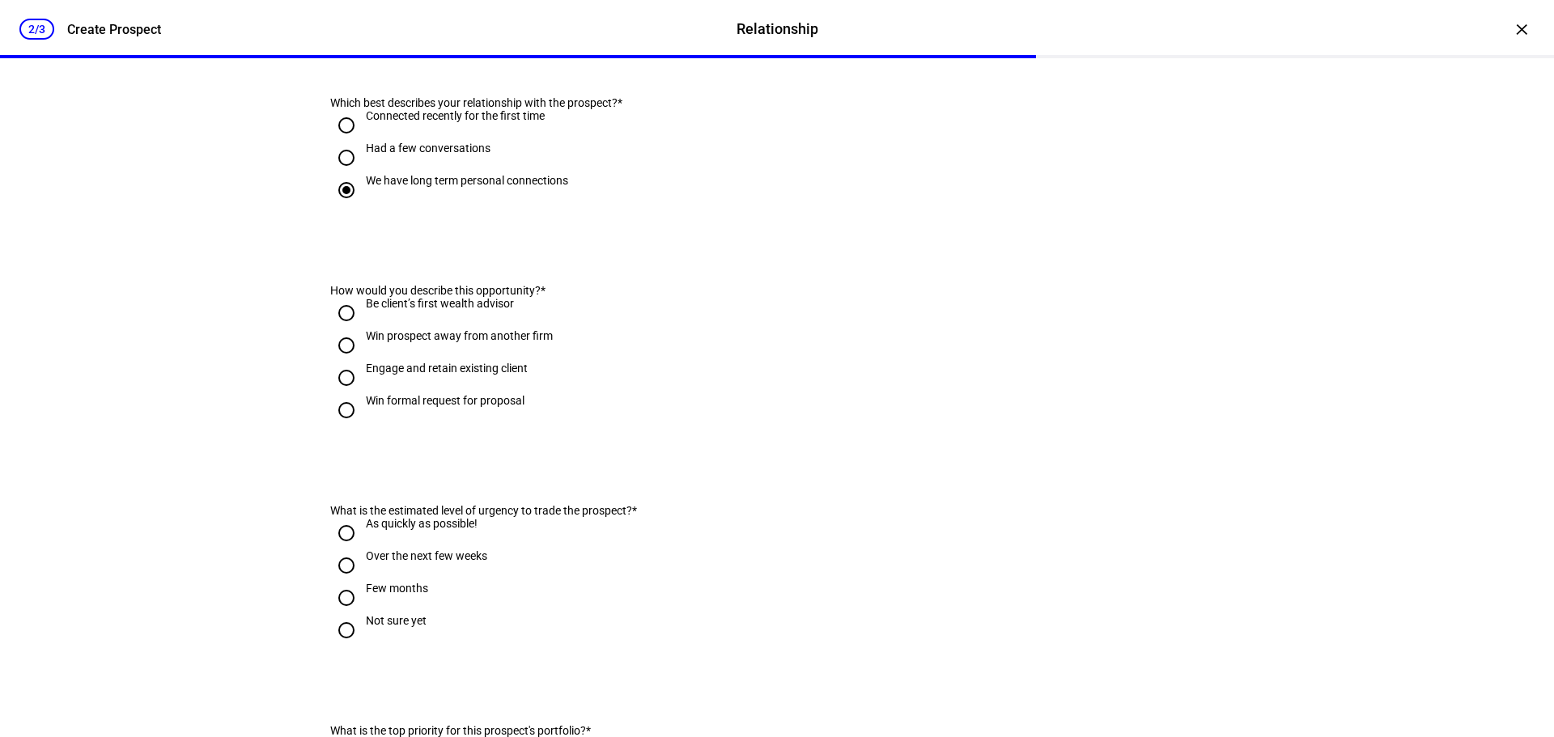
click at [493, 375] on div "Engage and retain existing client" at bounding box center [447, 368] width 162 height 13
click at [363, 394] on input "Engage and retain existing client" at bounding box center [346, 378] width 32 height 32
radio input "true"
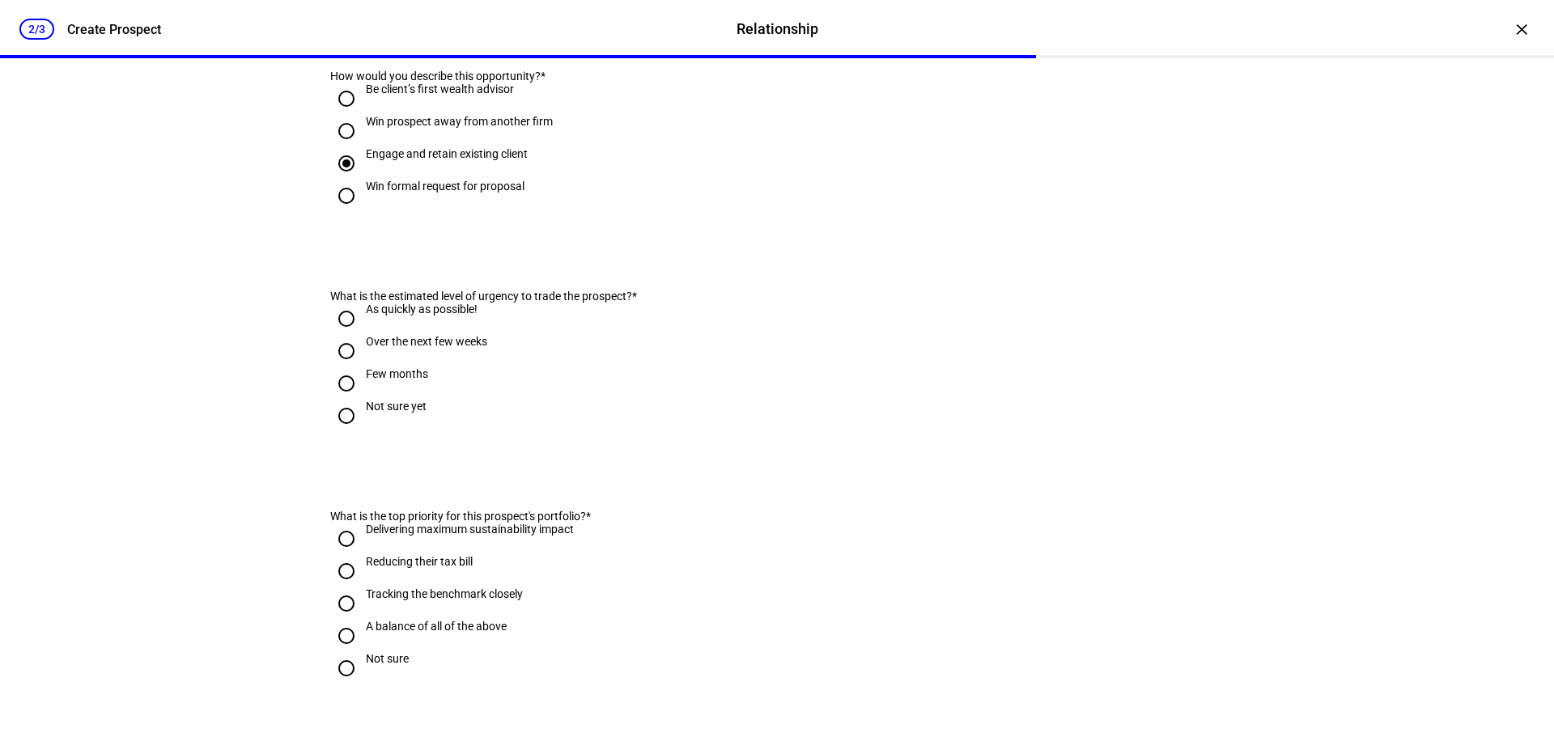
scroll to position [486, 0]
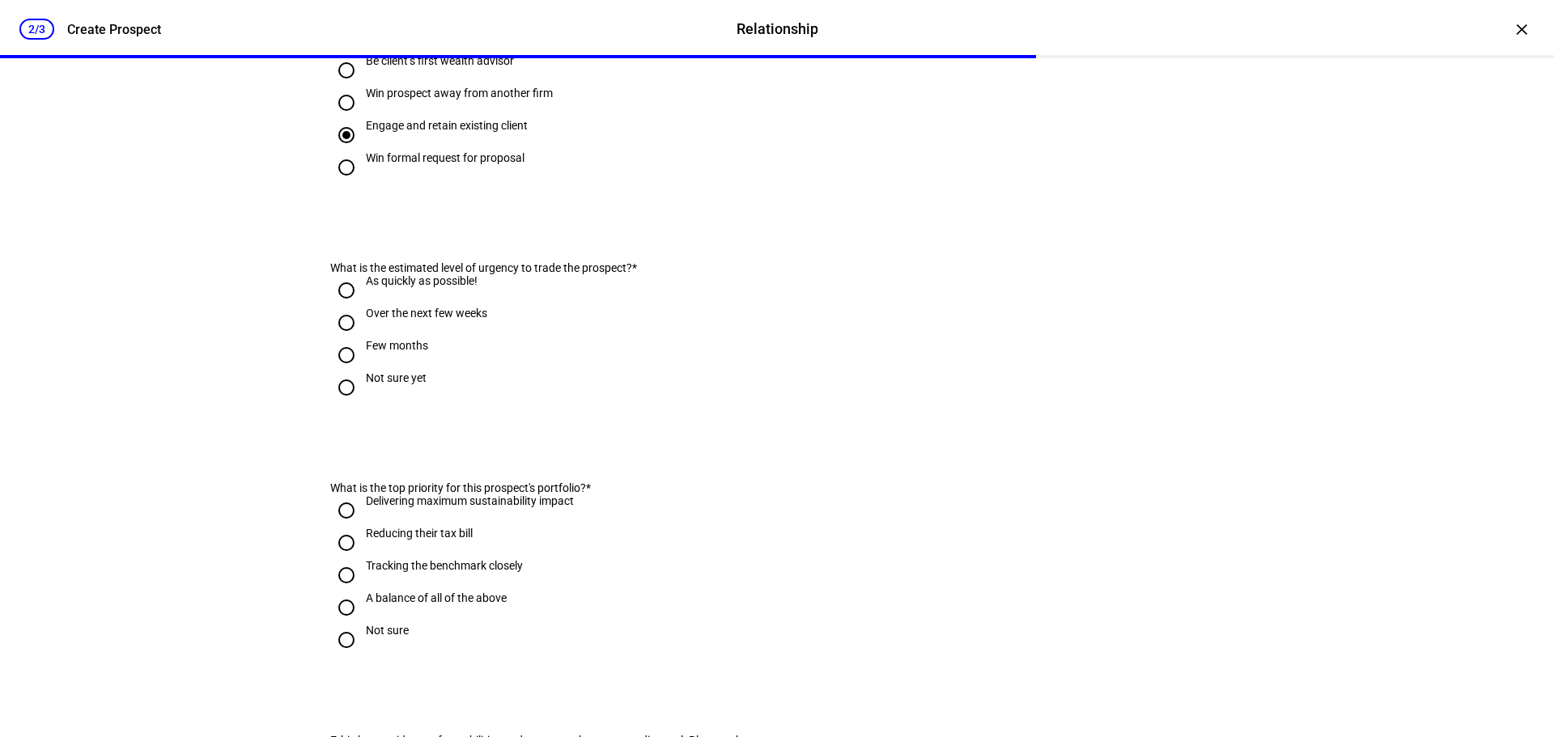
click at [400, 384] on div "Not sure yet" at bounding box center [396, 377] width 61 height 13
click at [363, 404] on input "Not sure yet" at bounding box center [346, 387] width 32 height 32
radio input "true"
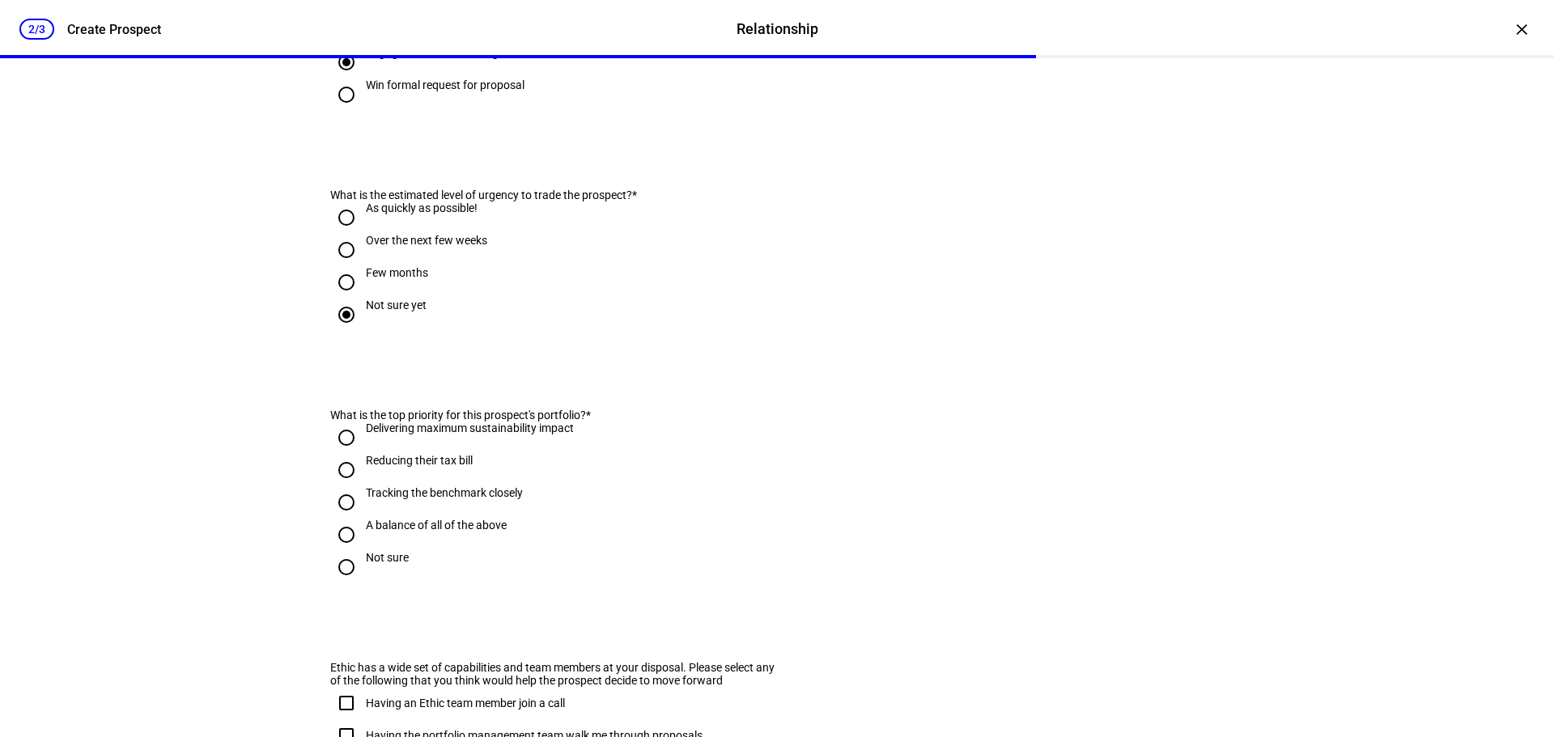
scroll to position [809, 0]
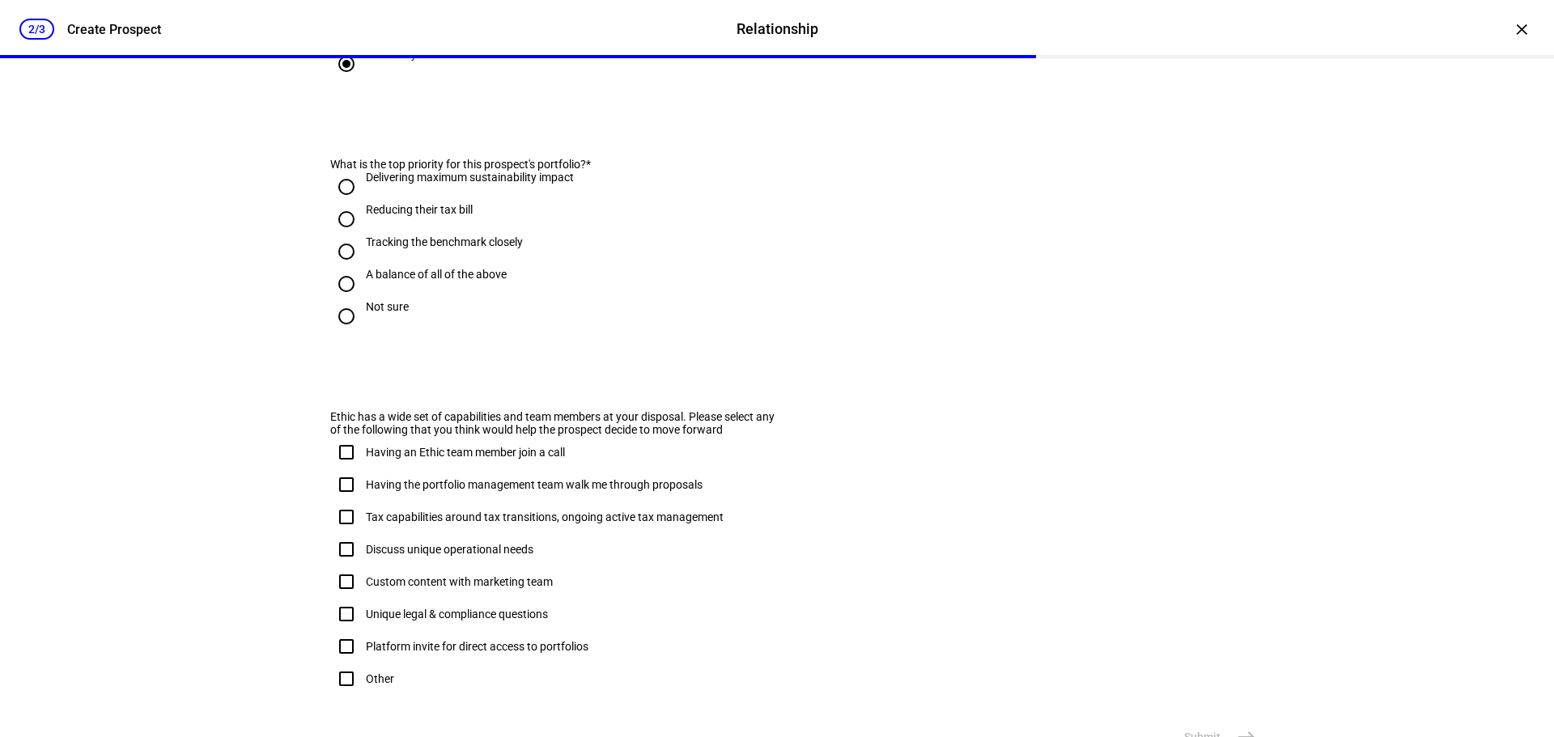
click at [388, 313] on div "Not sure" at bounding box center [387, 306] width 43 height 13
click at [363, 333] on input "Not sure" at bounding box center [346, 316] width 32 height 32
radio input "true"
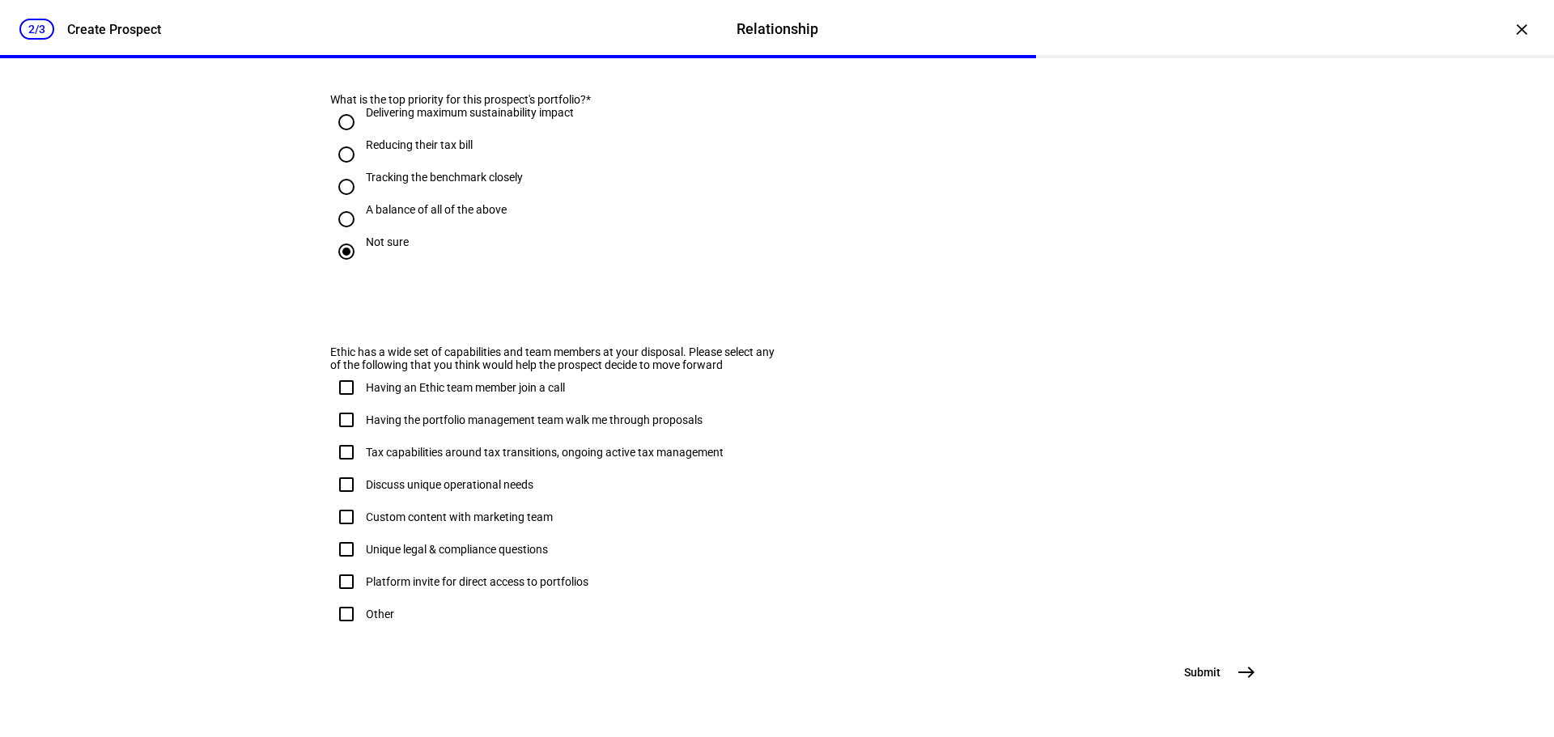
click at [371, 608] on div "Other" at bounding box center [380, 614] width 28 height 13
click at [363, 598] on input "Other" at bounding box center [346, 614] width 32 height 32
checkbox input "true"
click at [1245, 673] on mat-icon "east" at bounding box center [1246, 672] width 19 height 19
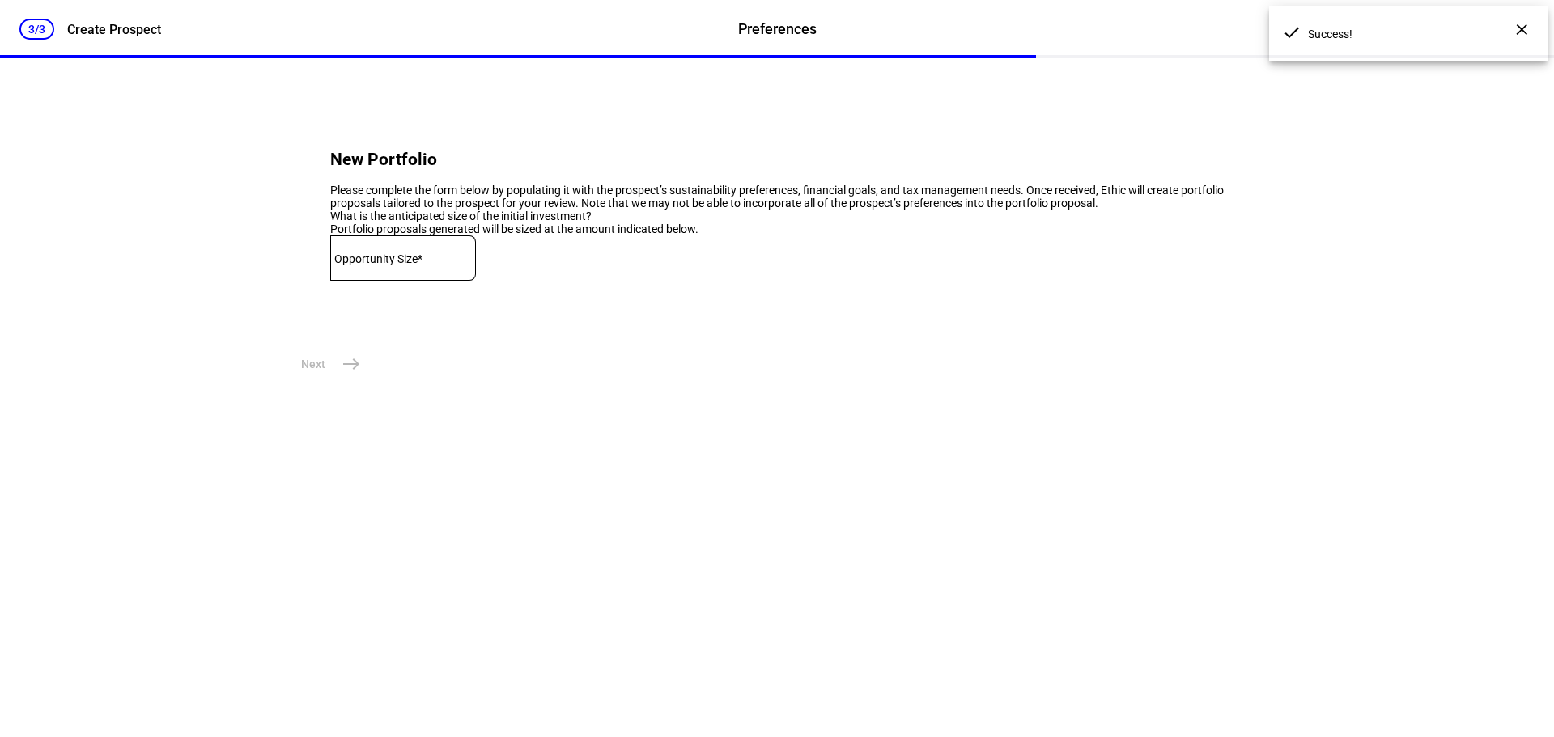
scroll to position [0, 0]
click at [438, 281] on div at bounding box center [403, 257] width 146 height 45
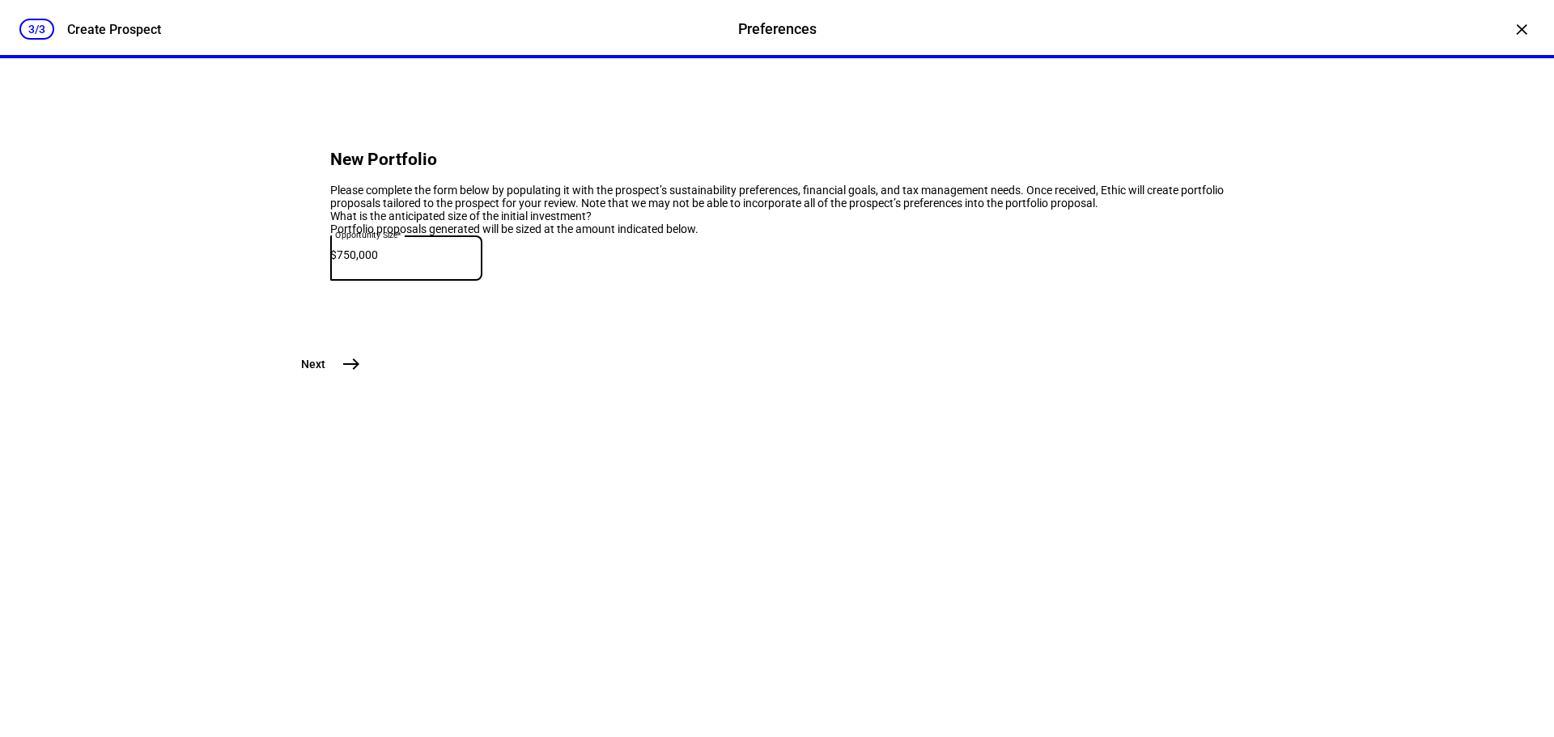
drag, startPoint x: 352, startPoint y: 333, endPoint x: 337, endPoint y: 333, distance: 15.4
click at [337, 281] on div "Opportunity Size* $ 750,000" at bounding box center [406, 257] width 152 height 45
type input "500,000"
click at [354, 380] on span "east" at bounding box center [351, 364] width 32 height 32
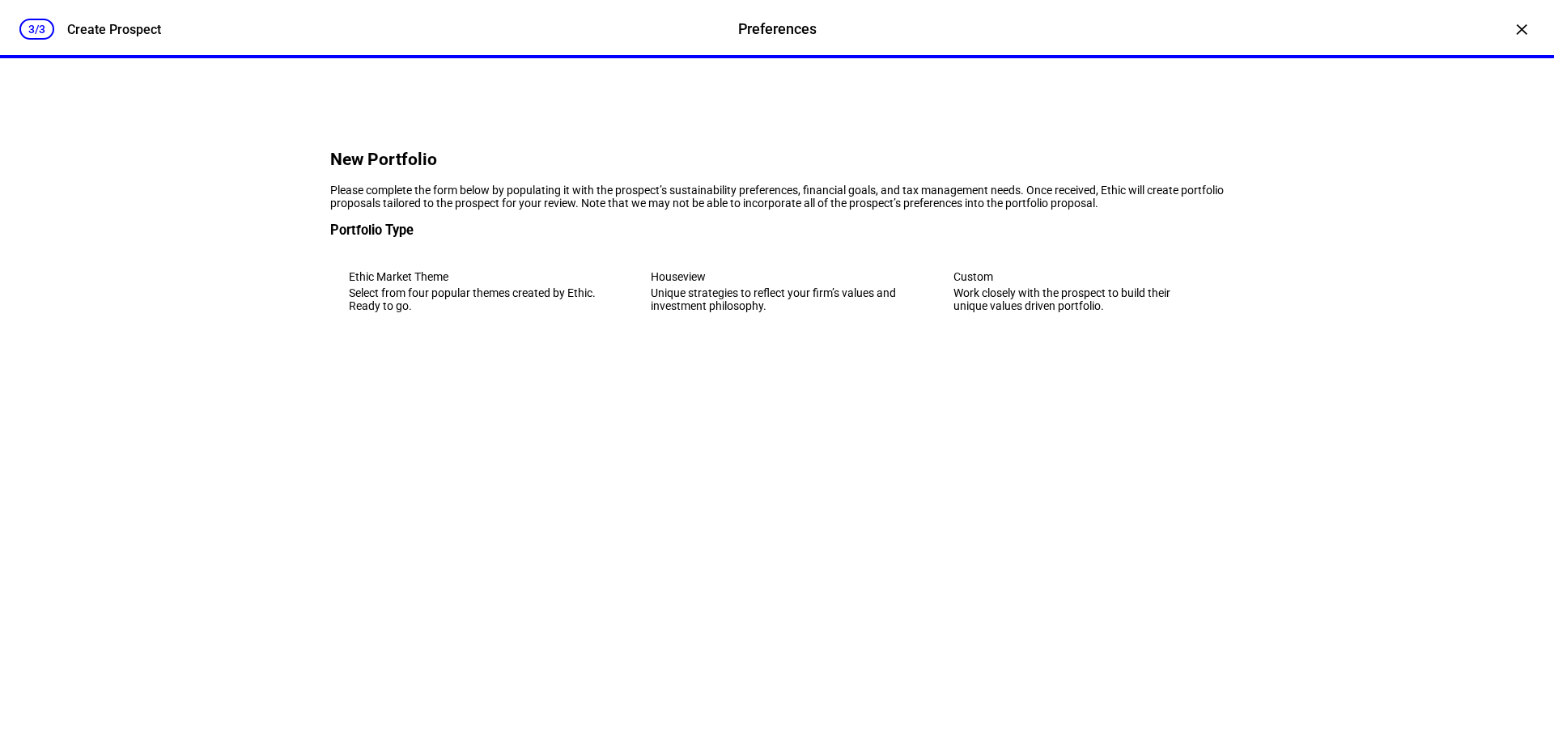
click at [1148, 283] on div "Custom" at bounding box center [1079, 276] width 252 height 13
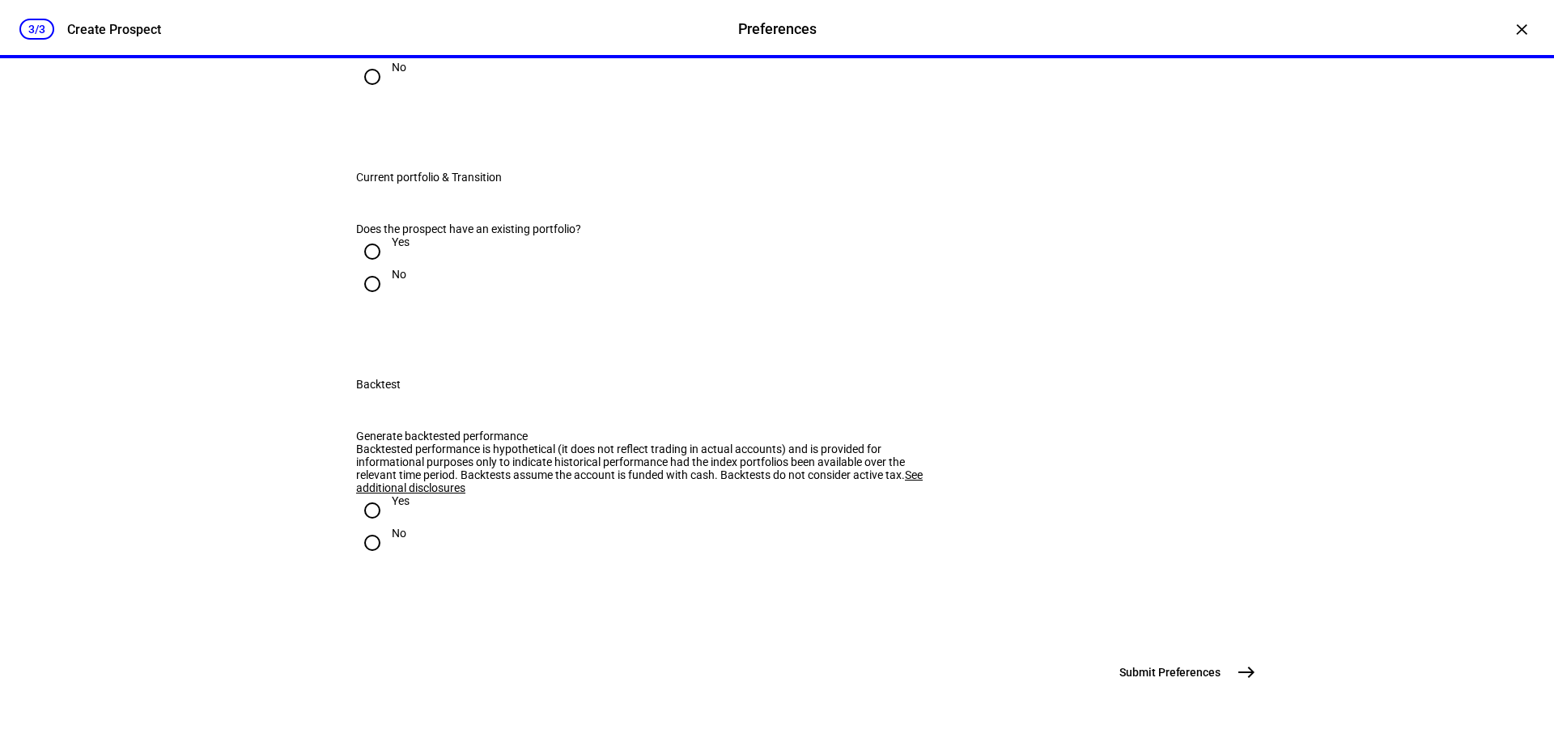
scroll to position [2492, 0]
click at [1245, 668] on mat-icon "east" at bounding box center [1246, 672] width 19 height 19
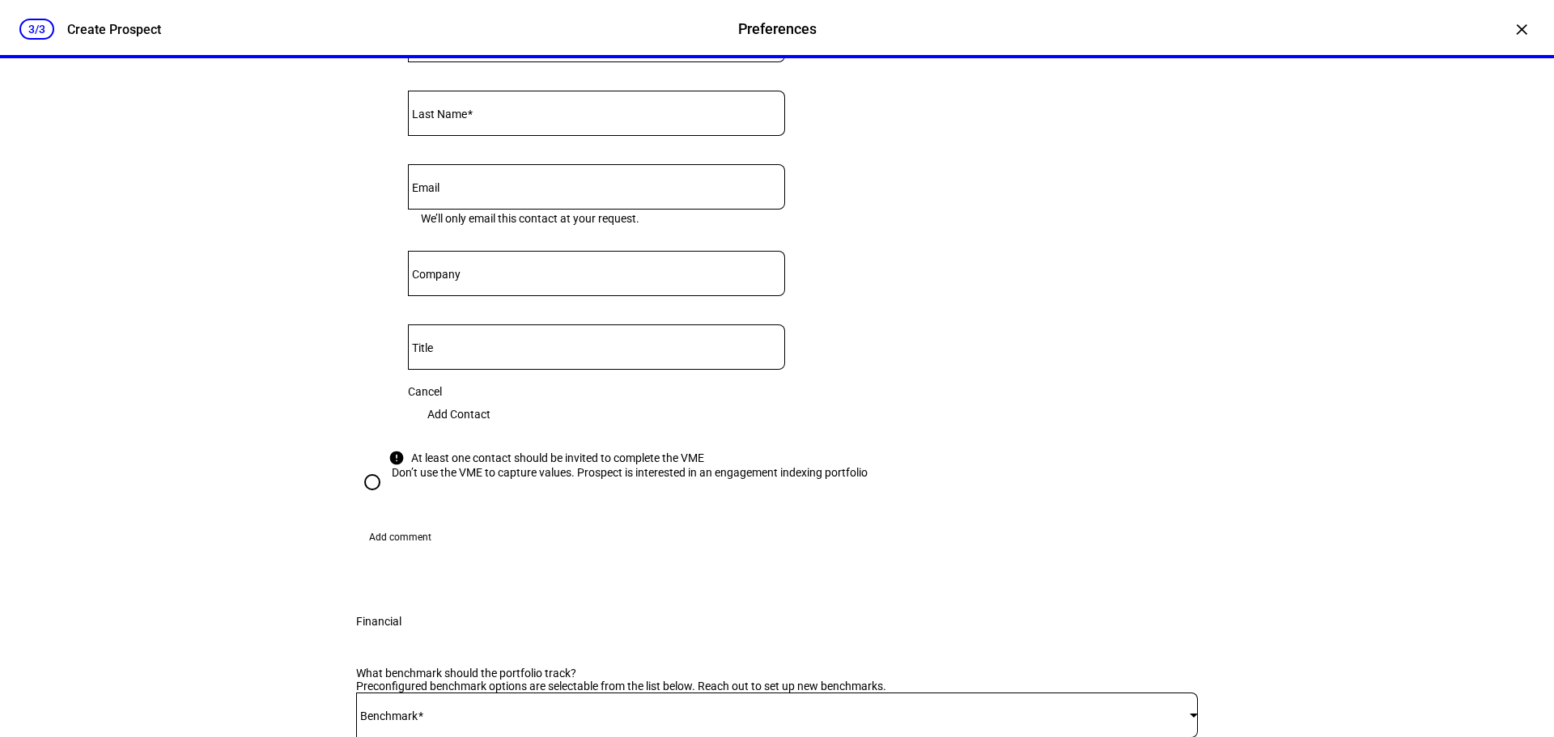
scroll to position [405, 0]
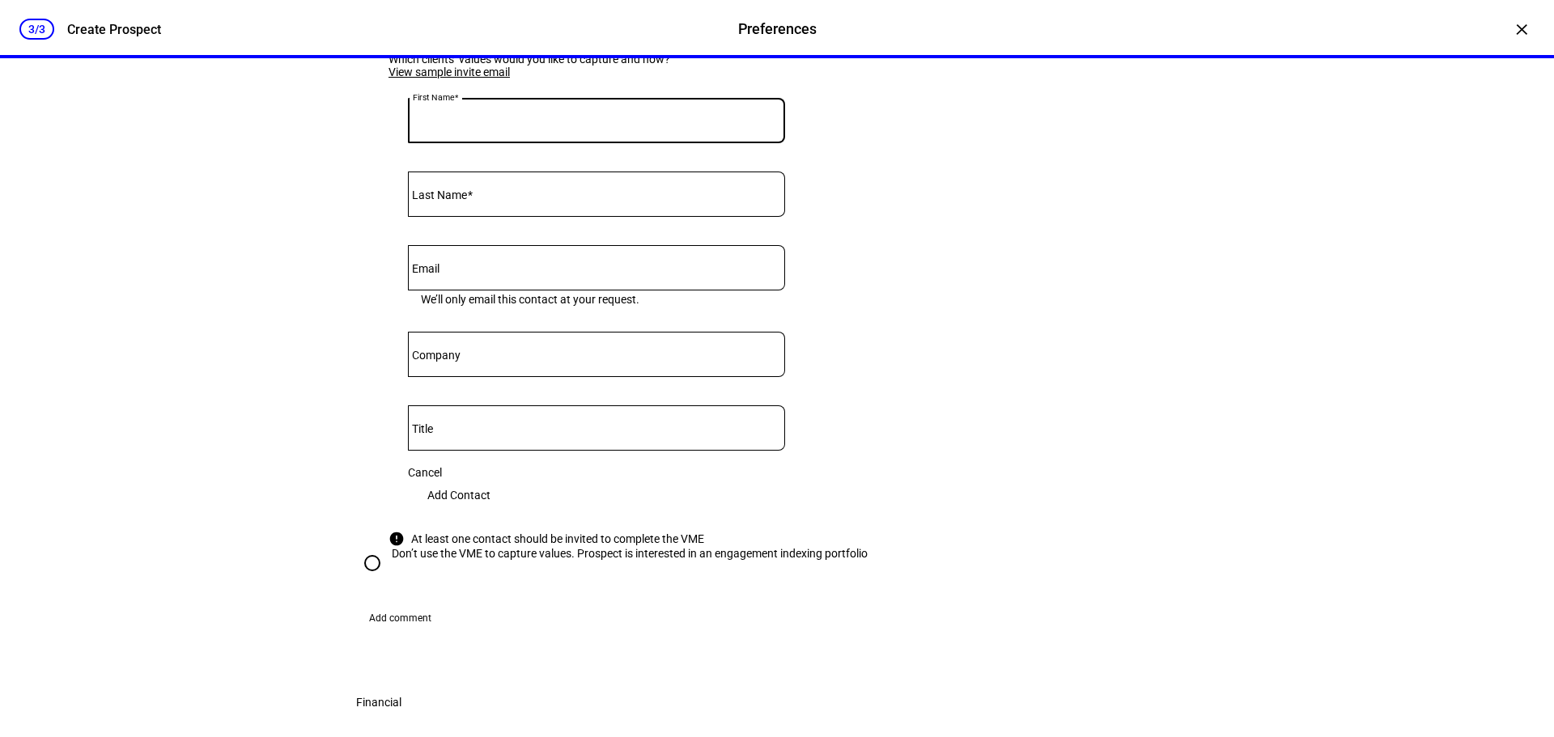
click at [518, 124] on input "First Name" at bounding box center [596, 117] width 377 height 13
click at [510, 124] on input "First Name" at bounding box center [596, 117] width 377 height 13
click at [510, 78] on link "View sample invite email" at bounding box center [448, 72] width 121 height 13
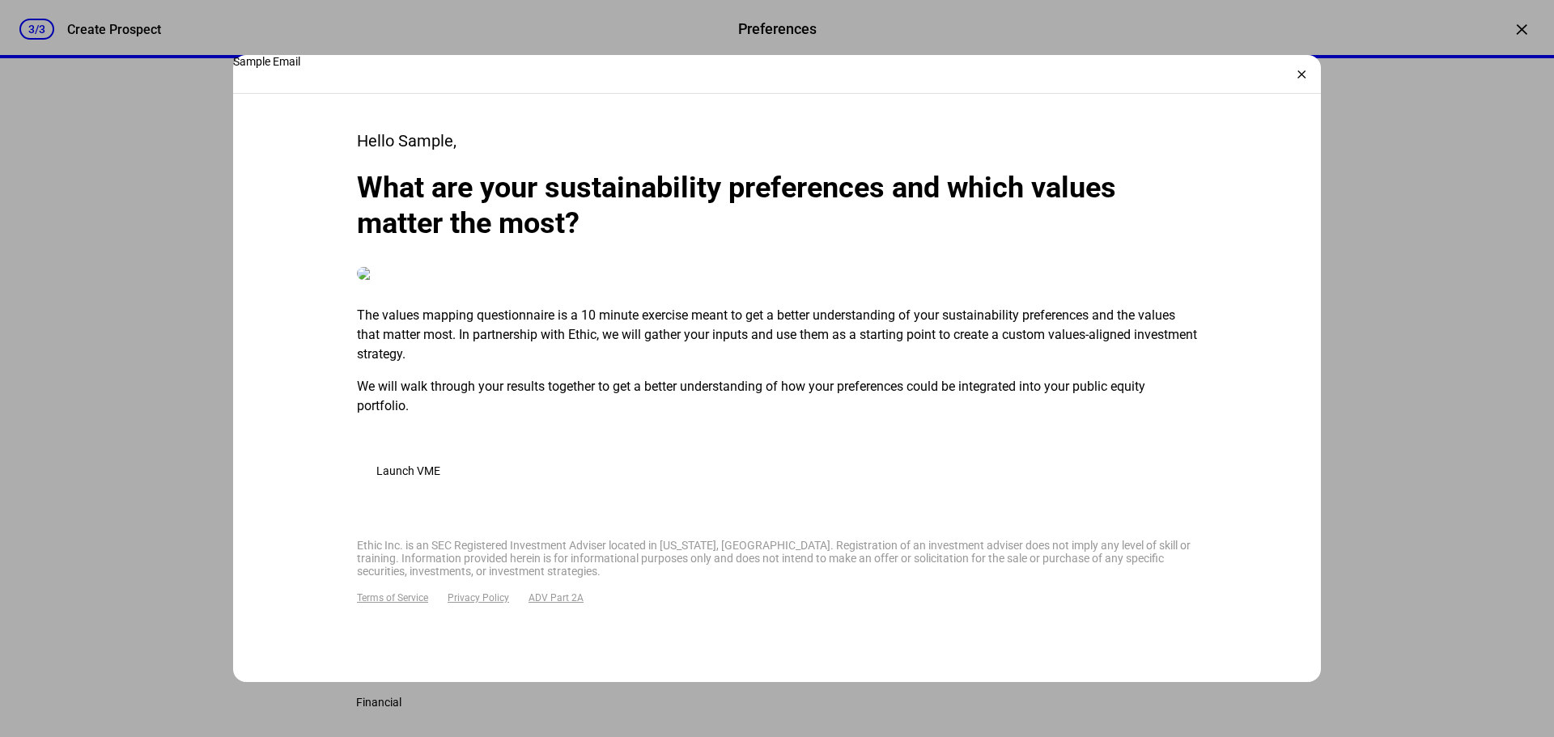
scroll to position [701, 0]
click at [431, 465] on span "Launch VME" at bounding box center [408, 471] width 64 height 13
click at [430, 465] on span "Launch VME" at bounding box center [408, 471] width 64 height 13
click at [1300, 74] on div "×" at bounding box center [1301, 75] width 26 height 26
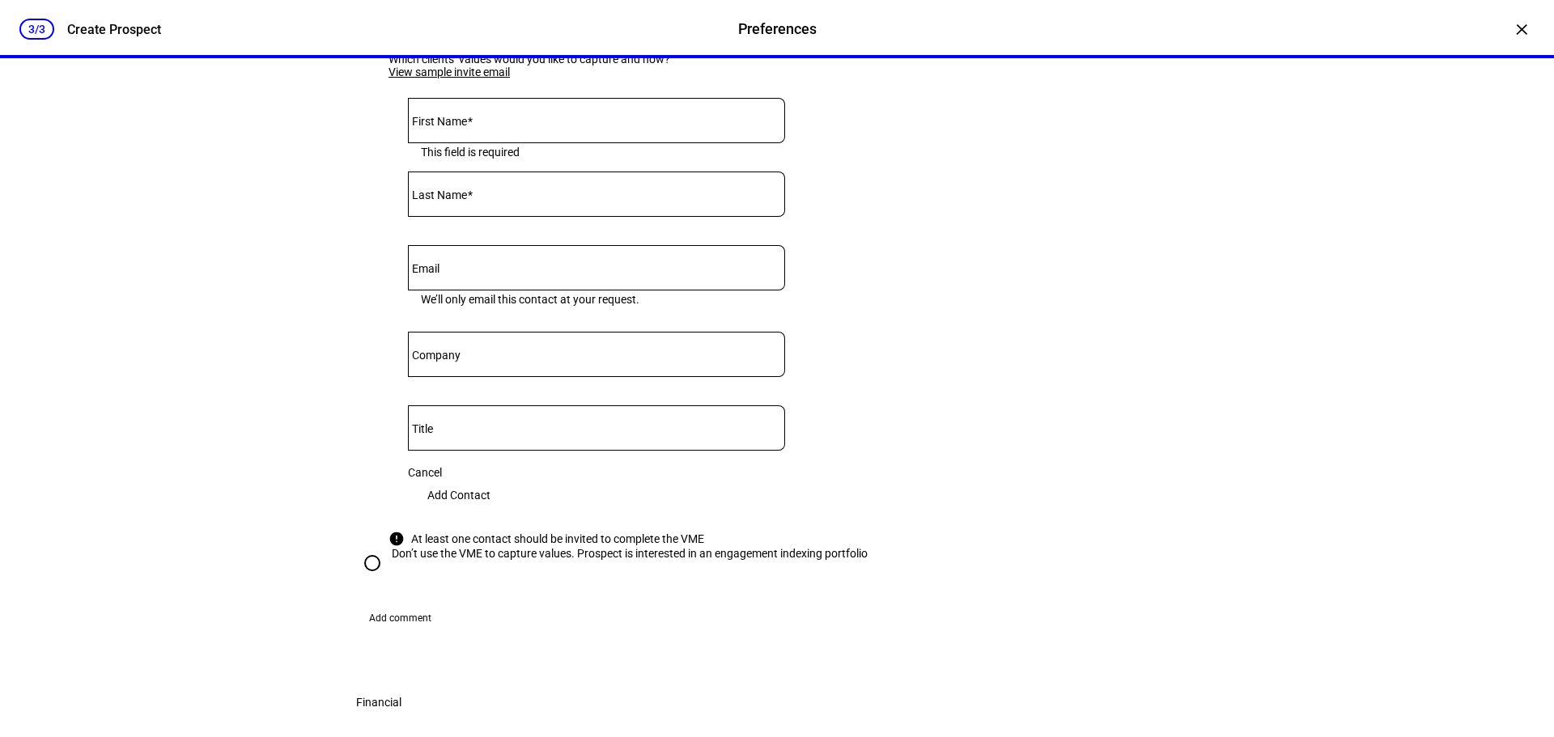
click at [470, 227] on eth-form-card "First Name This field is required Last Name Email We’ll only email this contact…" at bounding box center [596, 304] width 416 height 452
click at [476, 124] on input "First Name" at bounding box center [596, 117] width 377 height 13
type input "E"
type input "Rich"
type input "Long"
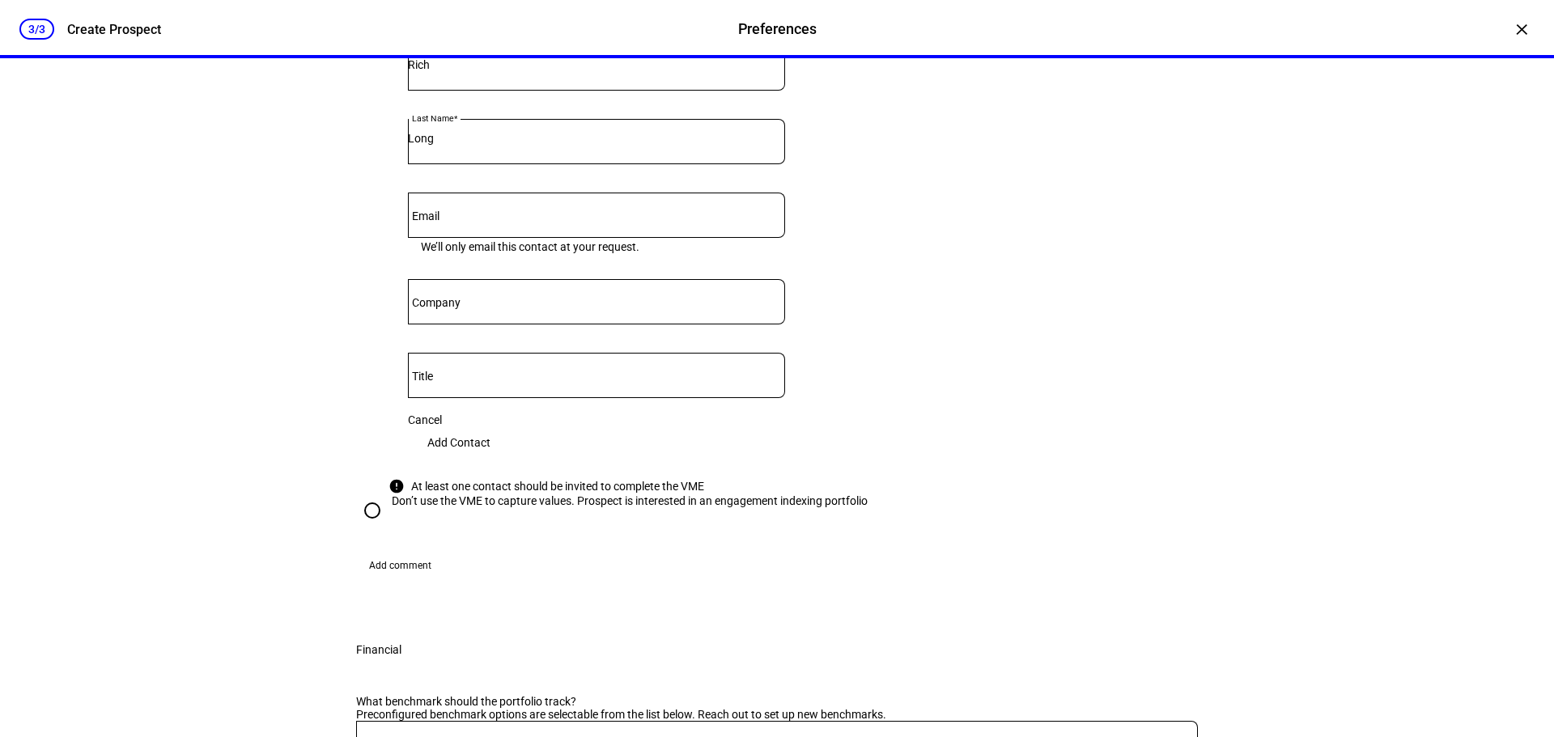
scroll to position [486, 0]
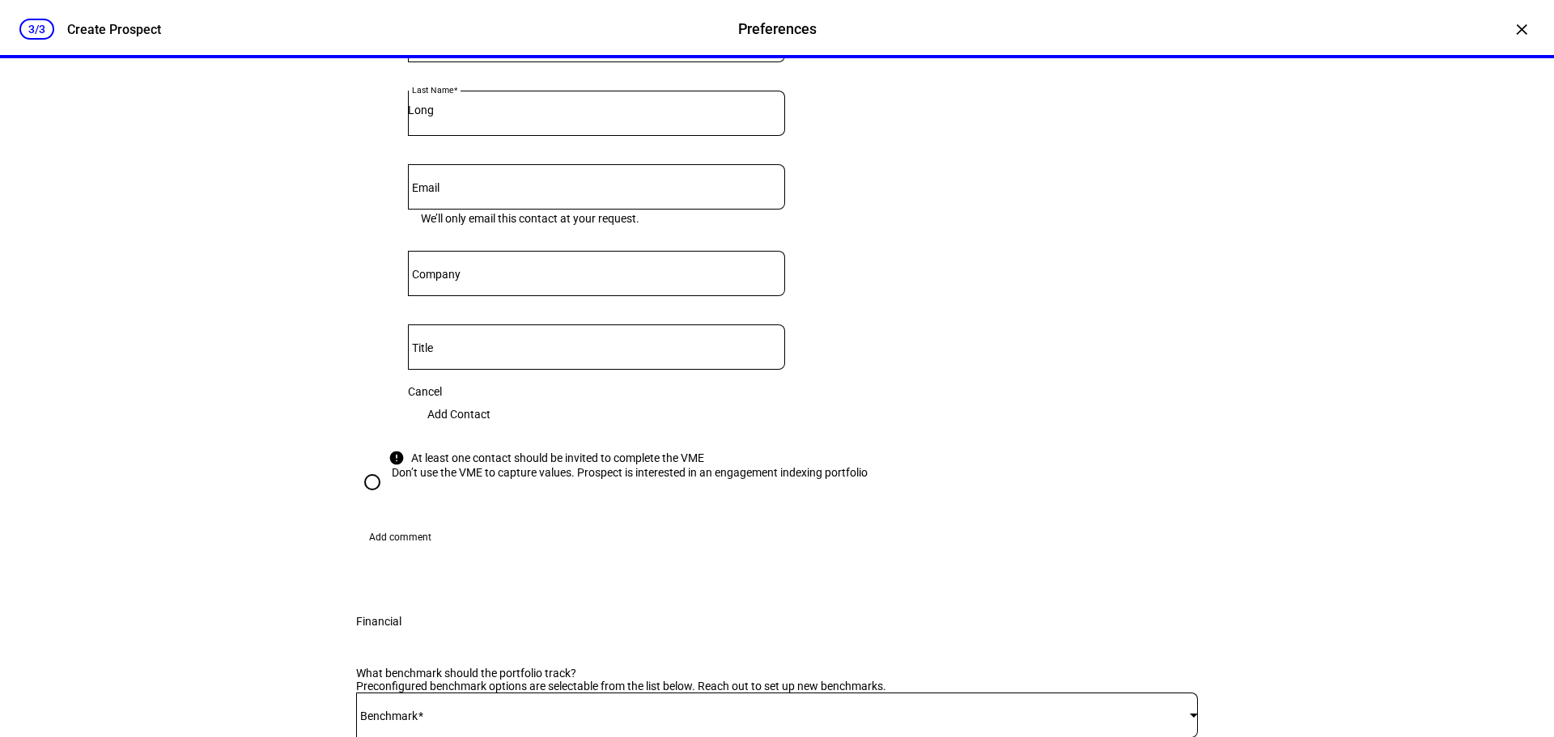
click at [545, 190] on input "Email" at bounding box center [596, 183] width 377 height 13
click at [526, 190] on input "Email" at bounding box center [596, 183] width 377 height 13
paste input "*Brio note: please let me know when would work best for you in the coming few w…"
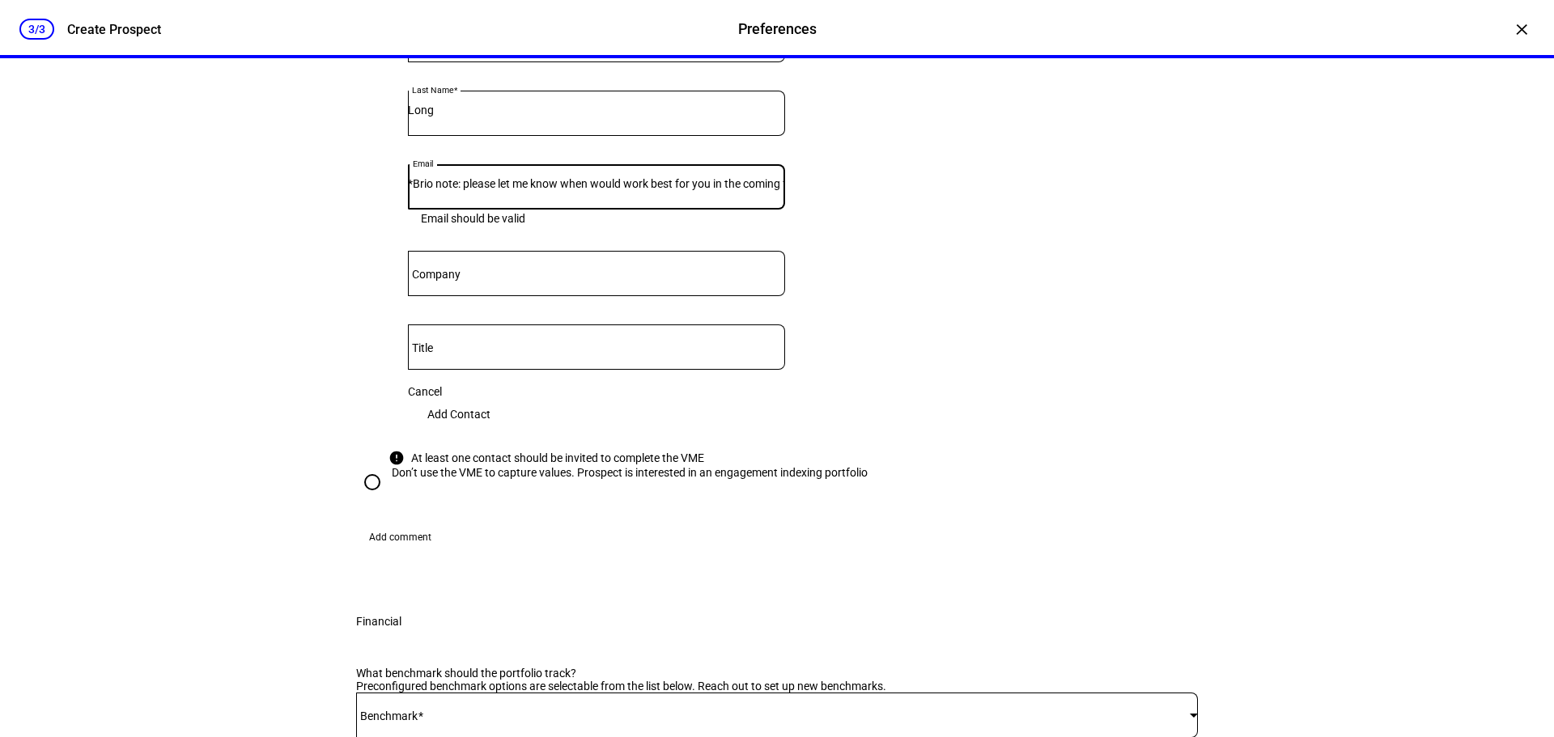
scroll to position [0, 89]
type input "*Brio note: please let me know when would work best for you in the coming few w…"
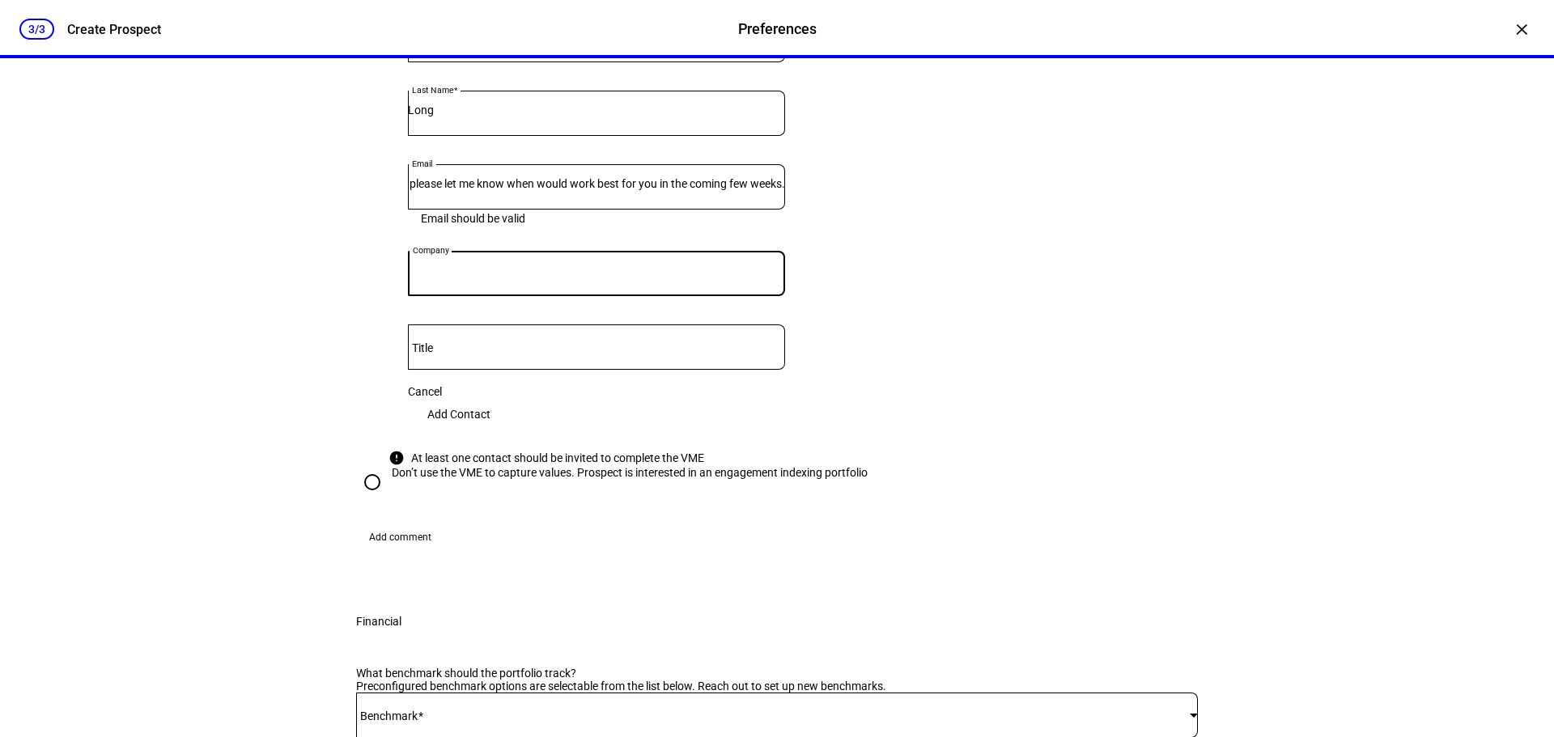
click at [558, 277] on input "Company" at bounding box center [596, 270] width 377 height 13
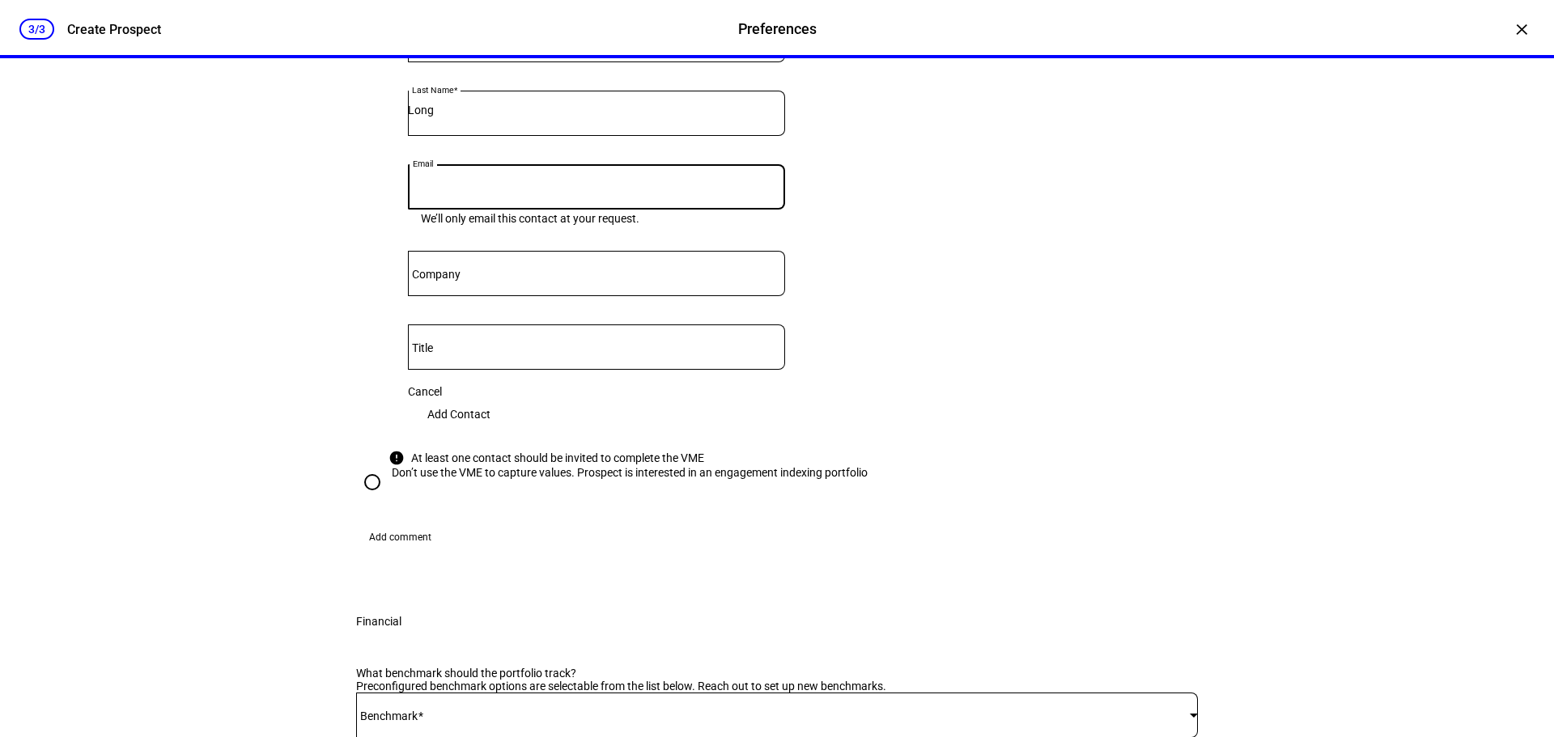
click at [551, 190] on input "Email" at bounding box center [596, 183] width 377 height 13
paste input "Rich Long <[EMAIL_ADDRESS][DOMAIN_NAME]>"
click at [468, 190] on input "Rich Long <[EMAIL_ADDRESS][DOMAIN_NAME]>" at bounding box center [596, 183] width 377 height 13
drag, startPoint x: 477, startPoint y: 308, endPoint x: 291, endPoint y: 281, distance: 188.1
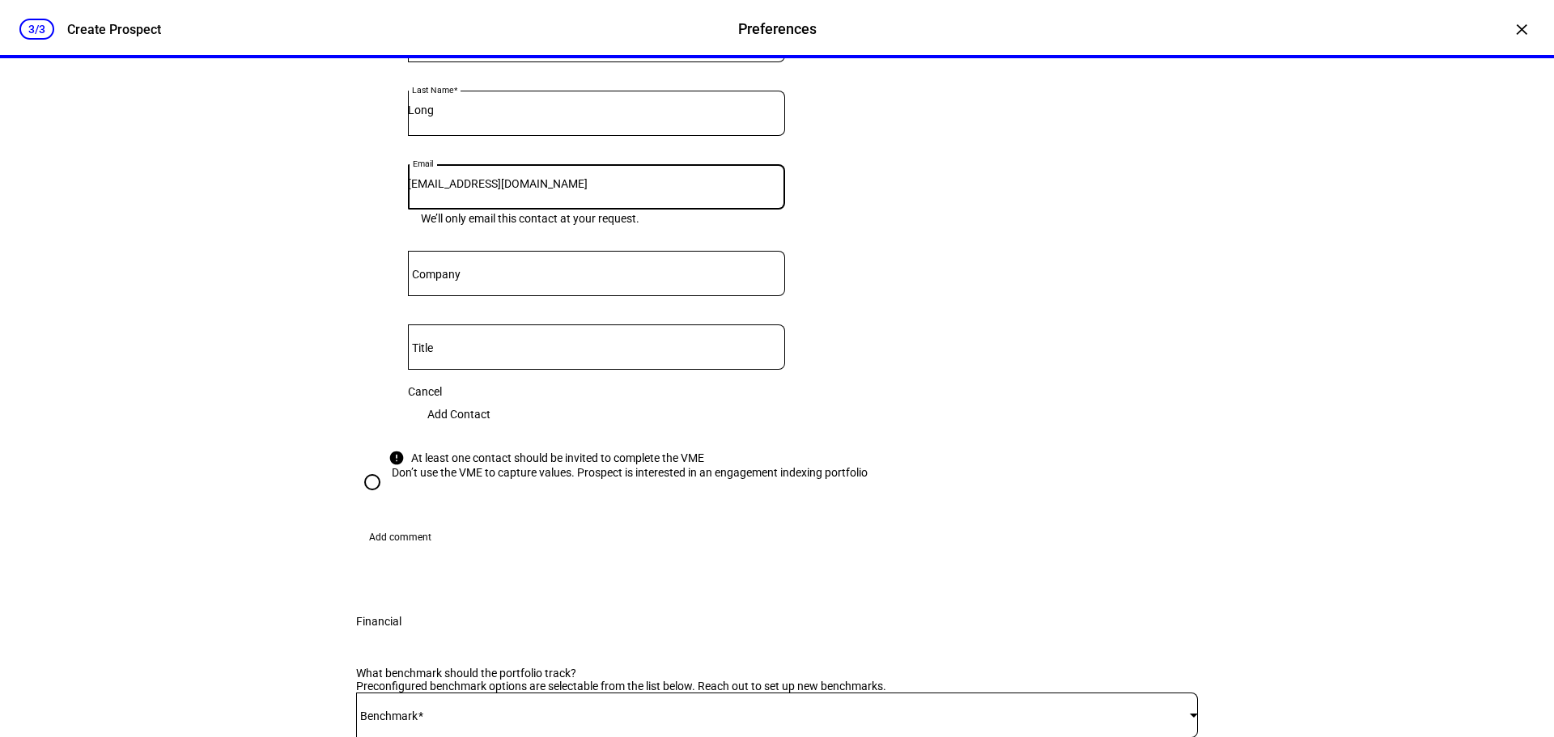
type input "[EMAIL_ADDRESS][DOMAIN_NAME]"
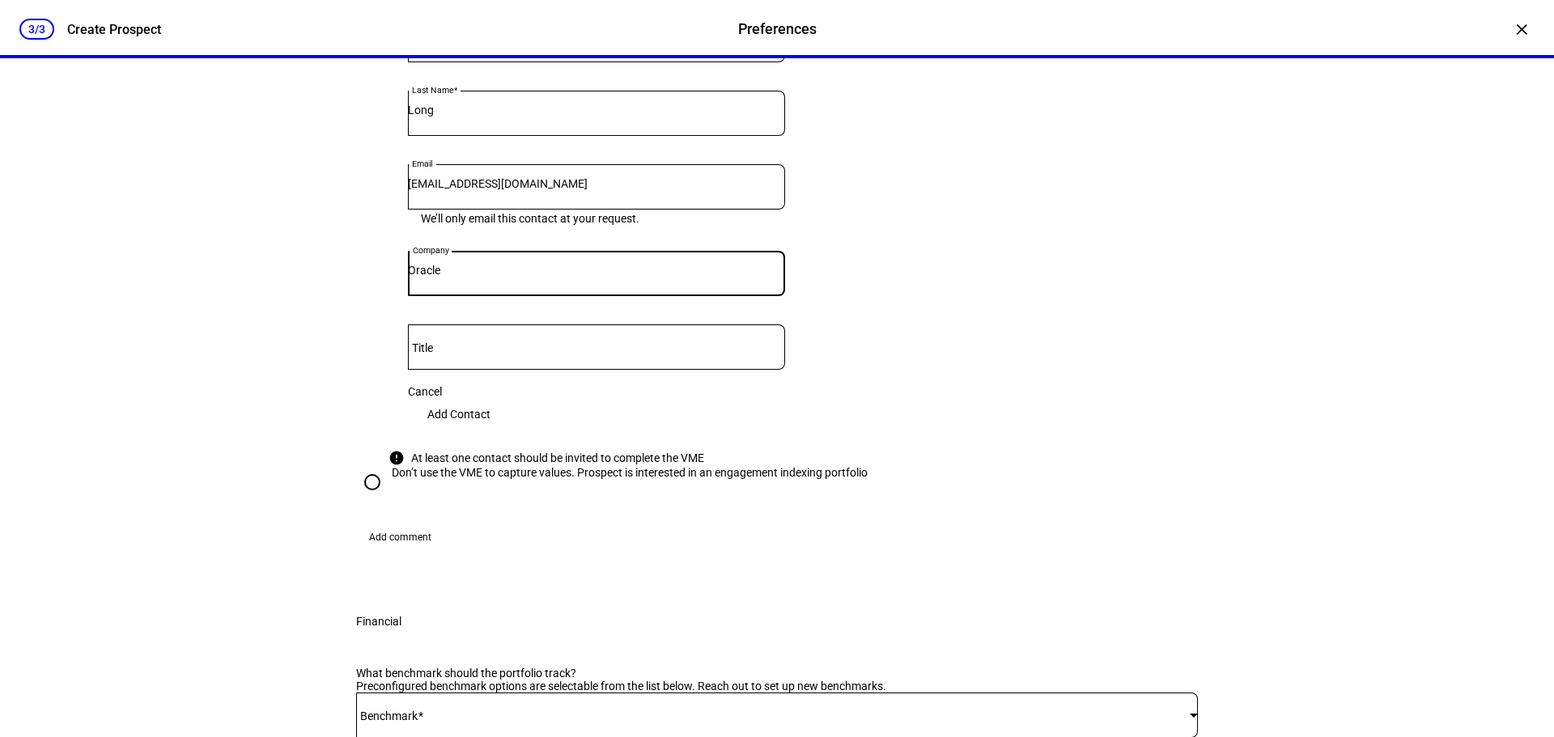
type input "Oracle"
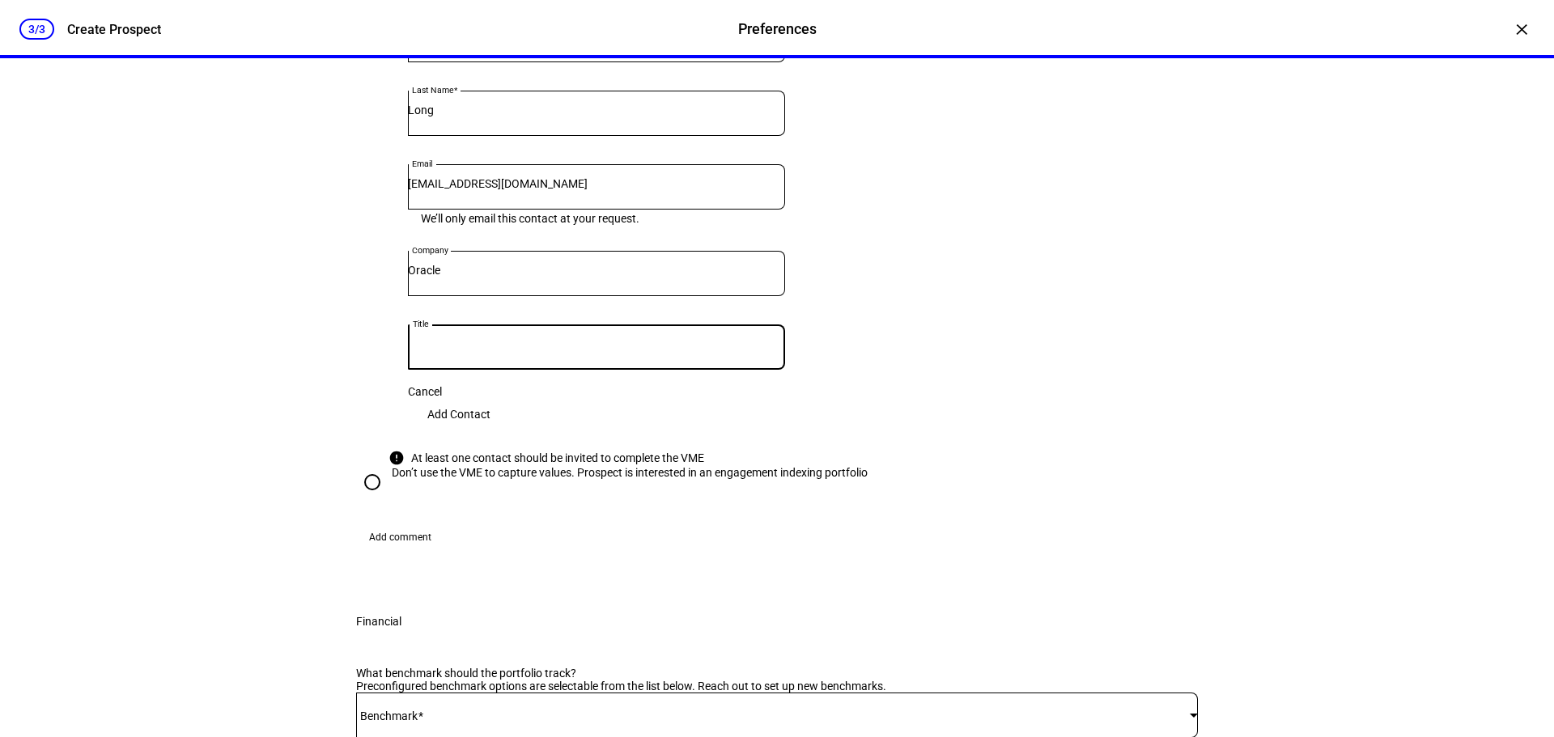
click at [719, 385] on div at bounding box center [596, 377] width 377 height 15
click at [490, 431] on span "Add Contact" at bounding box center [458, 414] width 63 height 32
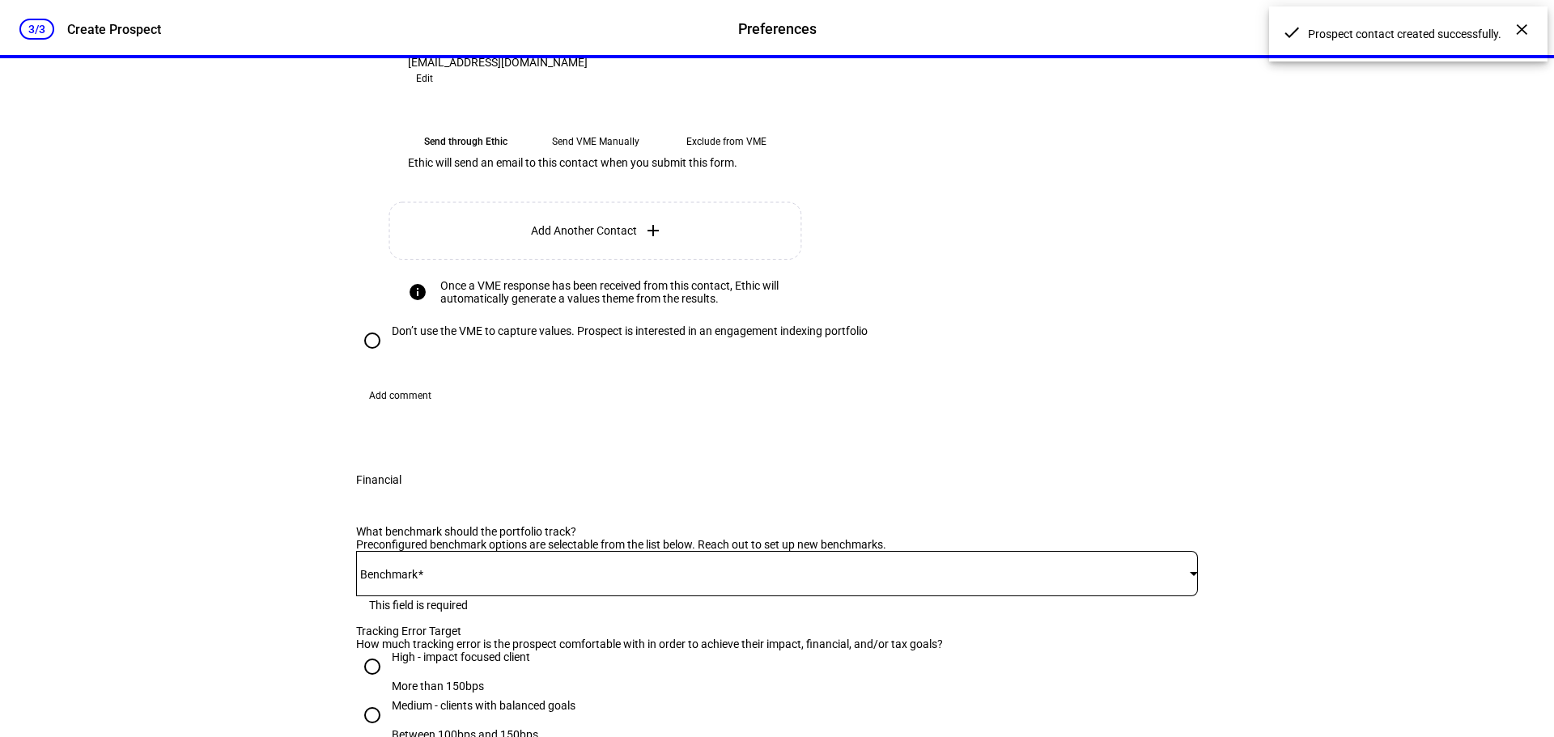
click at [614, 156] on eth-mega-radio-button "Send VME Manually" at bounding box center [595, 141] width 117 height 29
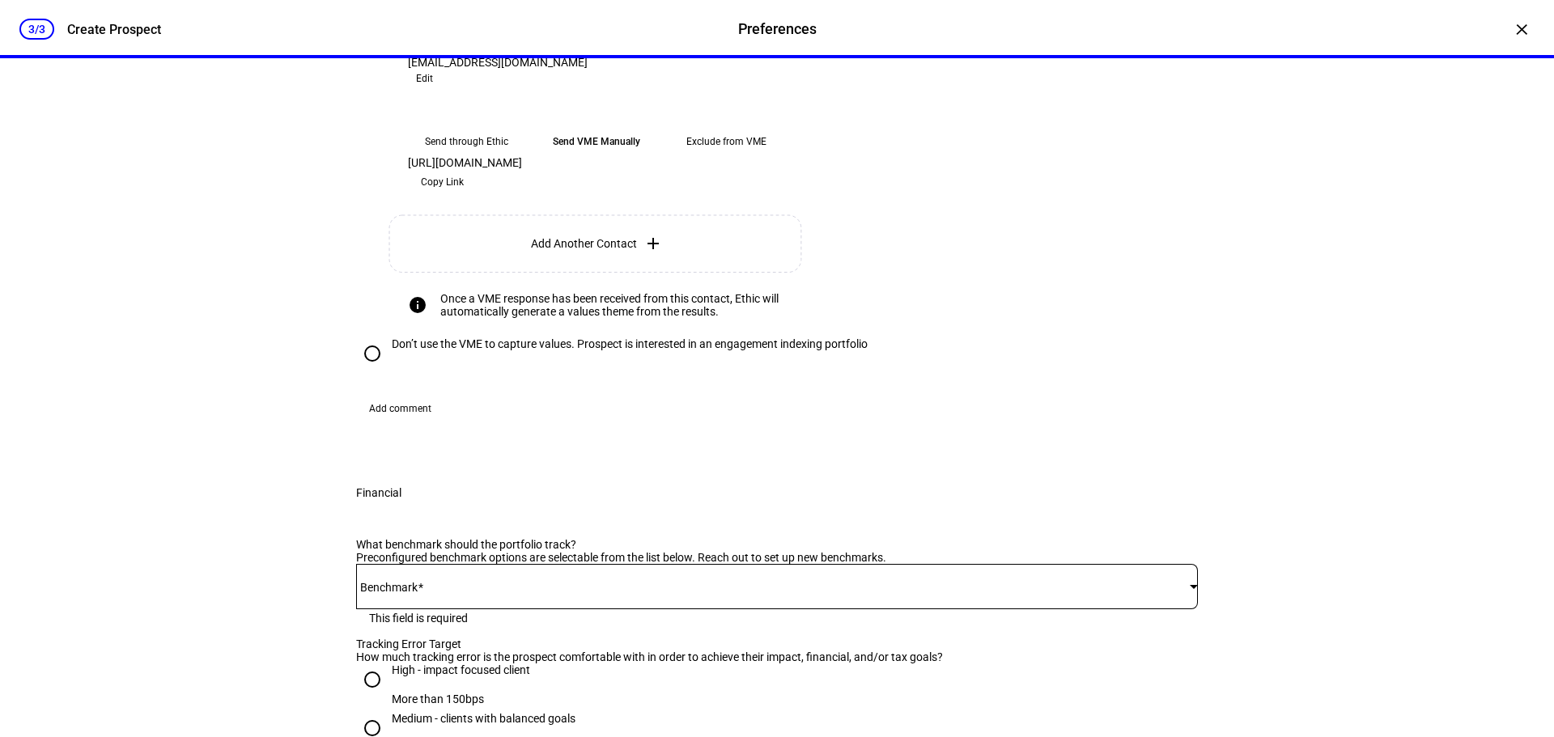
click at [464, 195] on span "Copy Link" at bounding box center [442, 182] width 43 height 26
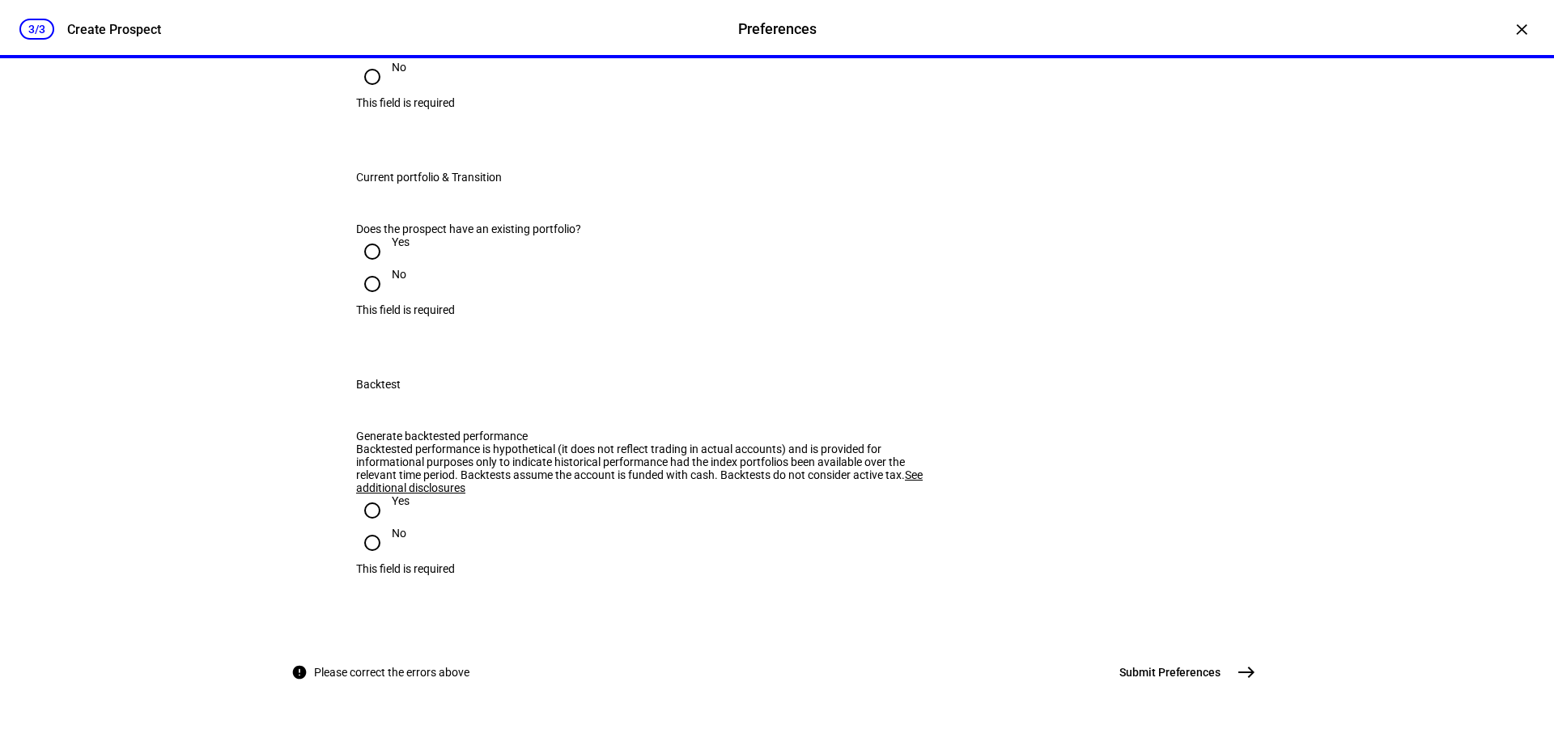
scroll to position [2400, 0]
click at [1230, 670] on span "east" at bounding box center [1246, 672] width 32 height 32
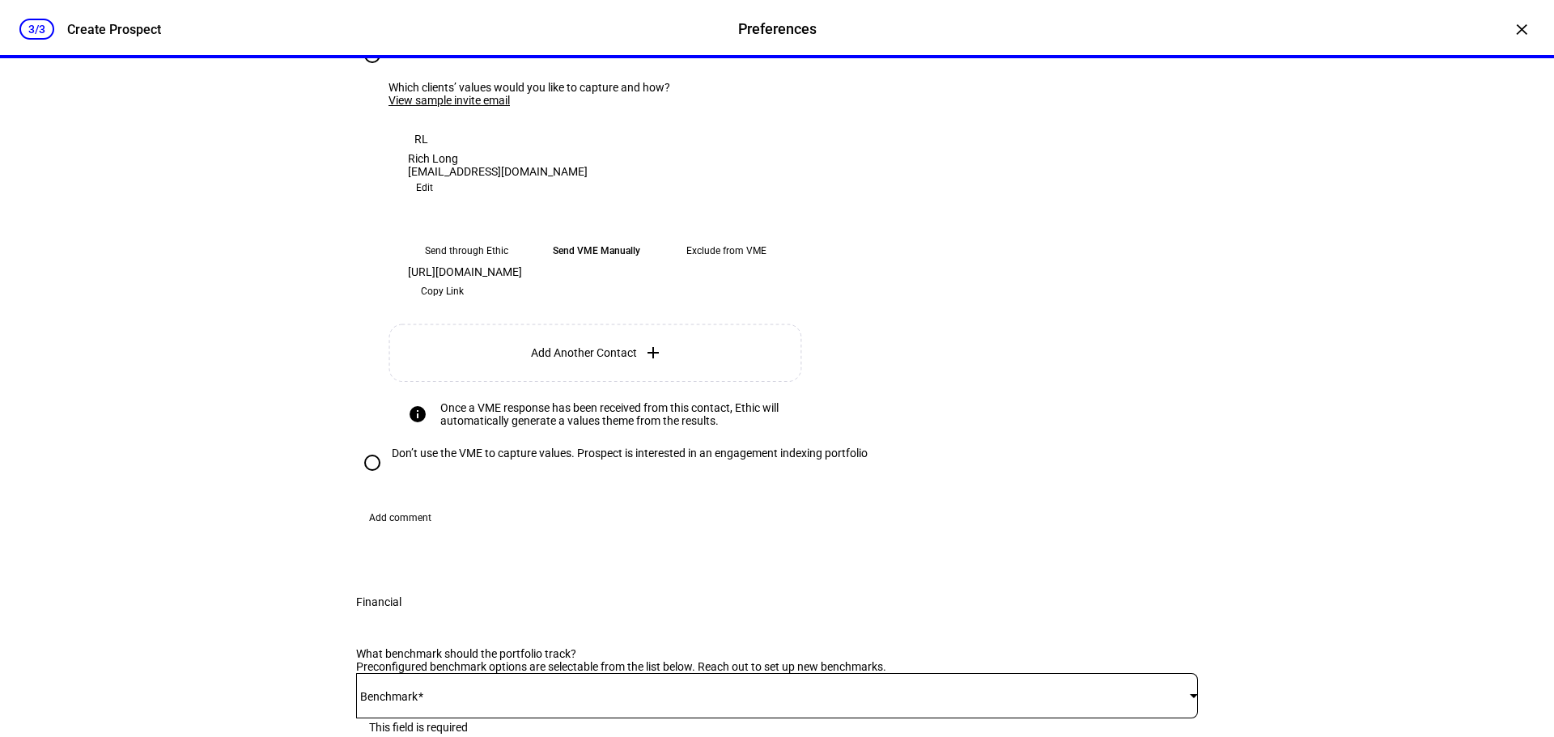
scroll to position [377, 0]
